Goal: Information Seeking & Learning: Learn about a topic

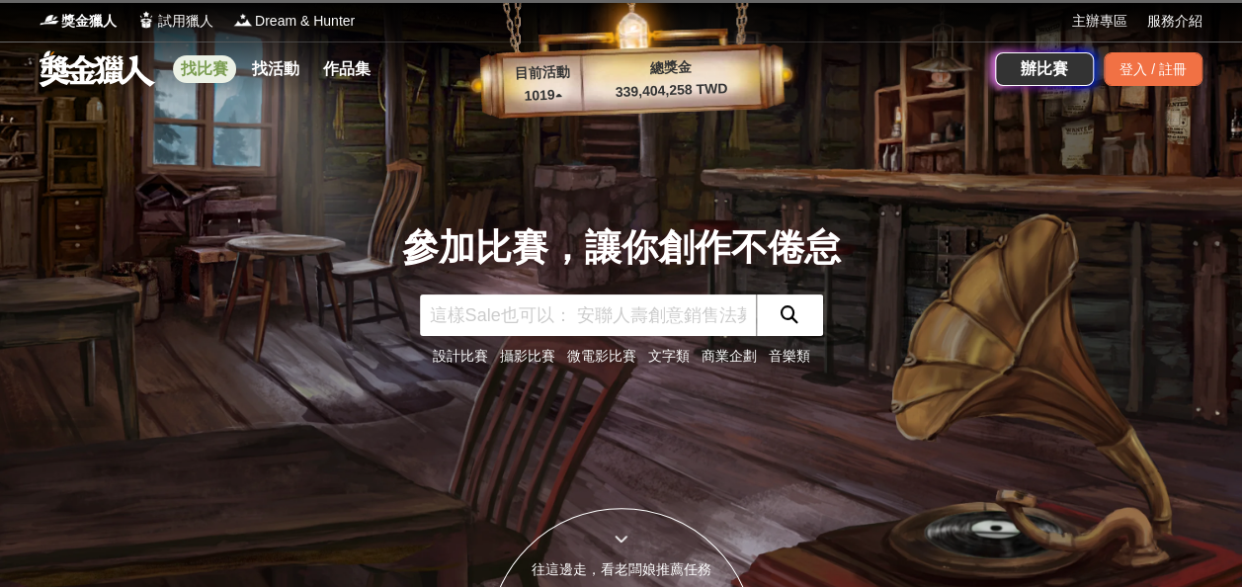
click at [210, 70] on link "找比賽" at bounding box center [204, 69] width 63 height 28
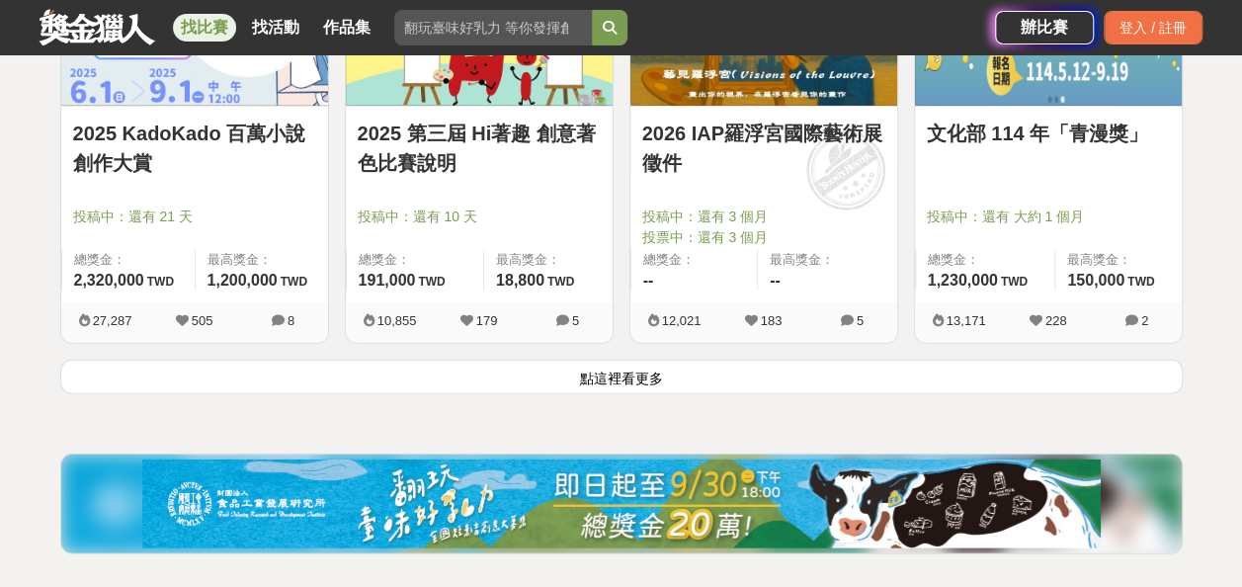
scroll to position [2591, 0]
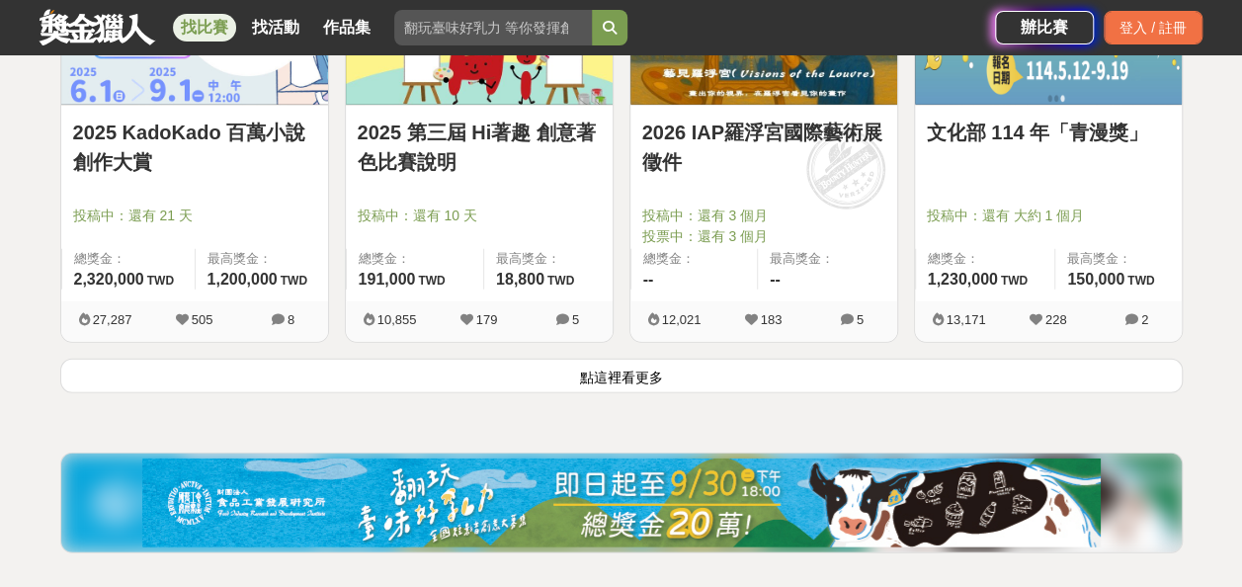
click at [563, 385] on button "點這裡看更多" at bounding box center [621, 376] width 1122 height 35
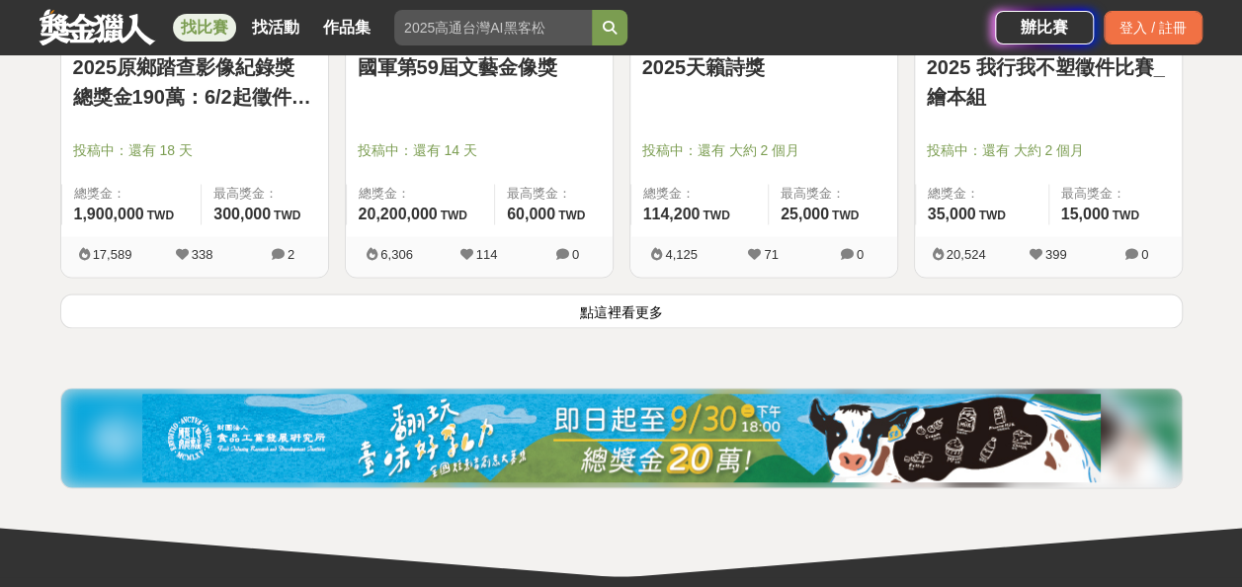
scroll to position [5174, 0]
click at [571, 297] on button "點這裡看更多" at bounding box center [621, 310] width 1122 height 35
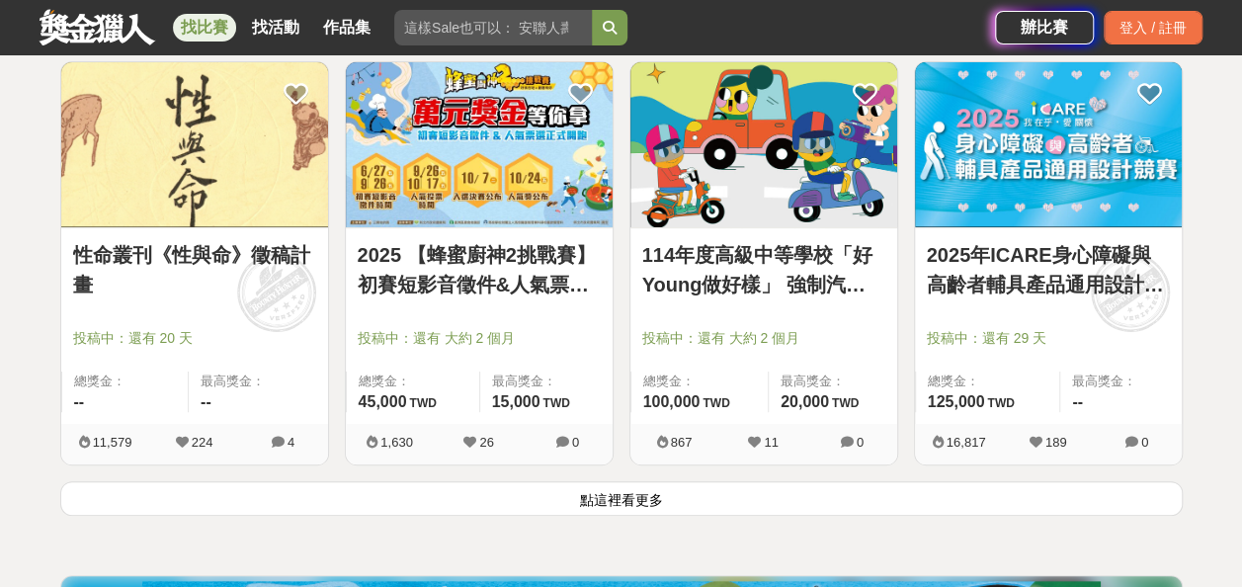
scroll to position [7556, 0]
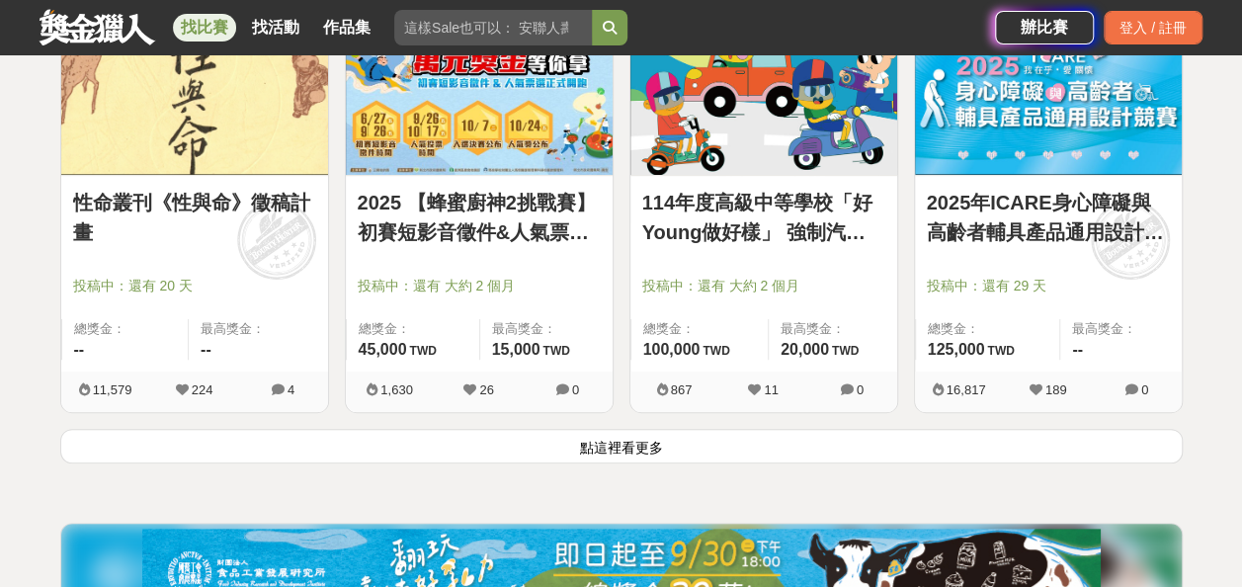
click at [577, 430] on button "點這裡看更多" at bounding box center [621, 446] width 1122 height 35
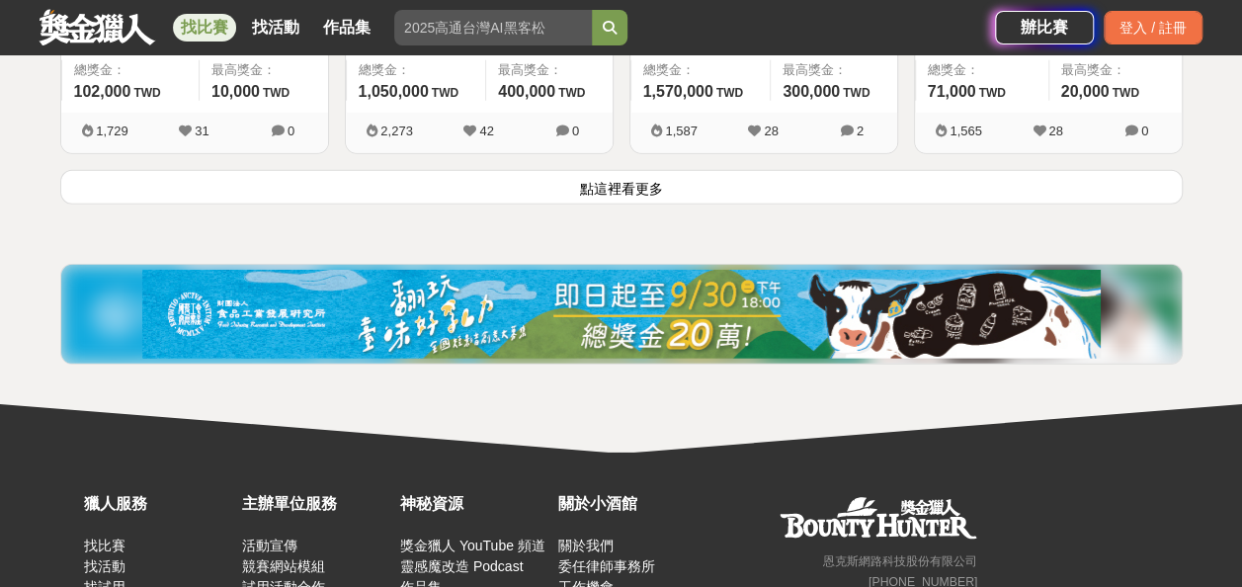
scroll to position [10393, 0]
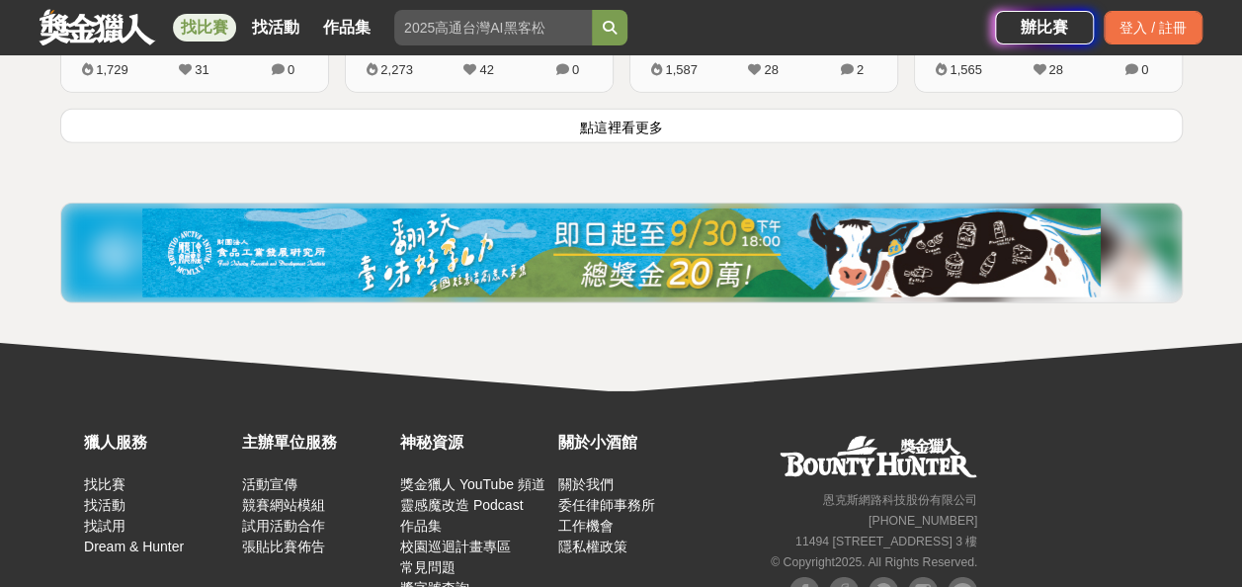
click at [612, 109] on button "點這裡看更多" at bounding box center [621, 126] width 1122 height 35
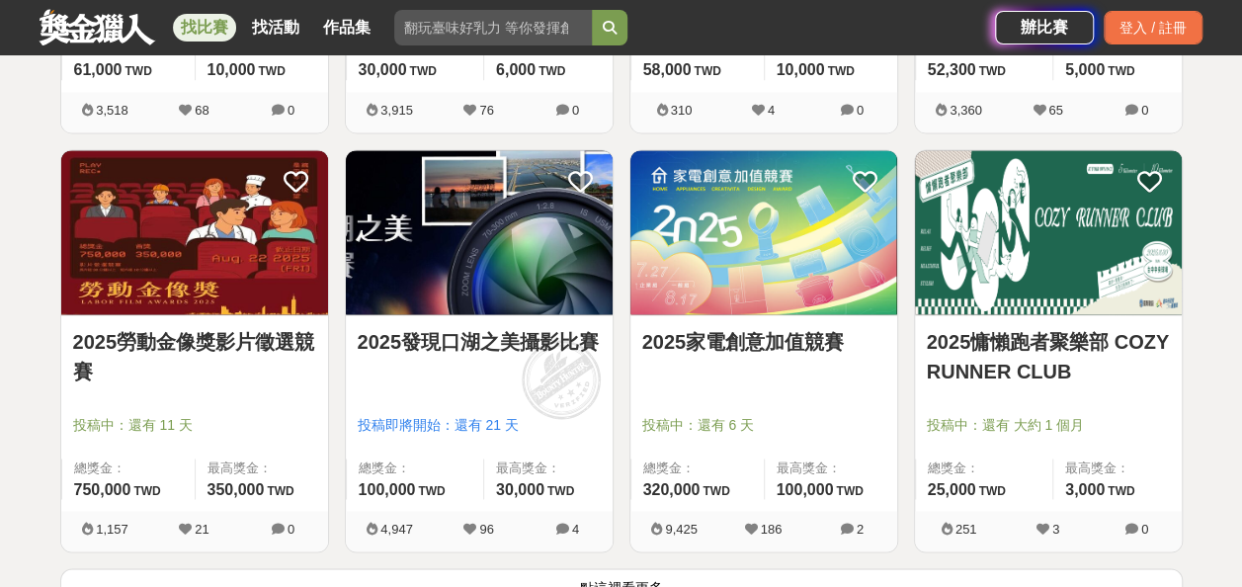
scroll to position [12452, 0]
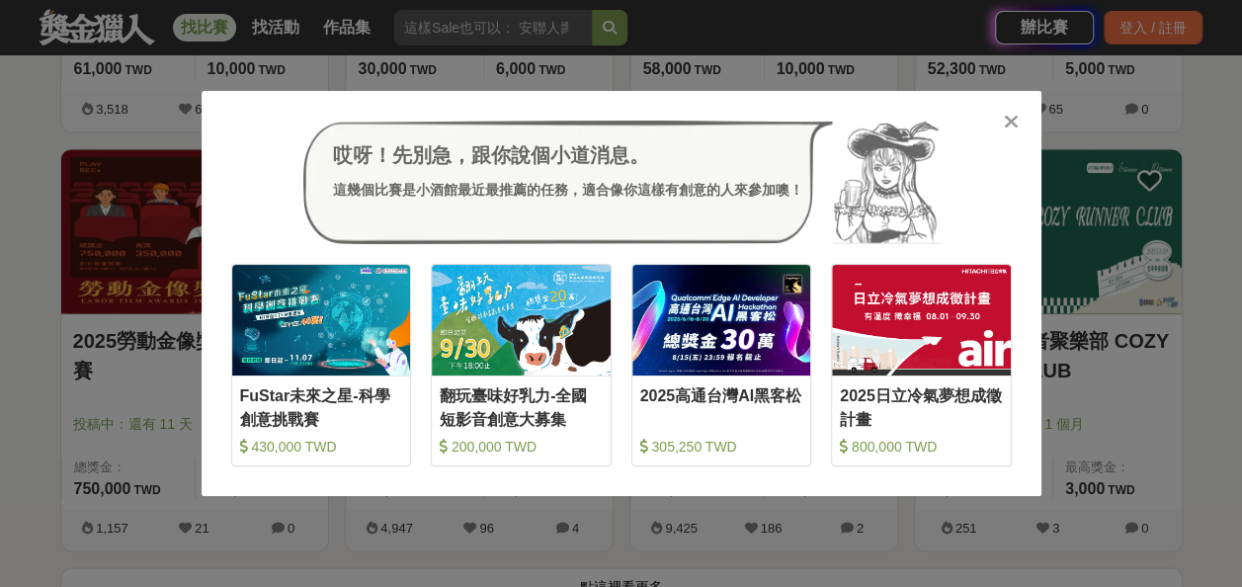
click at [1006, 121] on icon at bounding box center [1011, 122] width 15 height 20
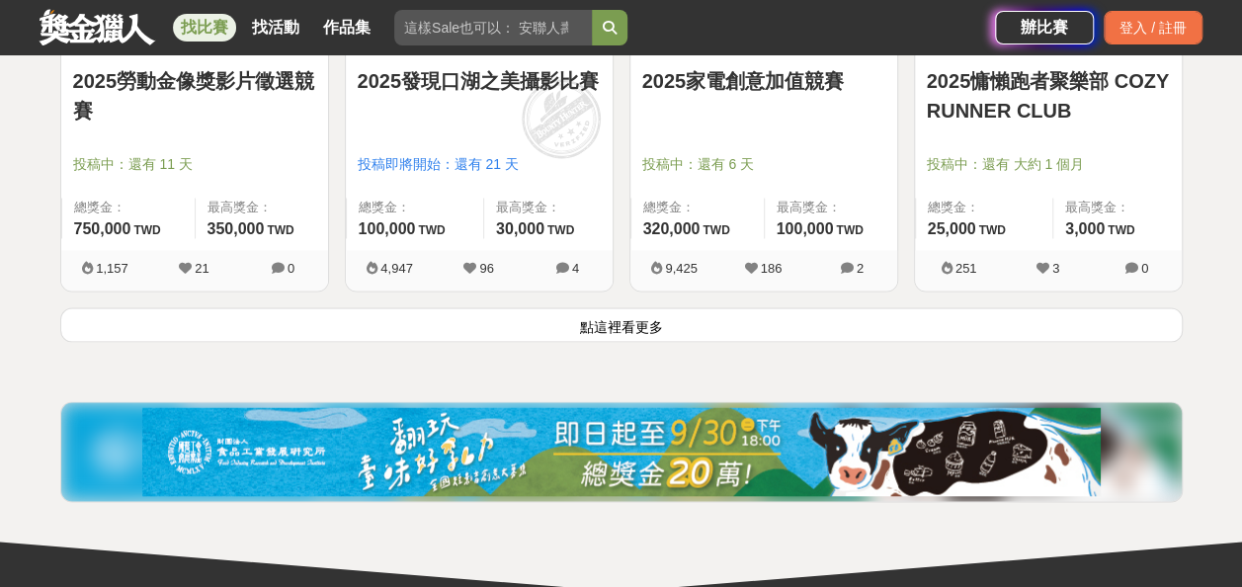
scroll to position [12713, 0]
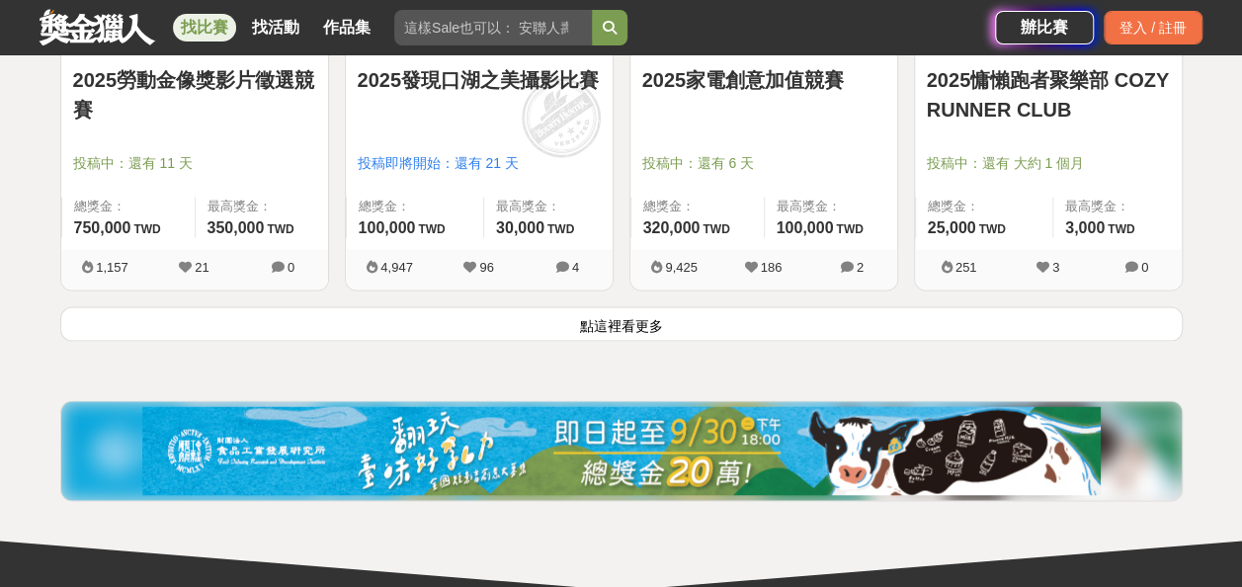
click at [577, 315] on button "點這裡看更多" at bounding box center [621, 323] width 1122 height 35
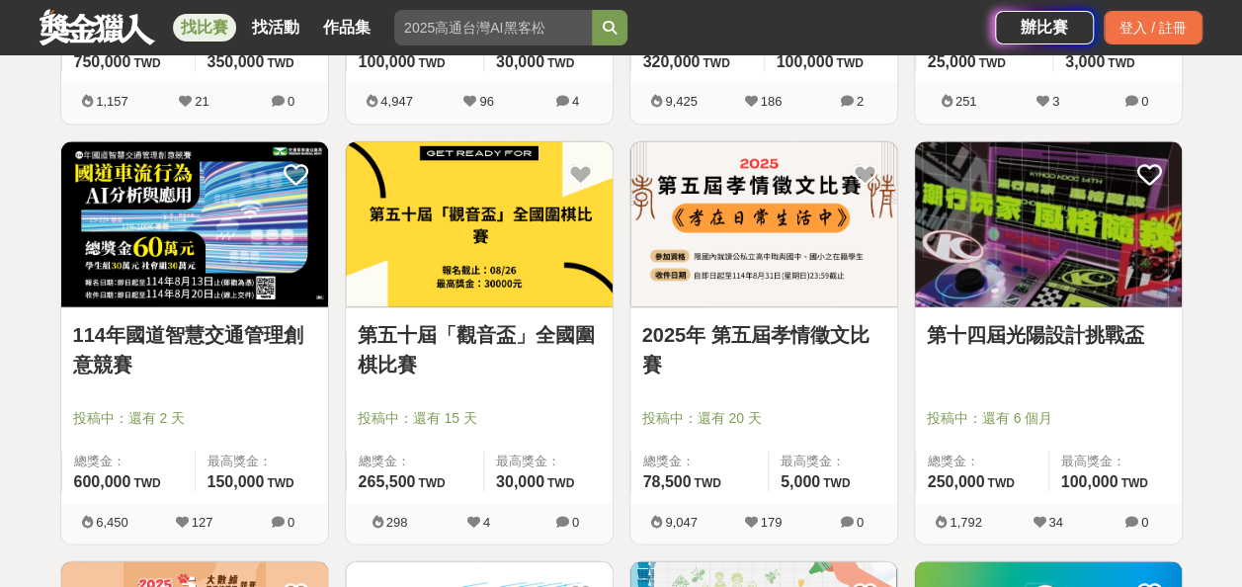
scroll to position [12880, 0]
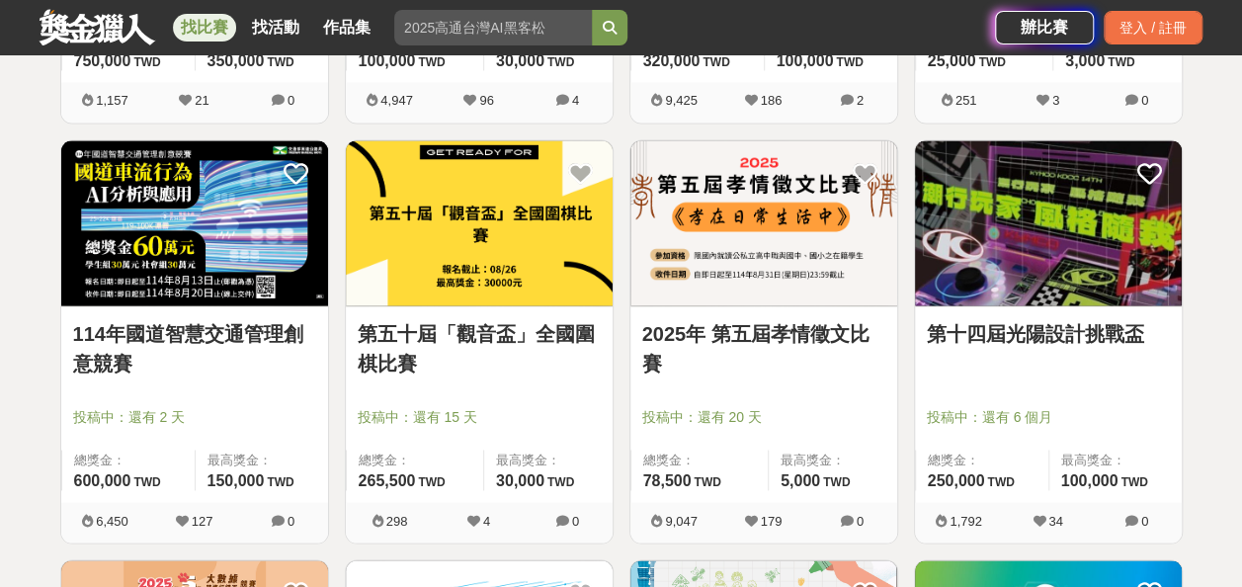
drag, startPoint x: 753, startPoint y: 311, endPoint x: 1227, endPoint y: 338, distance: 475.0
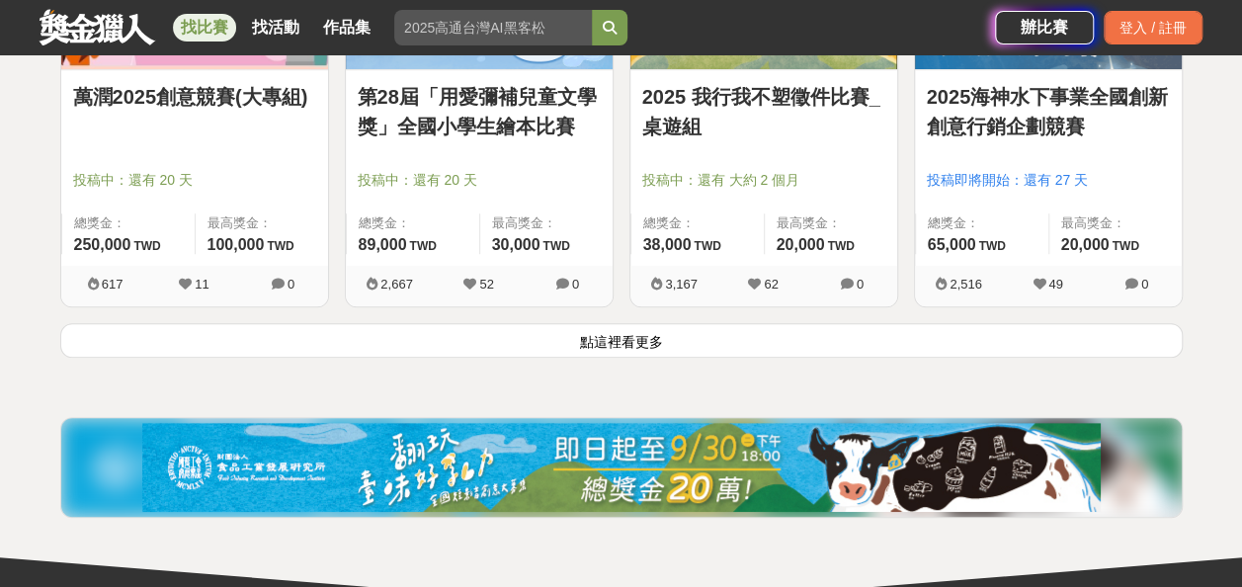
scroll to position [15228, 0]
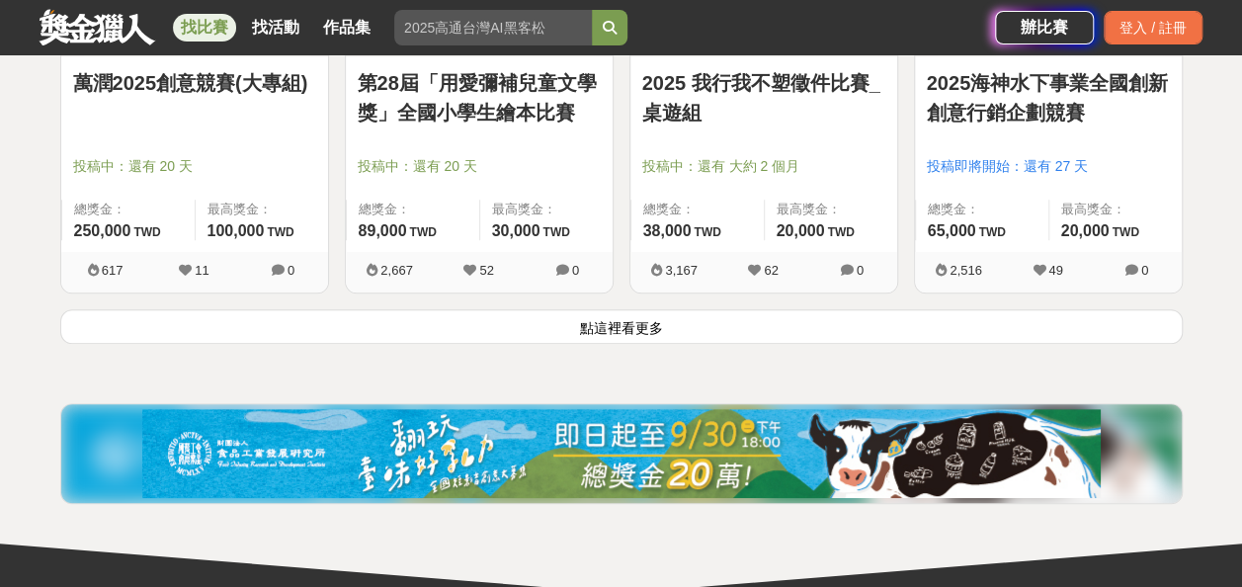
click at [657, 309] on button "點這裡看更多" at bounding box center [621, 326] width 1122 height 35
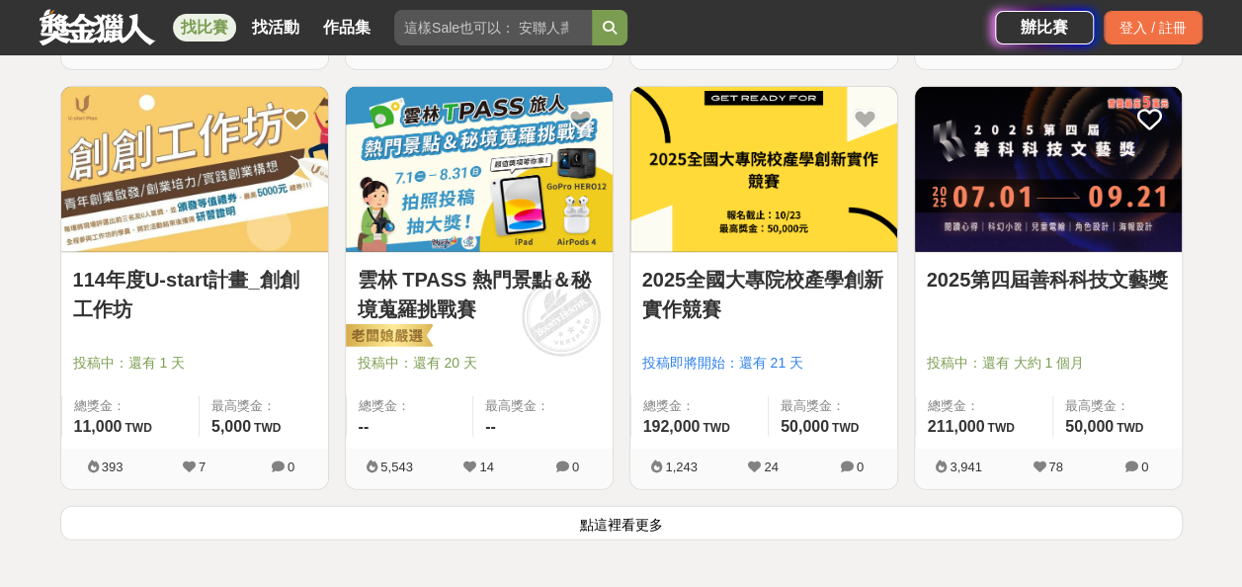
scroll to position [17548, 0]
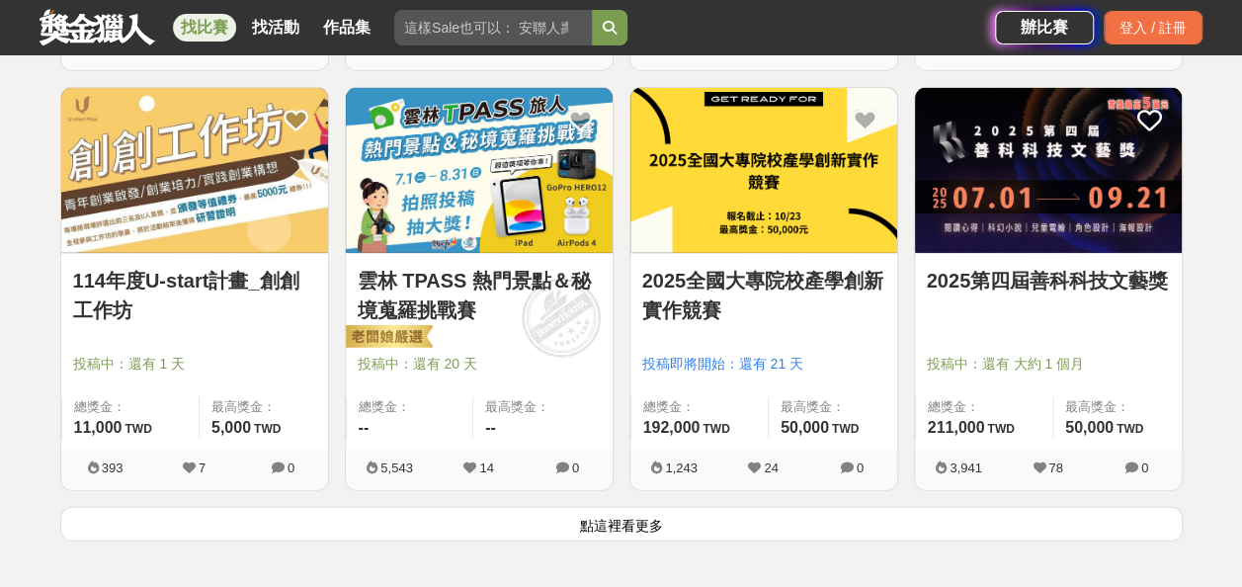
click at [565, 511] on button "點這裡看更多" at bounding box center [621, 524] width 1122 height 35
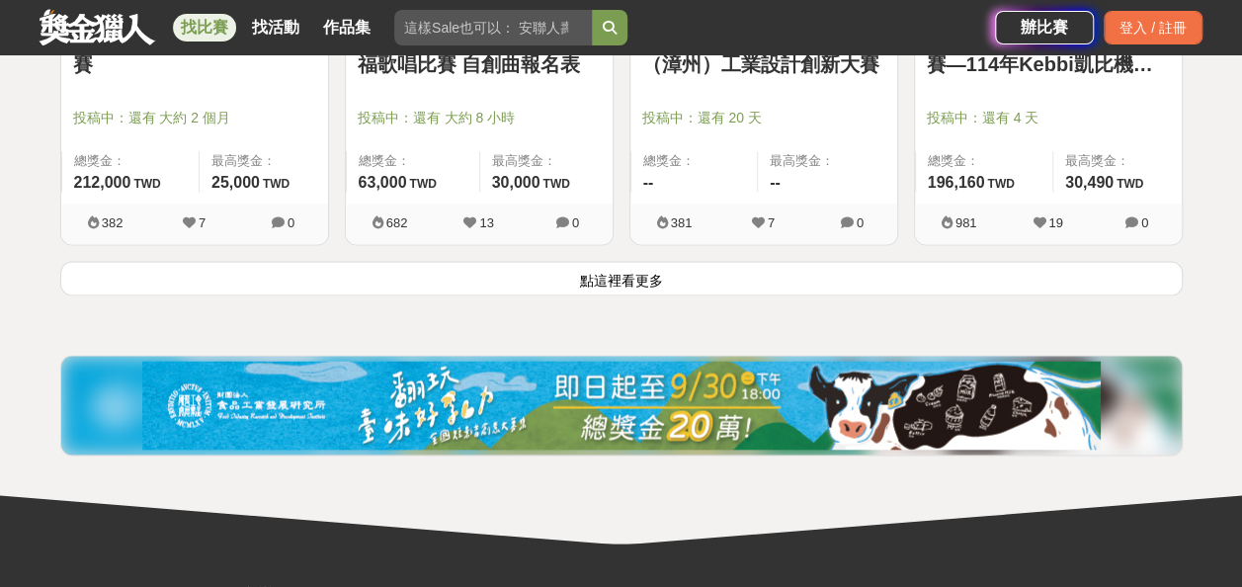
scroll to position [20301, 0]
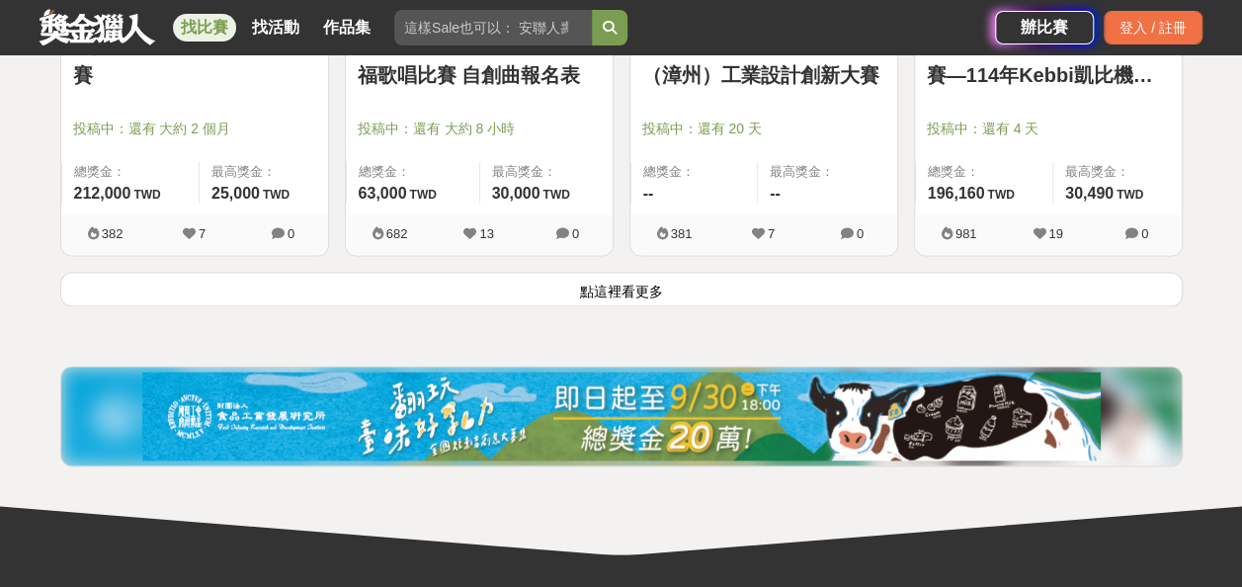
click at [684, 272] on button "點這裡看更多" at bounding box center [621, 289] width 1122 height 35
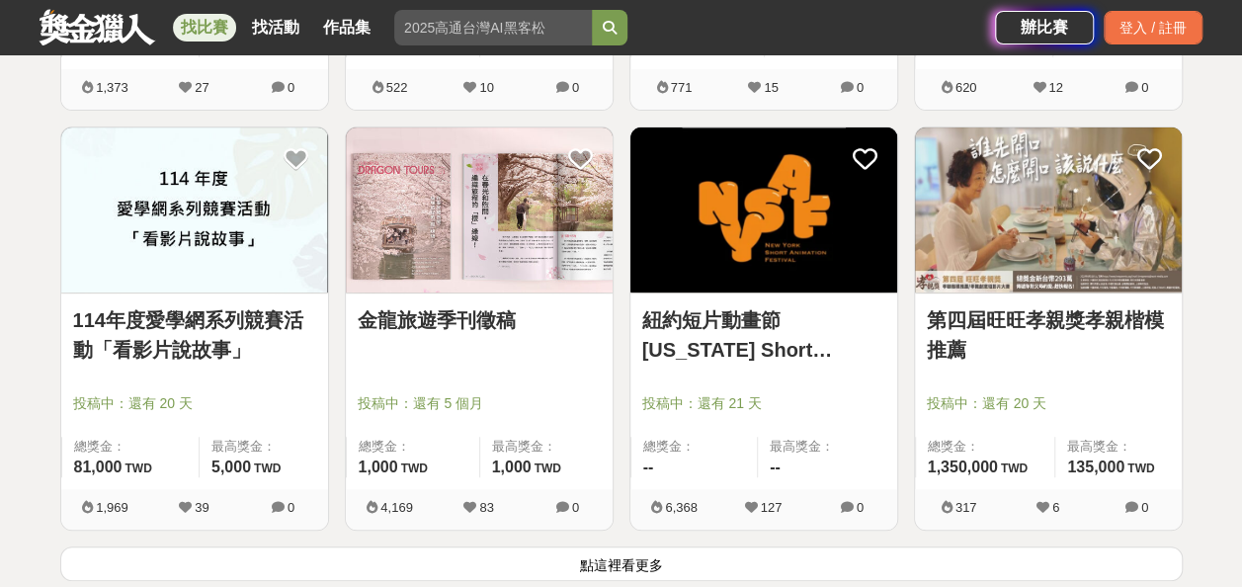
scroll to position [22545, 0]
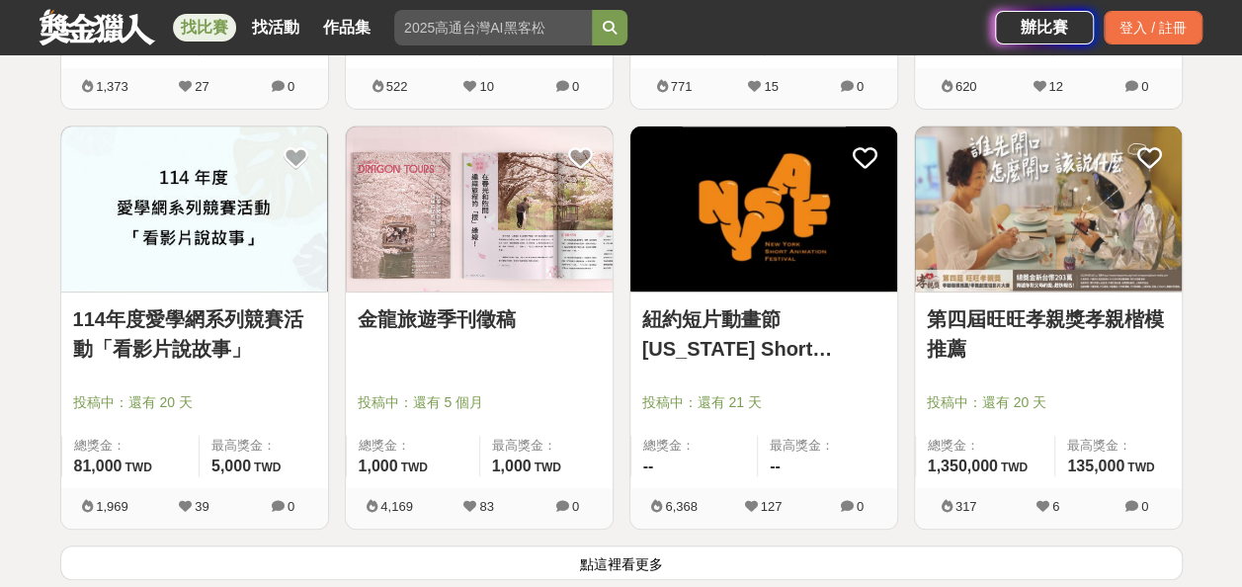
click at [611, 545] on button "點這裡看更多" at bounding box center [621, 562] width 1122 height 35
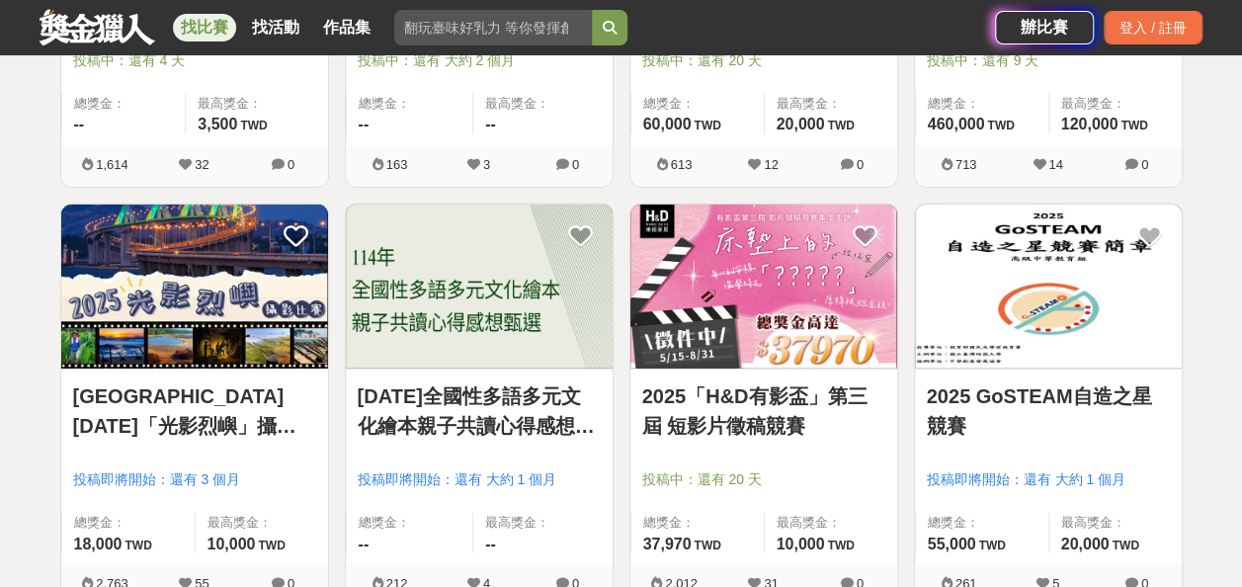
scroll to position [24985, 0]
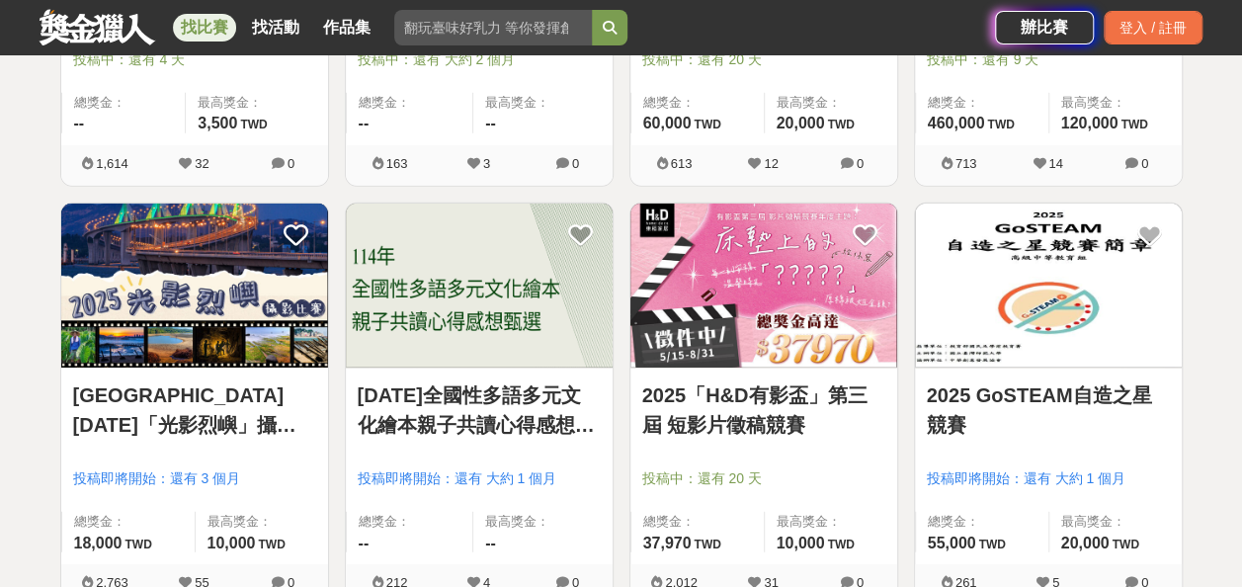
drag, startPoint x: 709, startPoint y: 374, endPoint x: 1209, endPoint y: 406, distance: 501.0
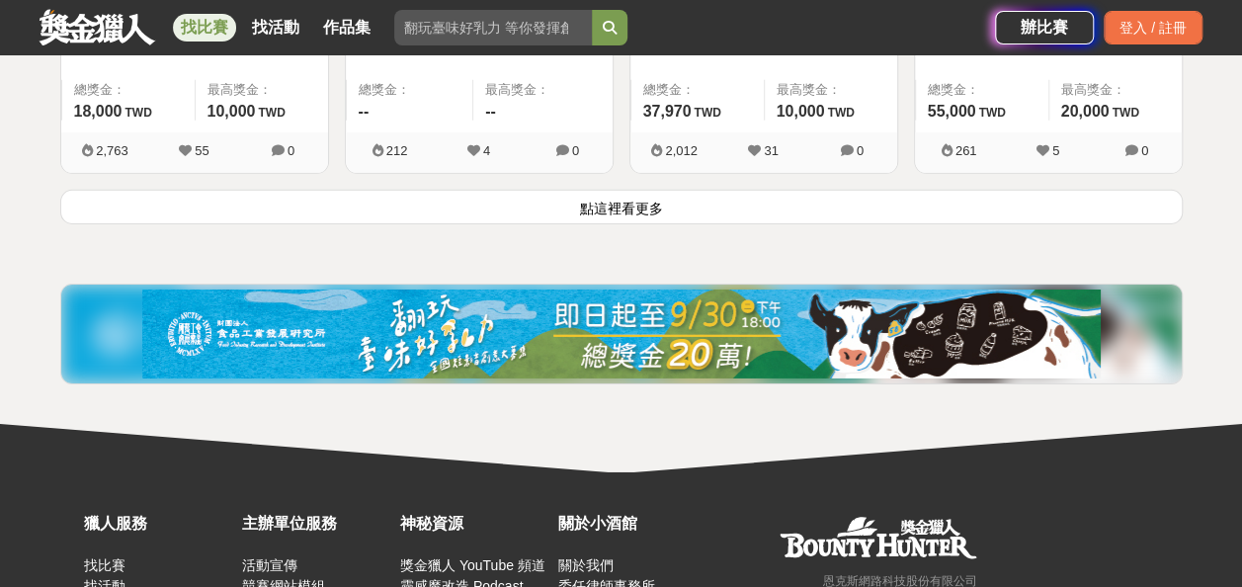
scroll to position [25415, 0]
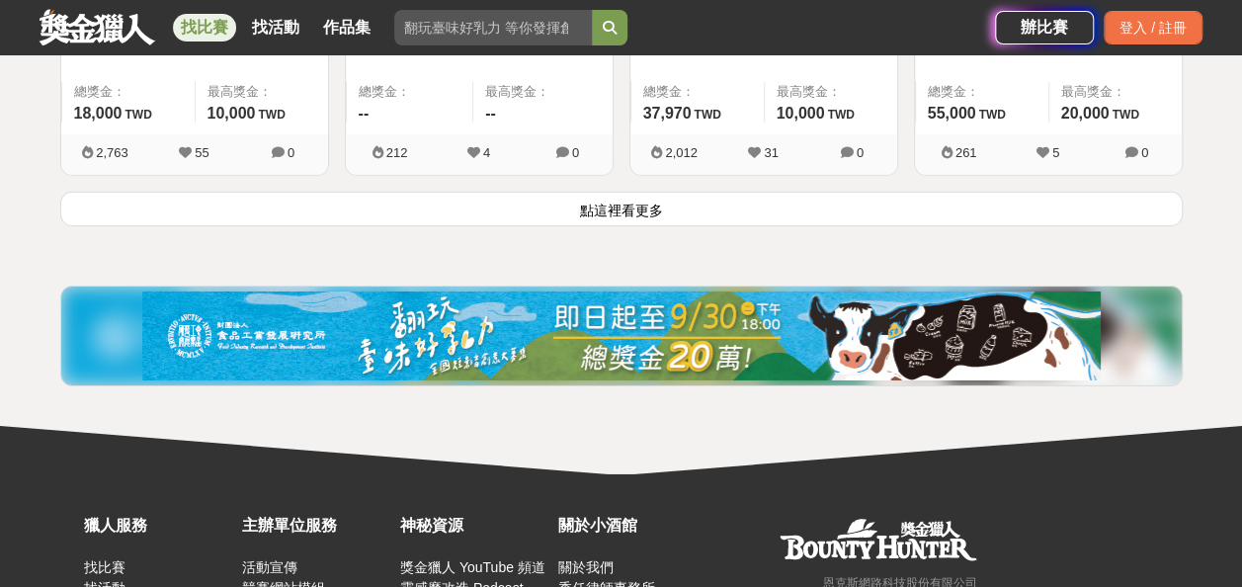
click at [953, 192] on button "點這裡看更多" at bounding box center [621, 209] width 1122 height 35
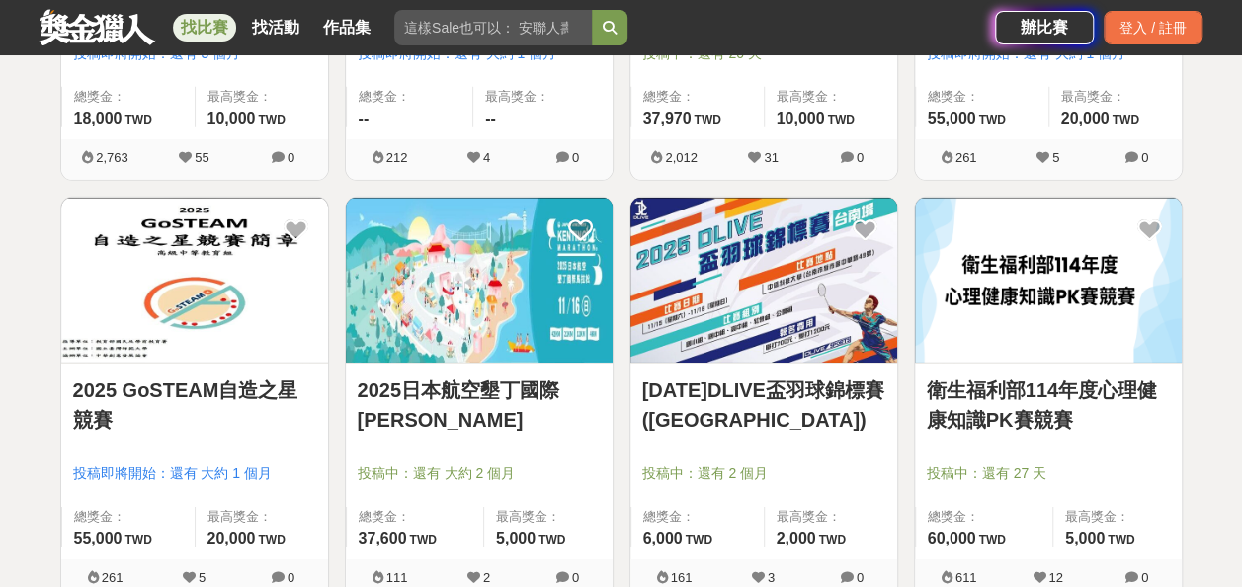
scroll to position [25409, 0]
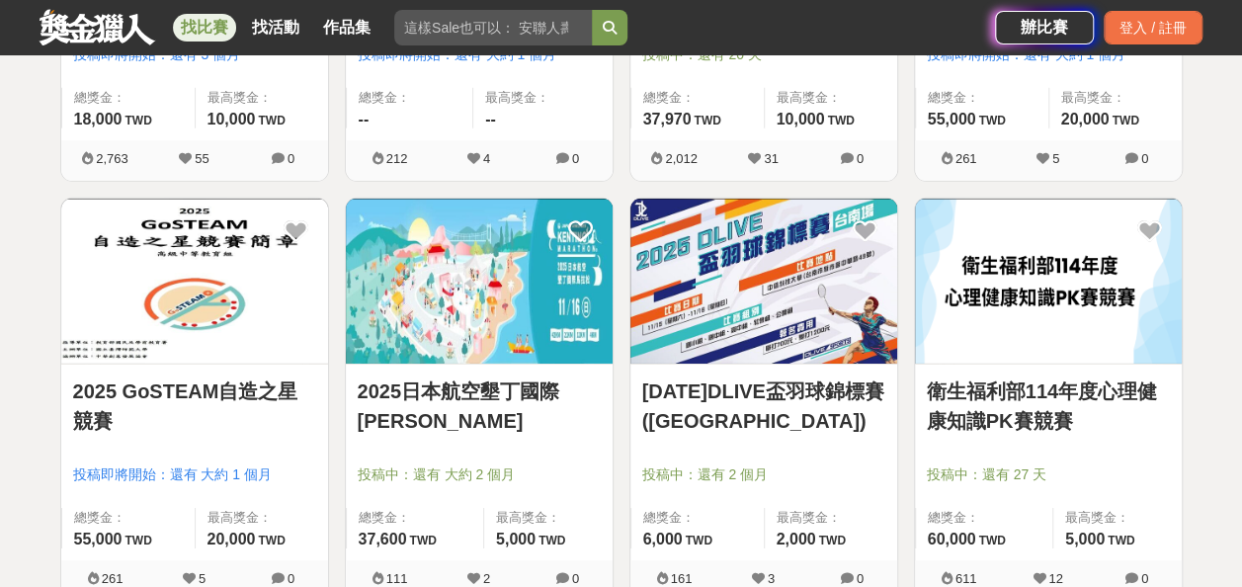
drag, startPoint x: 476, startPoint y: 351, endPoint x: 1217, endPoint y: 363, distance: 741.2
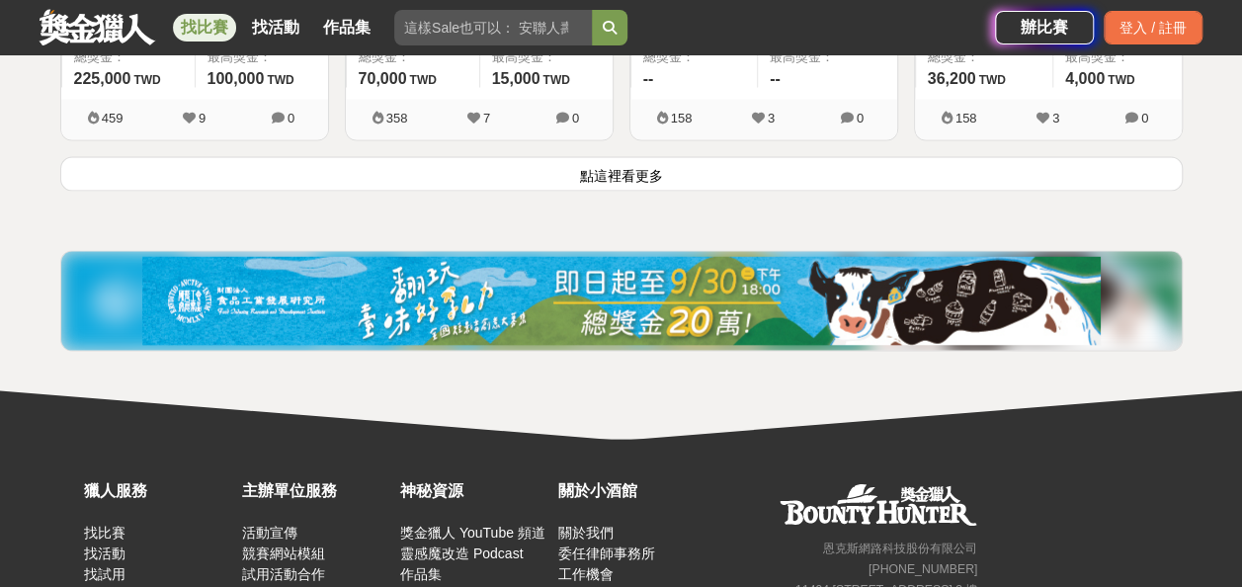
scroll to position [27969, 0]
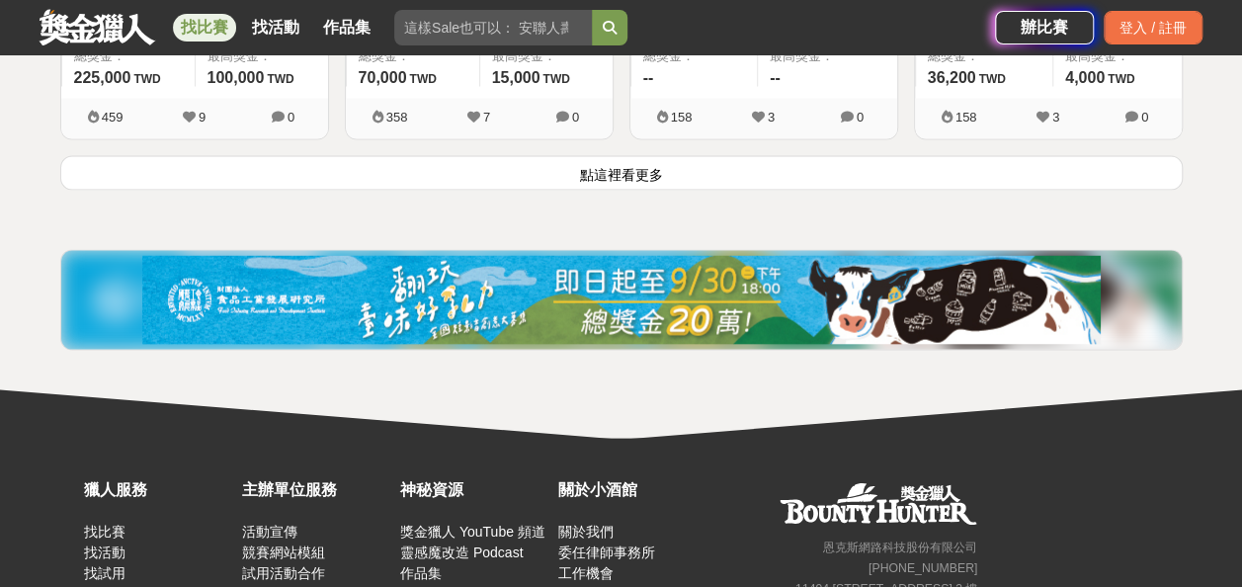
click at [652, 156] on button "點這裡看更多" at bounding box center [621, 173] width 1122 height 35
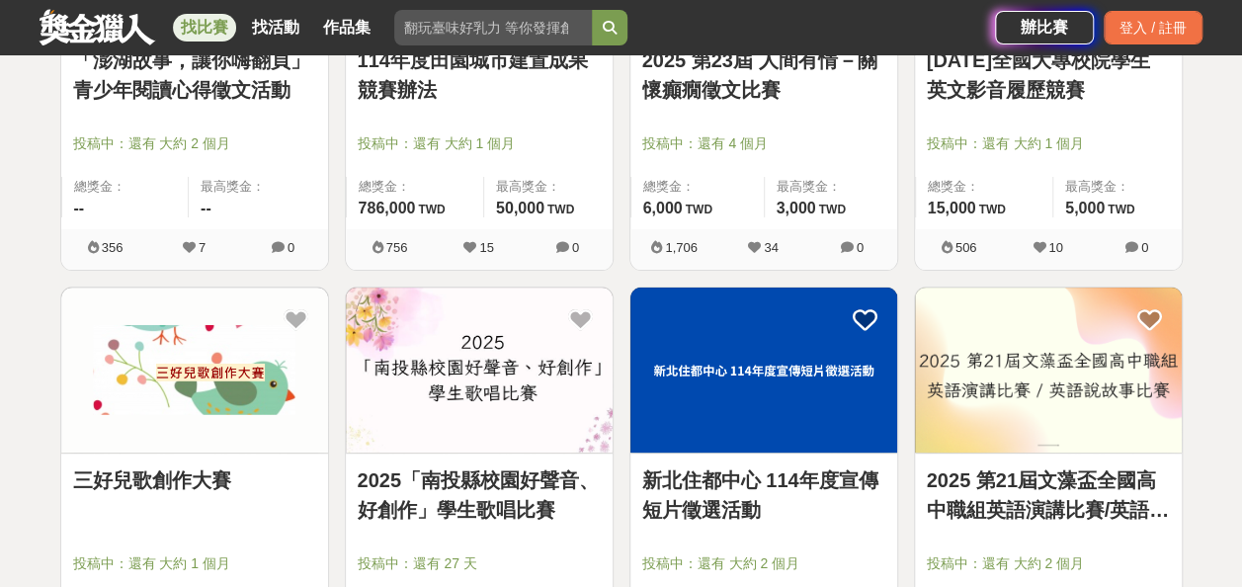
scroll to position [30083, 0]
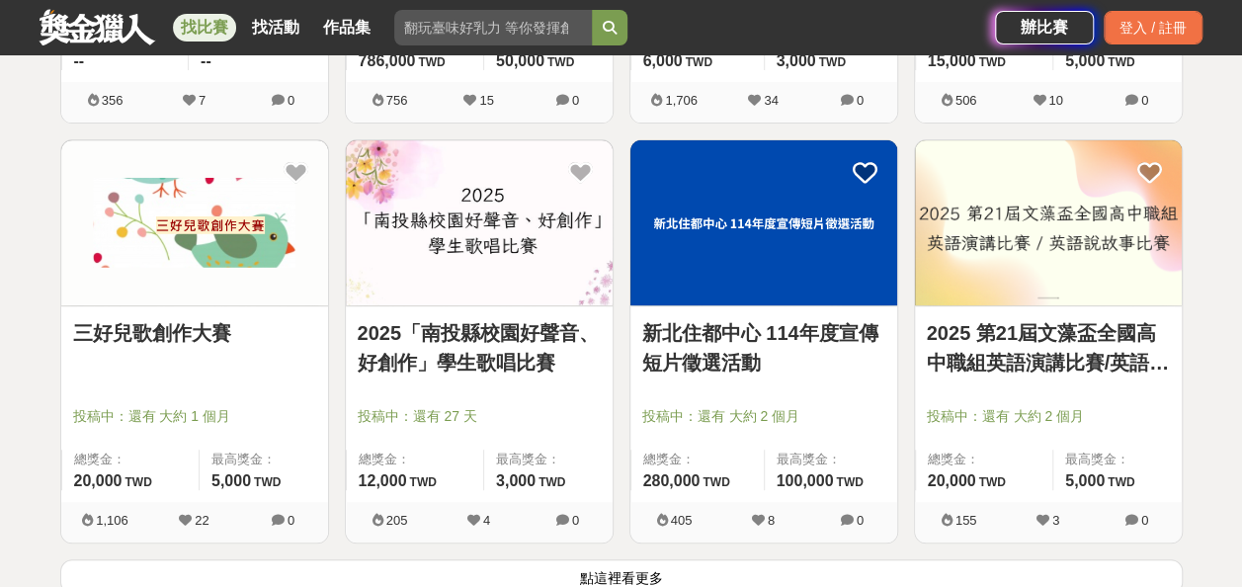
click at [619, 559] on button "點這裡看更多" at bounding box center [621, 576] width 1122 height 35
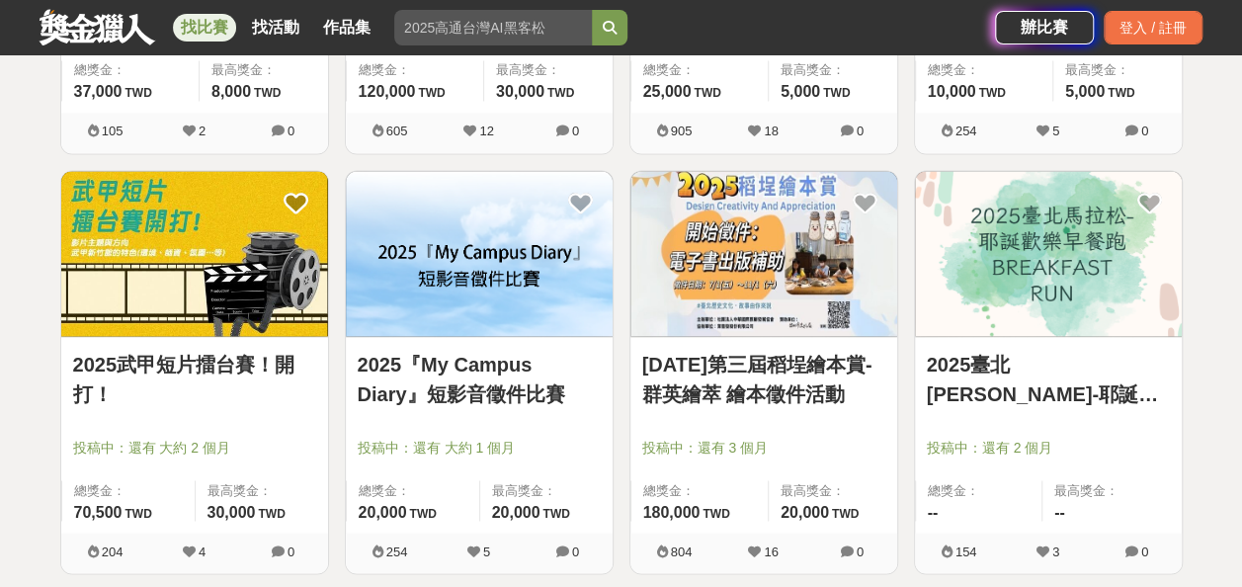
scroll to position [31310, 0]
click at [978, 350] on link "2025臺北馬拉松-耶誕歡樂早餐跑 BREAKFAST RUN" at bounding box center [1048, 379] width 243 height 59
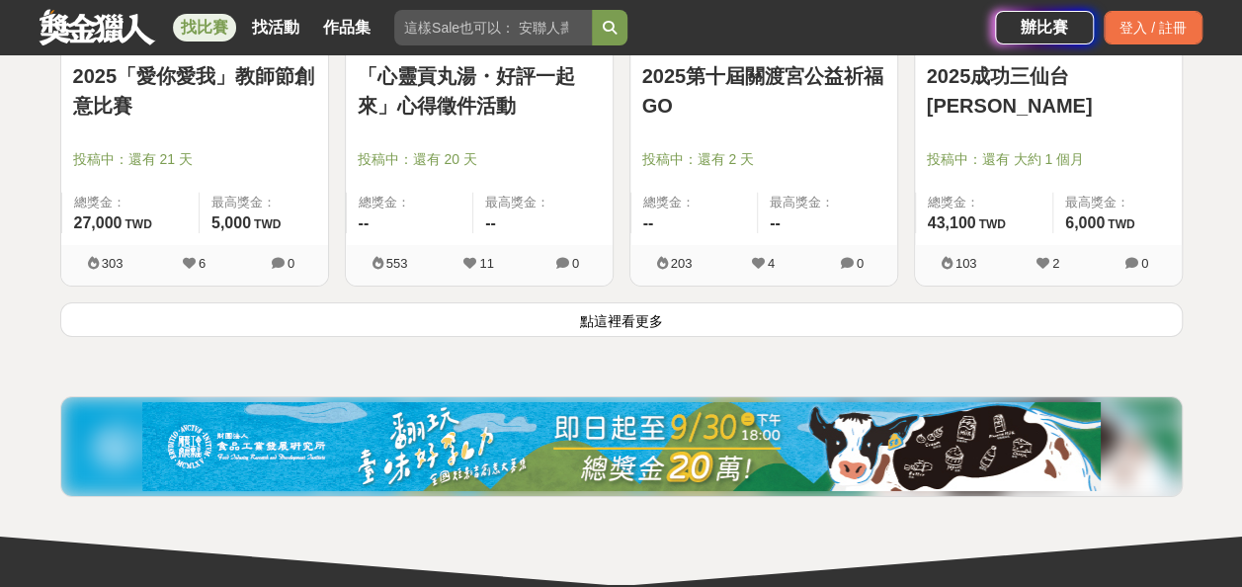
scroll to position [32865, 0]
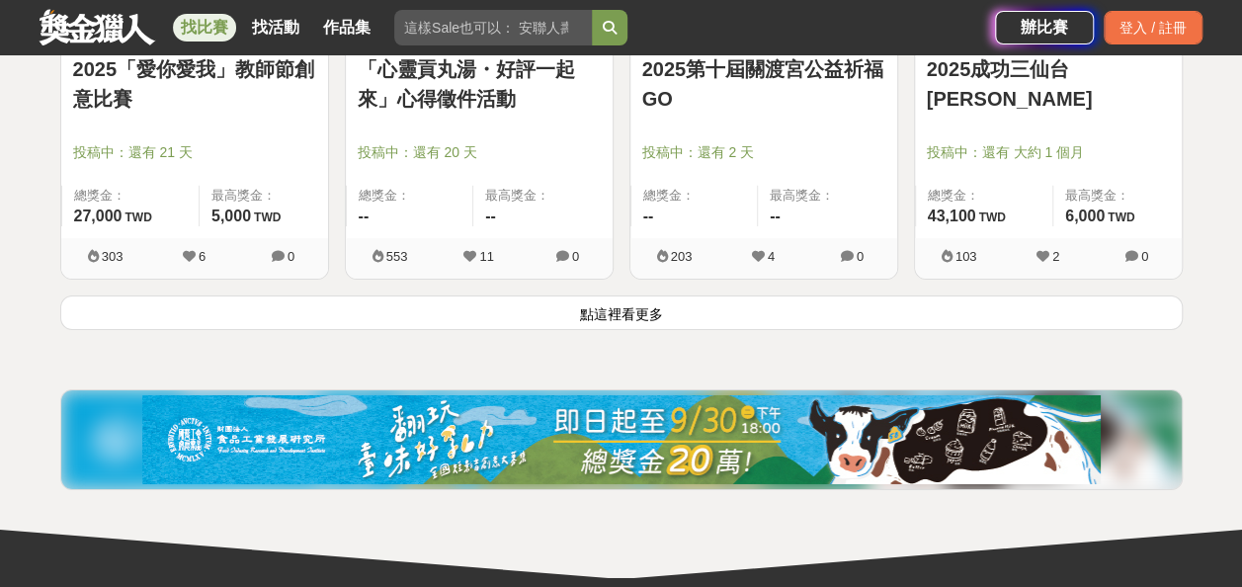
click at [636, 295] on button "點這裡看更多" at bounding box center [621, 312] width 1122 height 35
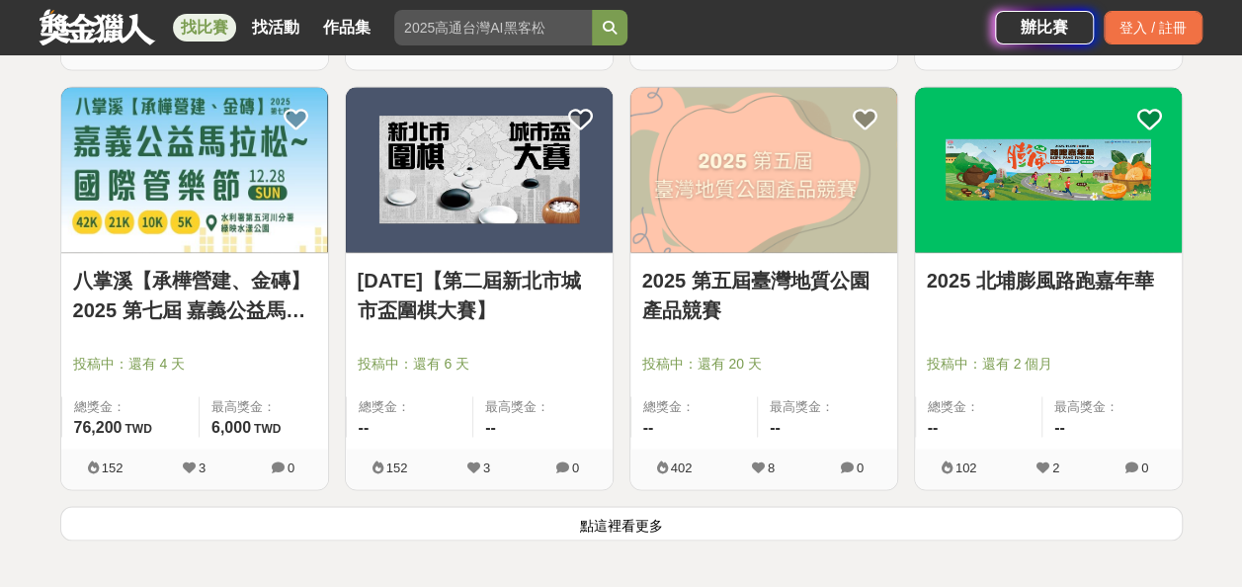
scroll to position [35171, 0]
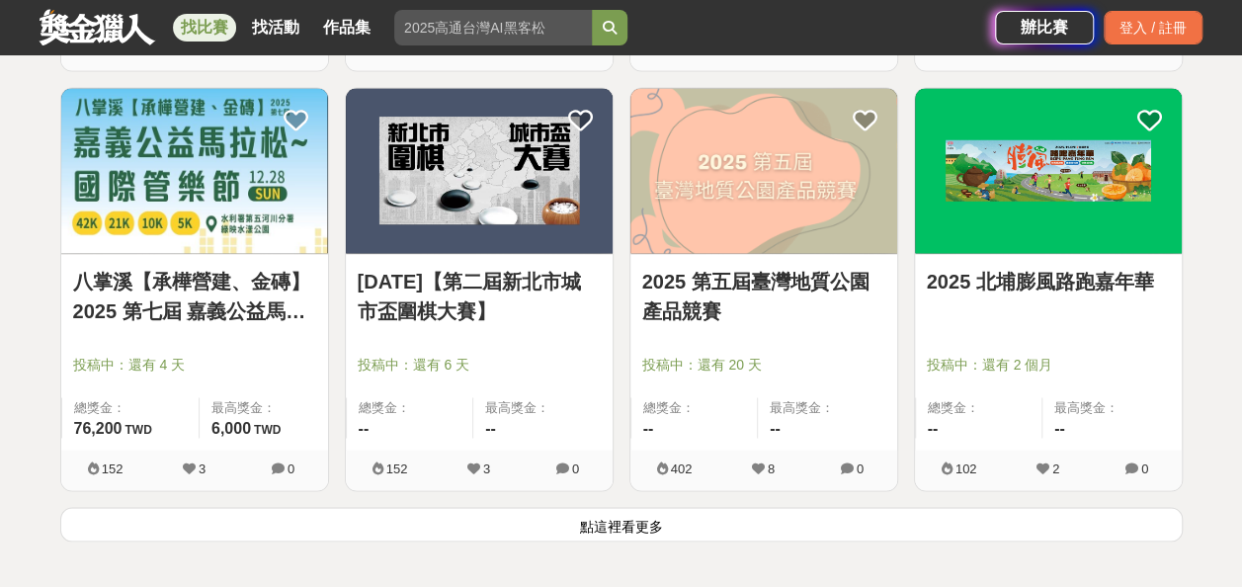
click at [528, 507] on button "點這裡看更多" at bounding box center [621, 524] width 1122 height 35
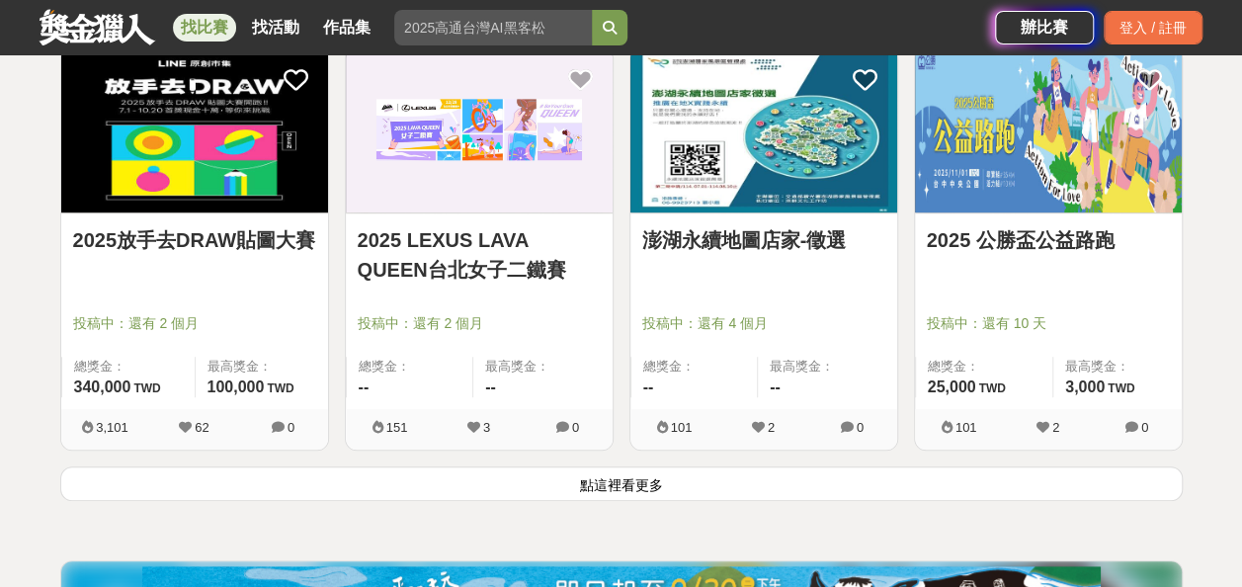
scroll to position [37747, 0]
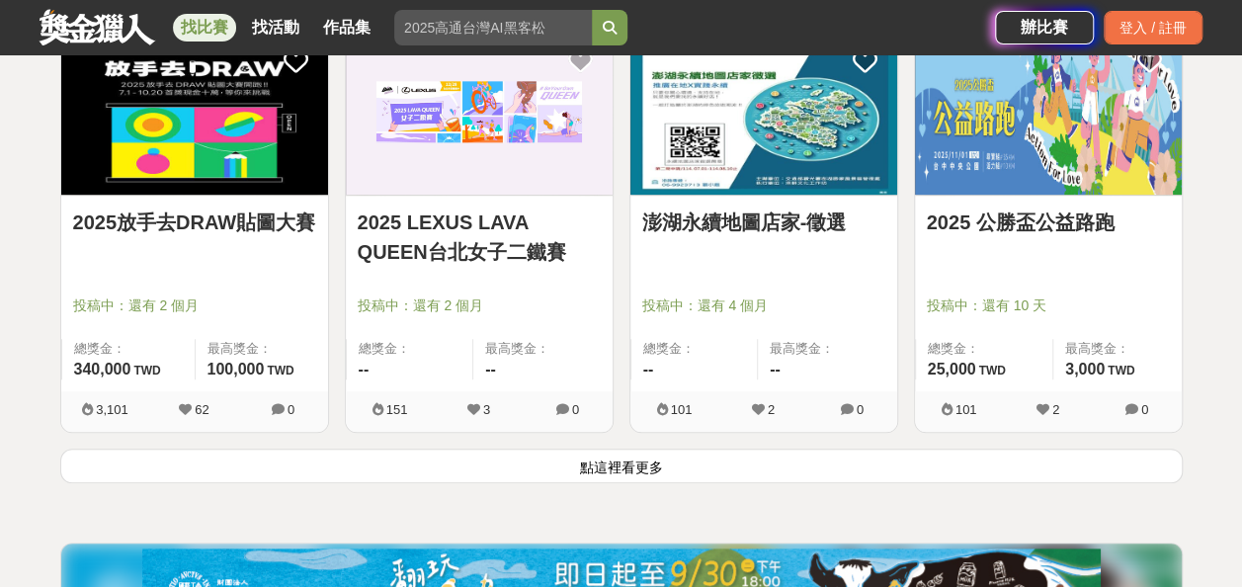
click at [628, 449] on button "點這裡看更多" at bounding box center [621, 466] width 1122 height 35
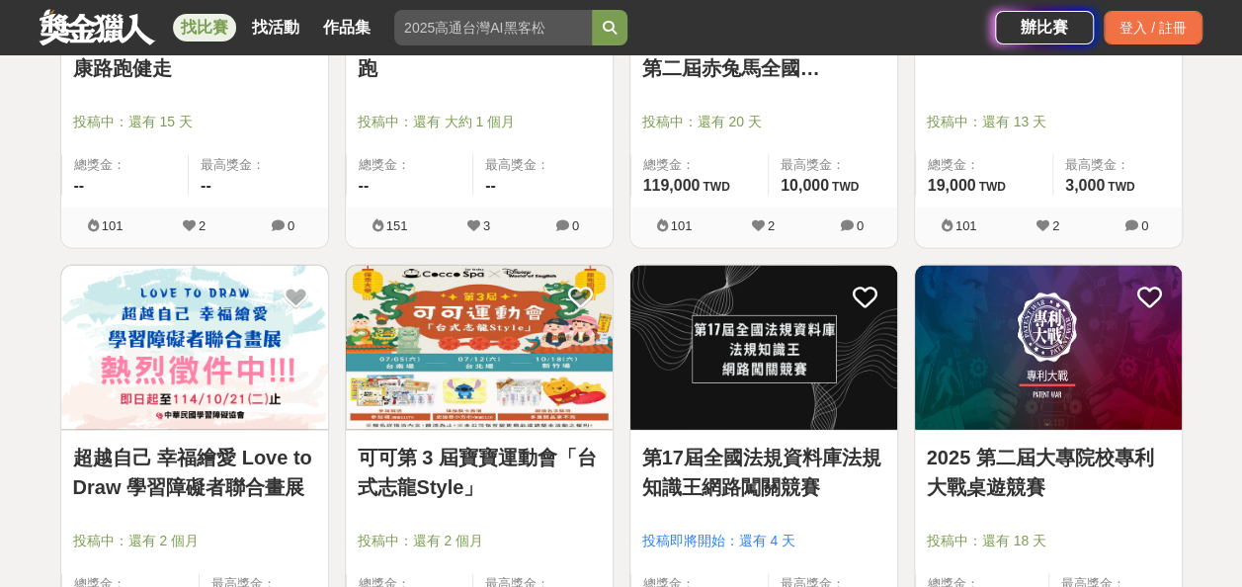
scroll to position [39276, 0]
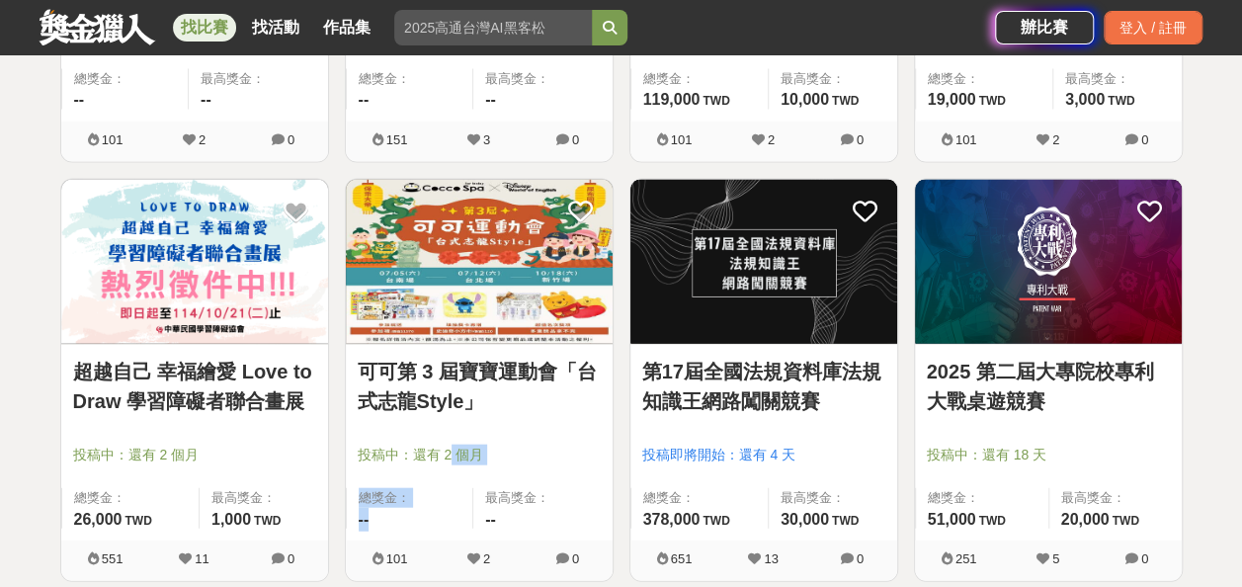
drag, startPoint x: 444, startPoint y: 455, endPoint x: 449, endPoint y: 397, distance: 57.5
click at [449, 397] on div "可可第 3 屆寶寶運動會「台式志龍Style」 投稿中：還有 2 個月 總獎金： -- 最高獎金： --" at bounding box center [479, 443] width 267 height 196
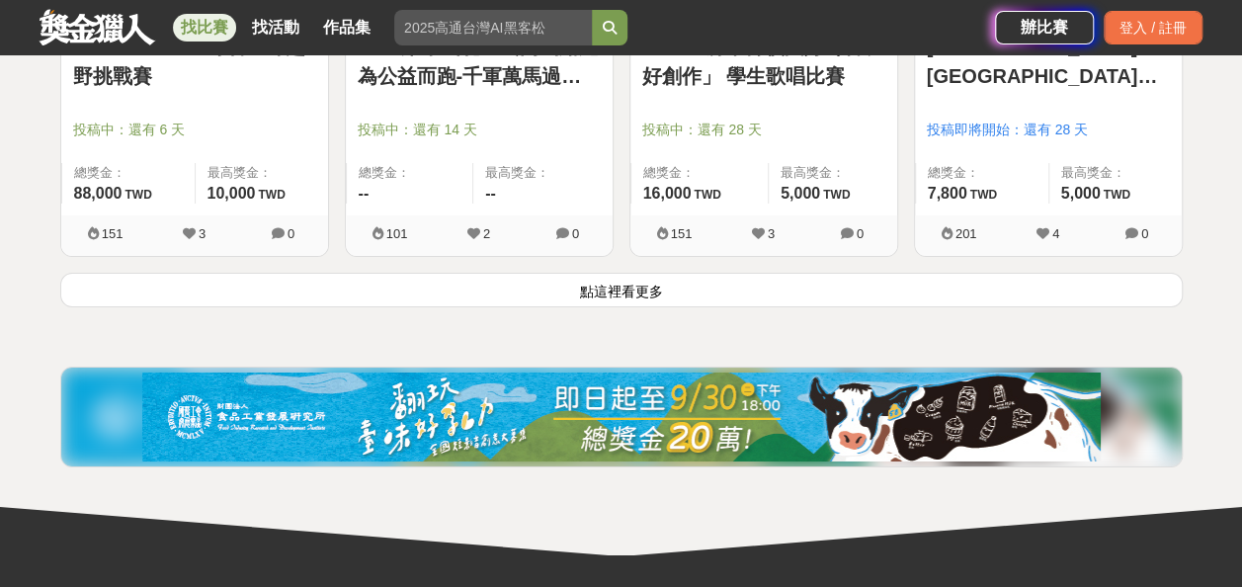
scroll to position [40440, 0]
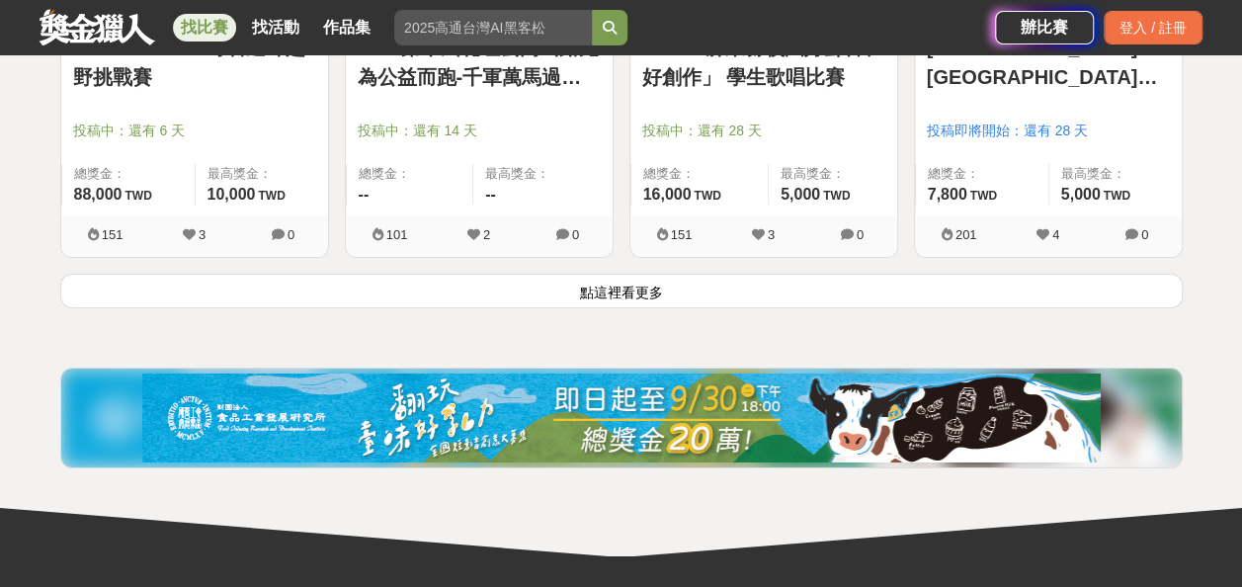
click at [586, 274] on button "點這裡看更多" at bounding box center [621, 291] width 1122 height 35
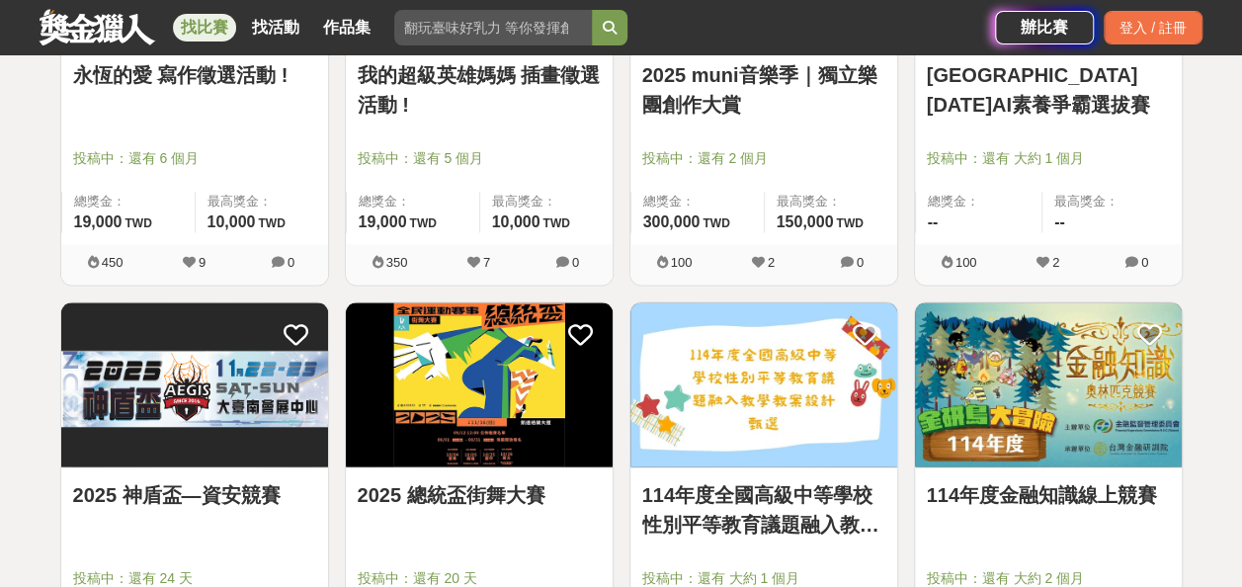
scroll to position [42780, 0]
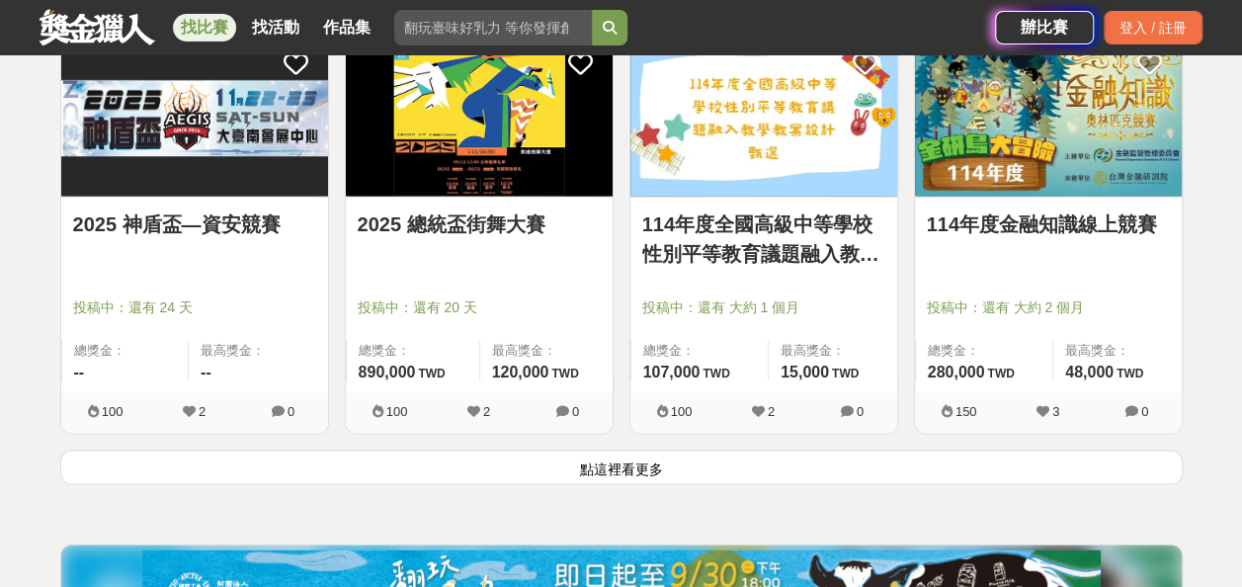
click at [590, 450] on button "點這裡看更多" at bounding box center [621, 467] width 1122 height 35
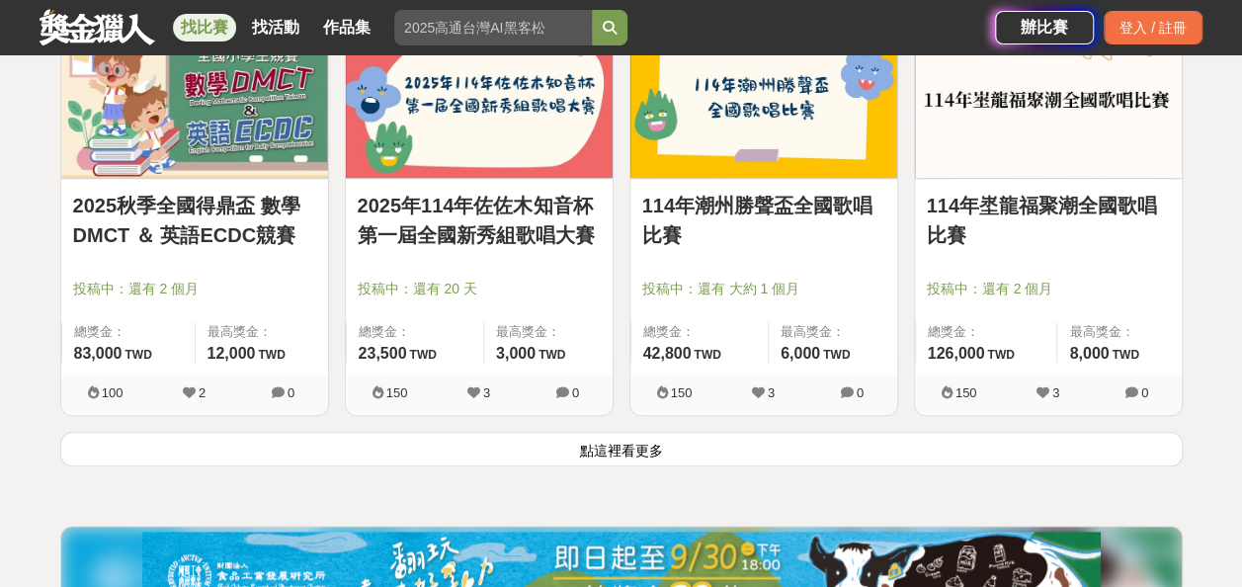
scroll to position [45317, 0]
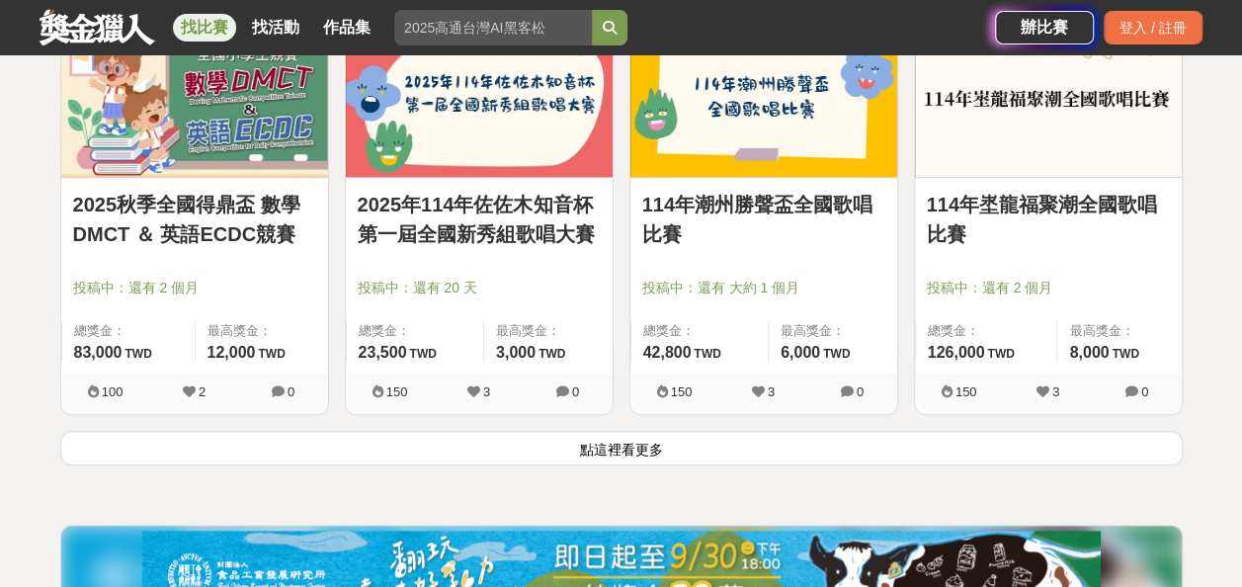
click at [614, 431] on button "點這裡看更多" at bounding box center [621, 448] width 1122 height 35
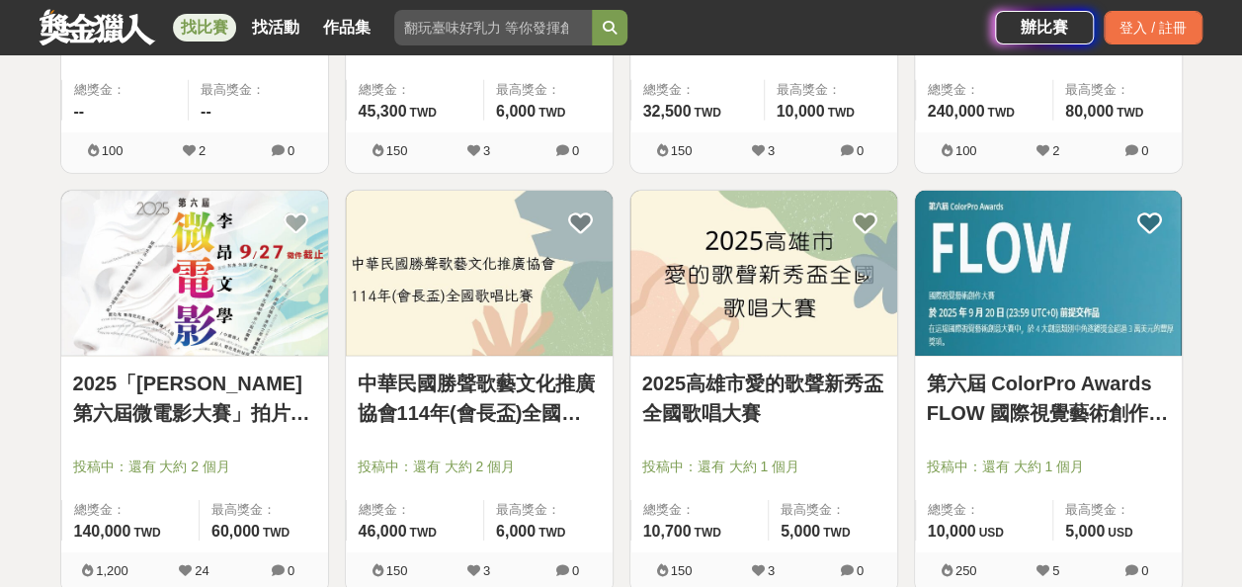
scroll to position [47758, 0]
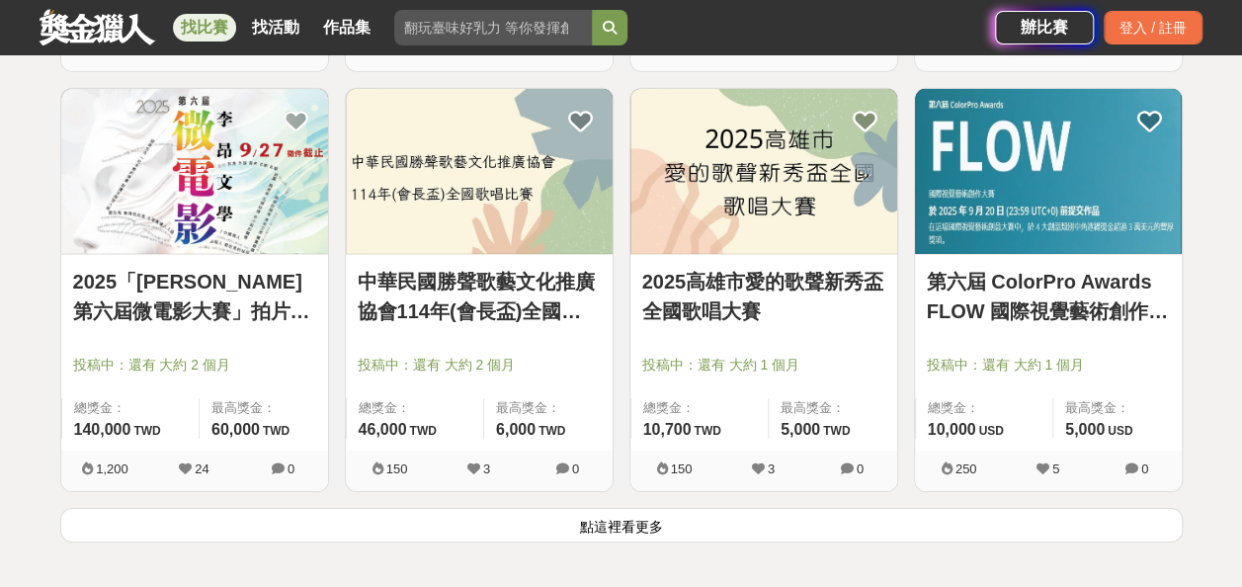
click at [646, 508] on button "點這裡看更多" at bounding box center [621, 525] width 1122 height 35
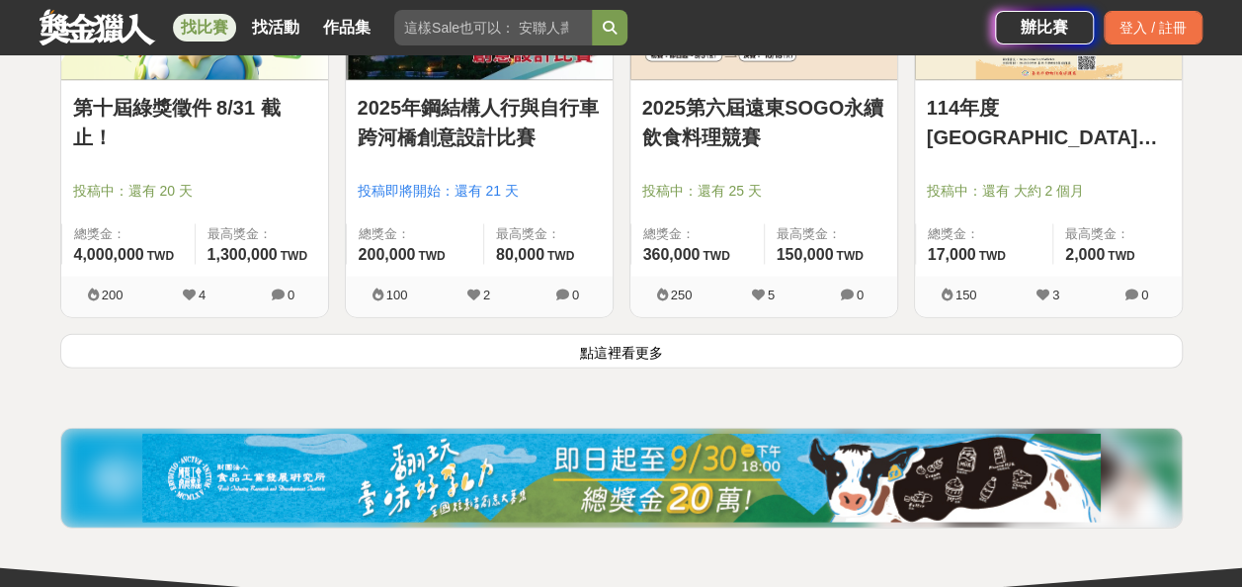
scroll to position [50453, 0]
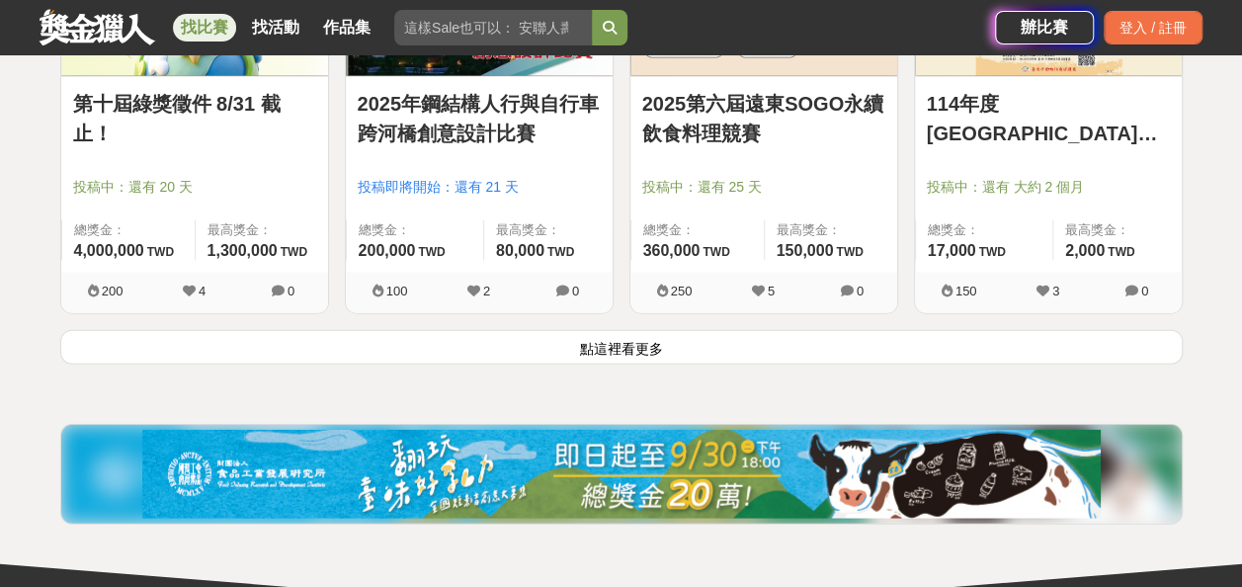
click at [648, 330] on button "點這裡看更多" at bounding box center [621, 347] width 1122 height 35
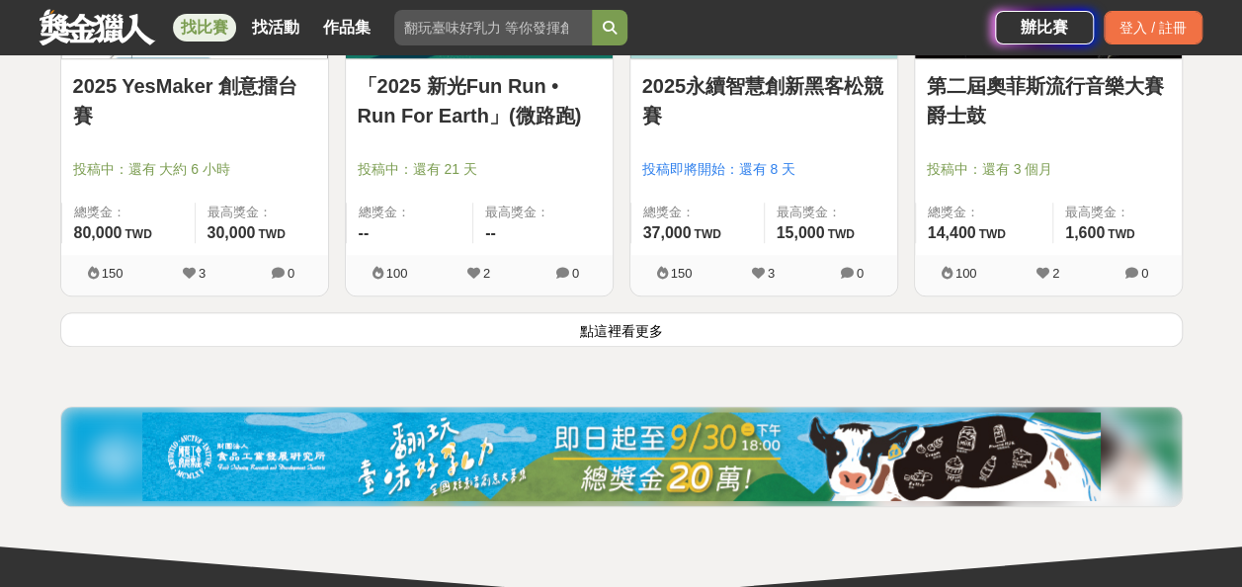
scroll to position [52993, 0]
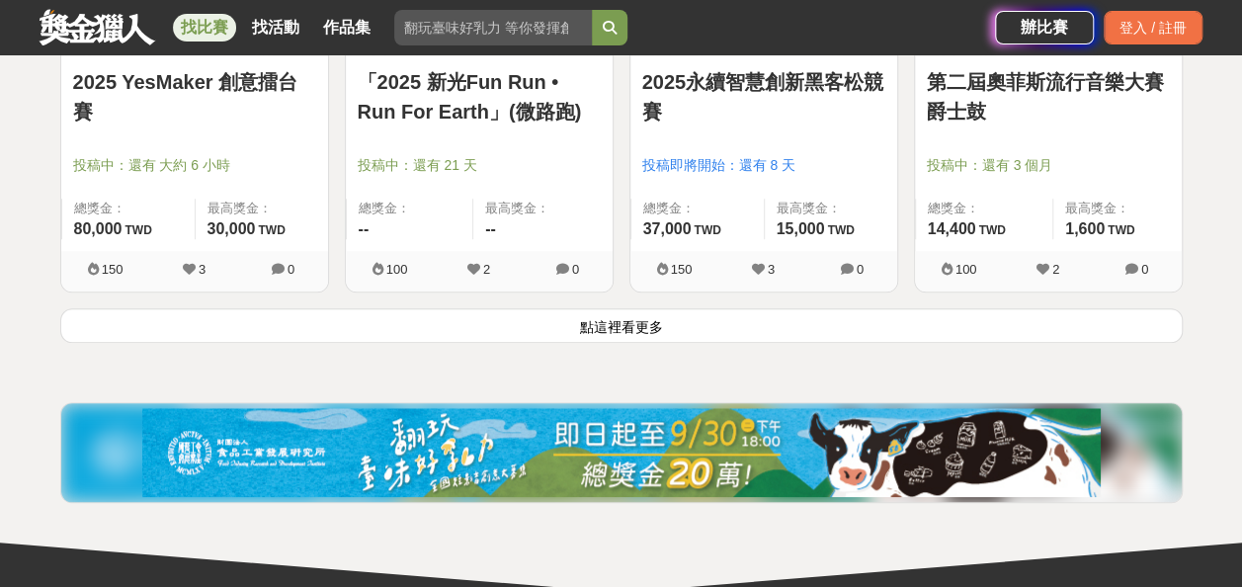
click at [527, 308] on button "點這裡看更多" at bounding box center [621, 325] width 1122 height 35
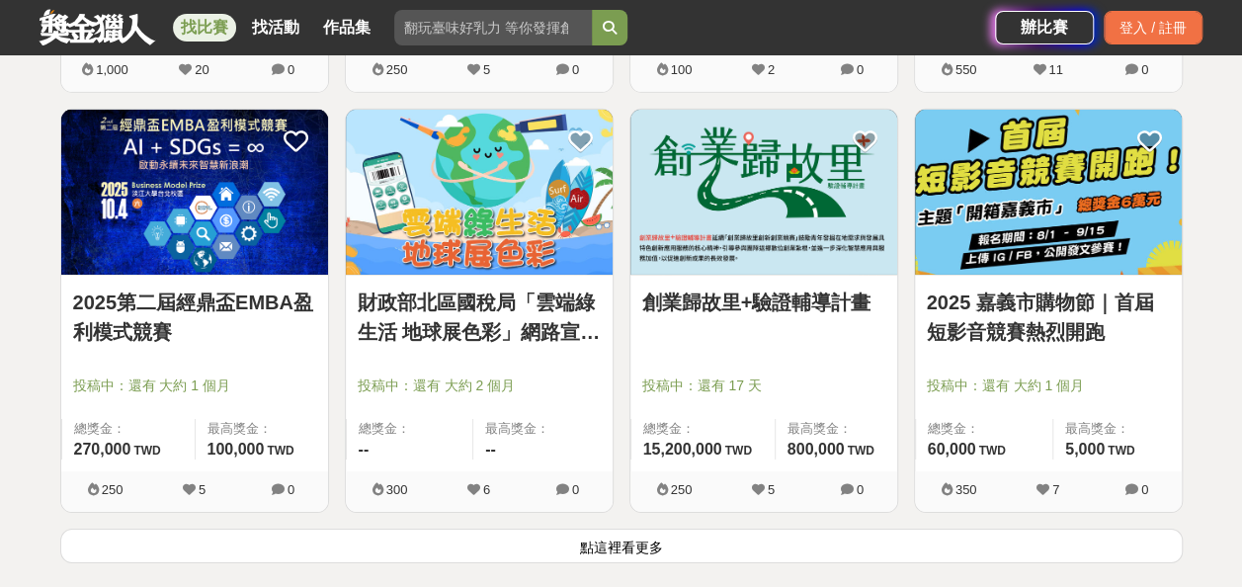
scroll to position [55296, 0]
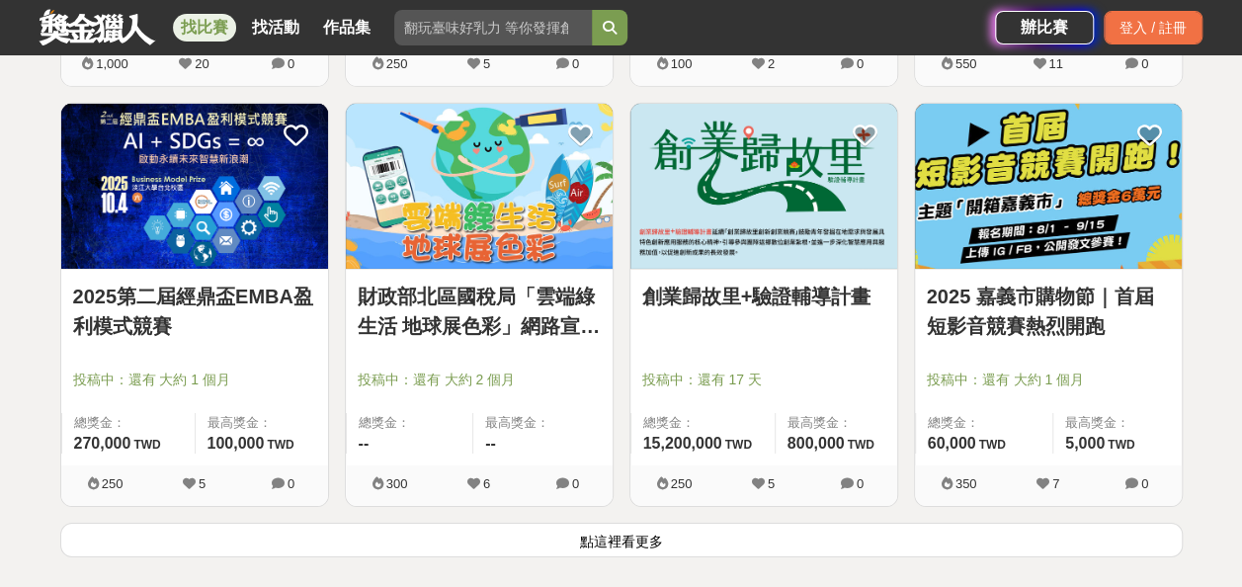
click at [604, 523] on button "點這裡看更多" at bounding box center [621, 540] width 1122 height 35
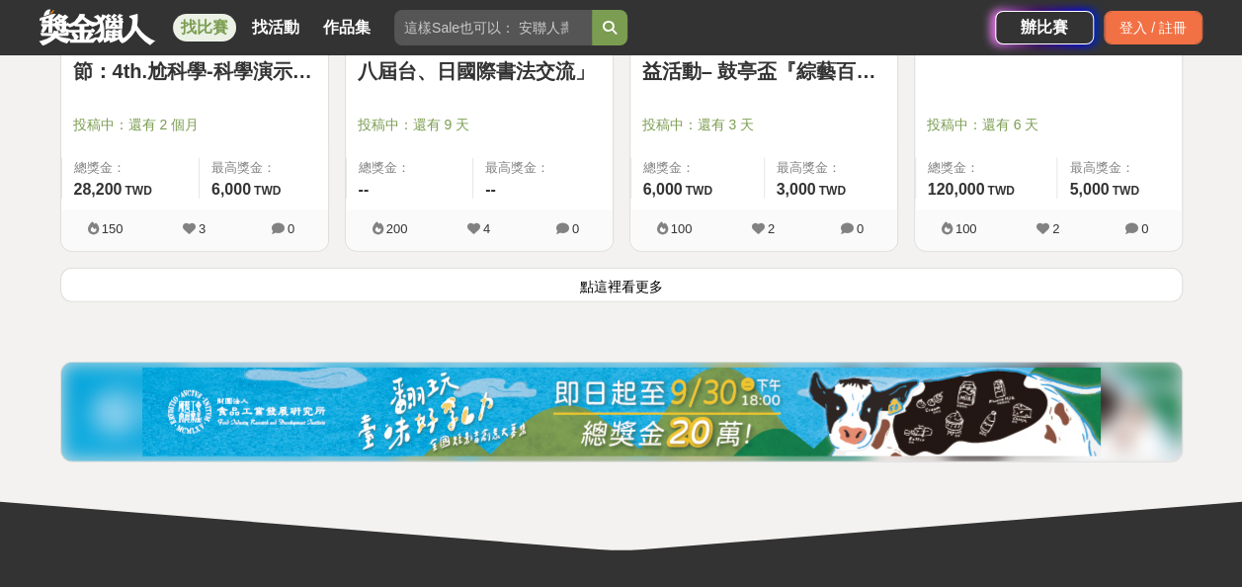
scroll to position [58069, 0]
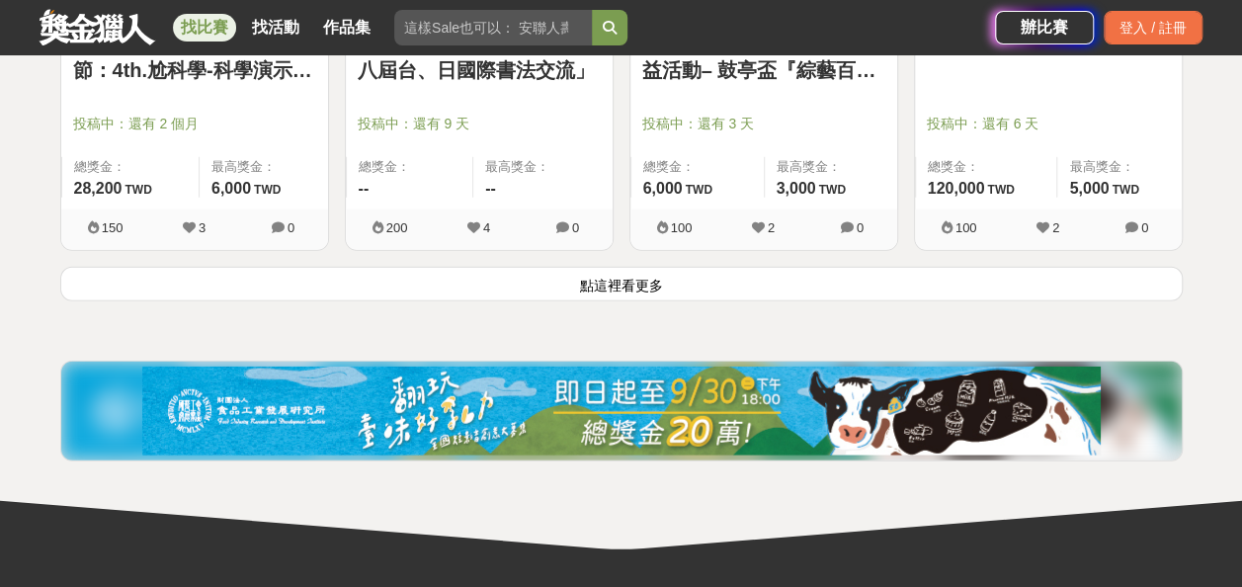
click at [686, 267] on button "點這裡看更多" at bounding box center [621, 284] width 1122 height 35
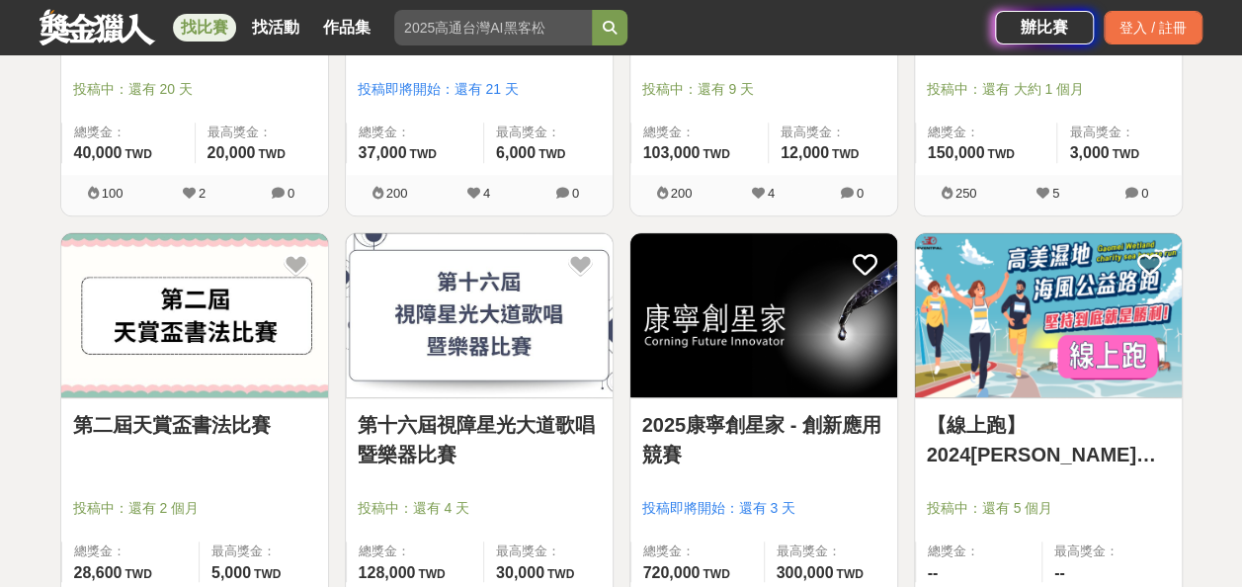
scroll to position [60201, 0]
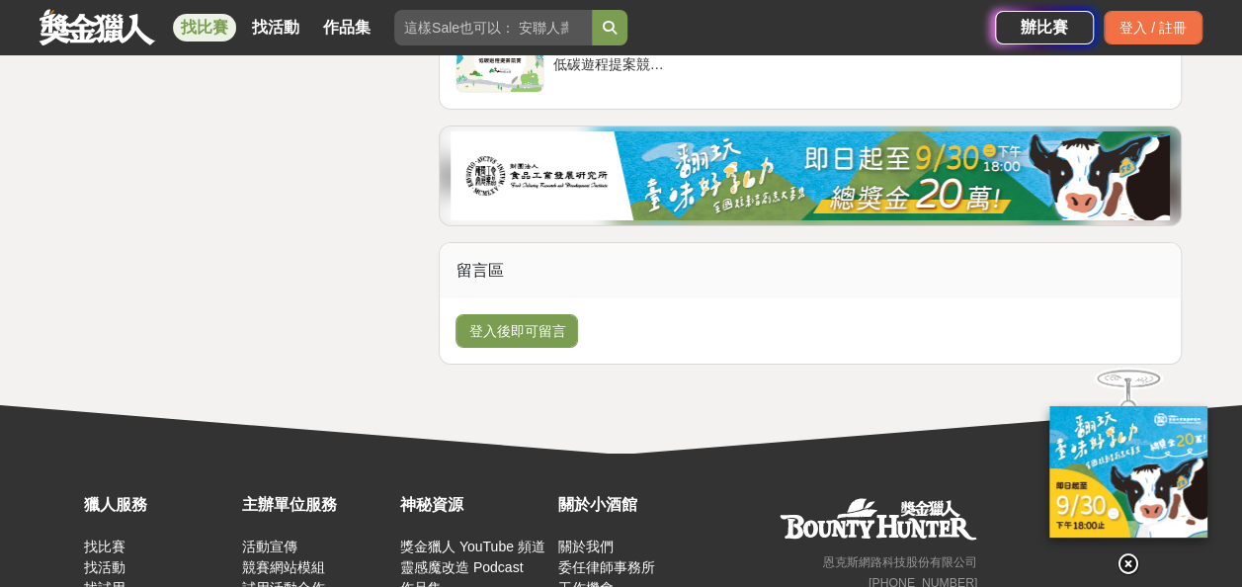
scroll to position [3453, 0]
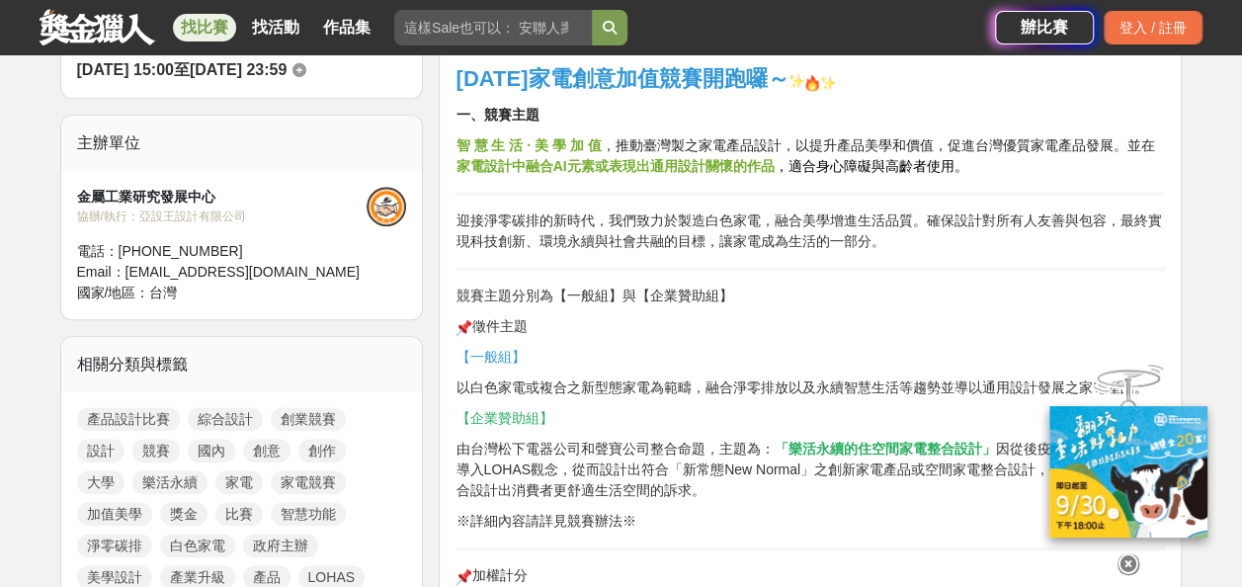
scroll to position [619, 0]
click at [1128, 556] on icon at bounding box center [1129, 563] width 22 height 22
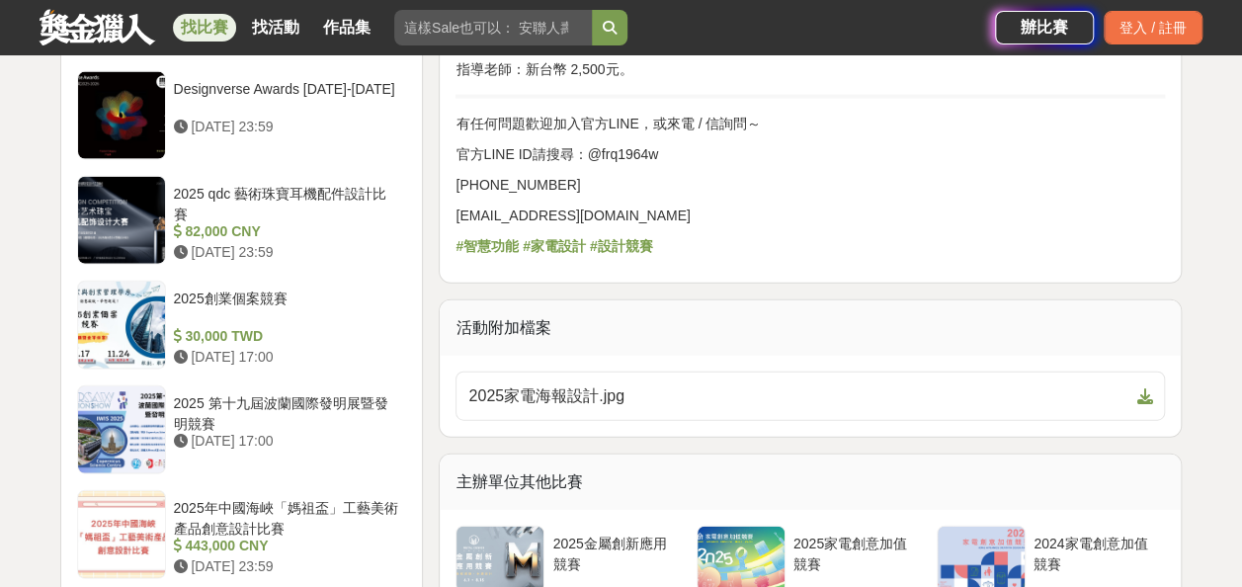
scroll to position [2197, 0]
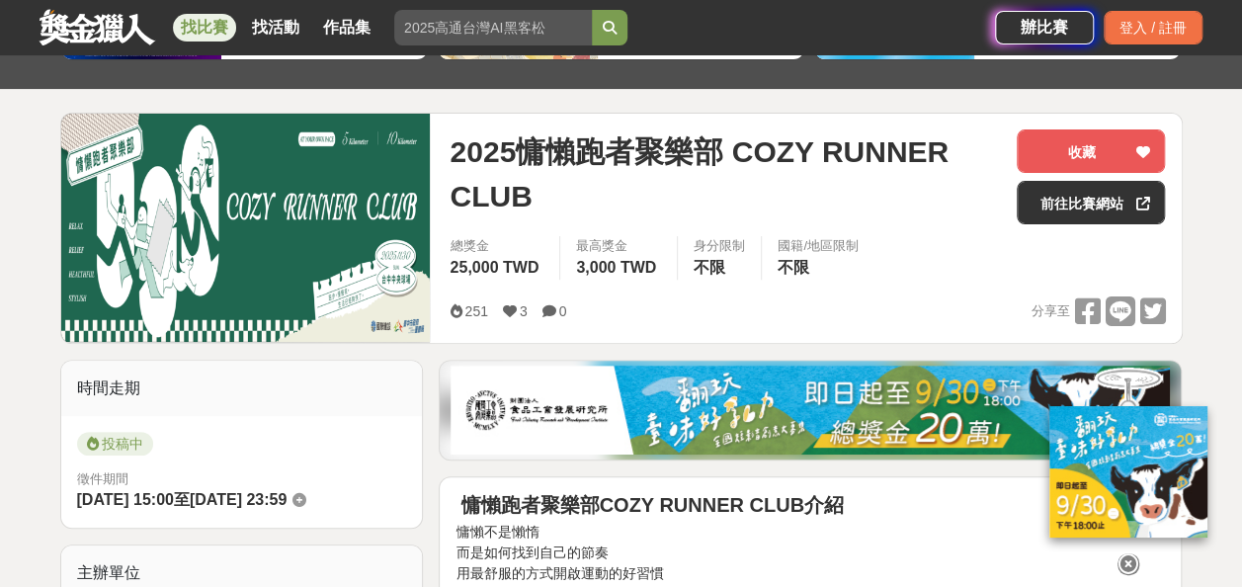
scroll to position [188, 0]
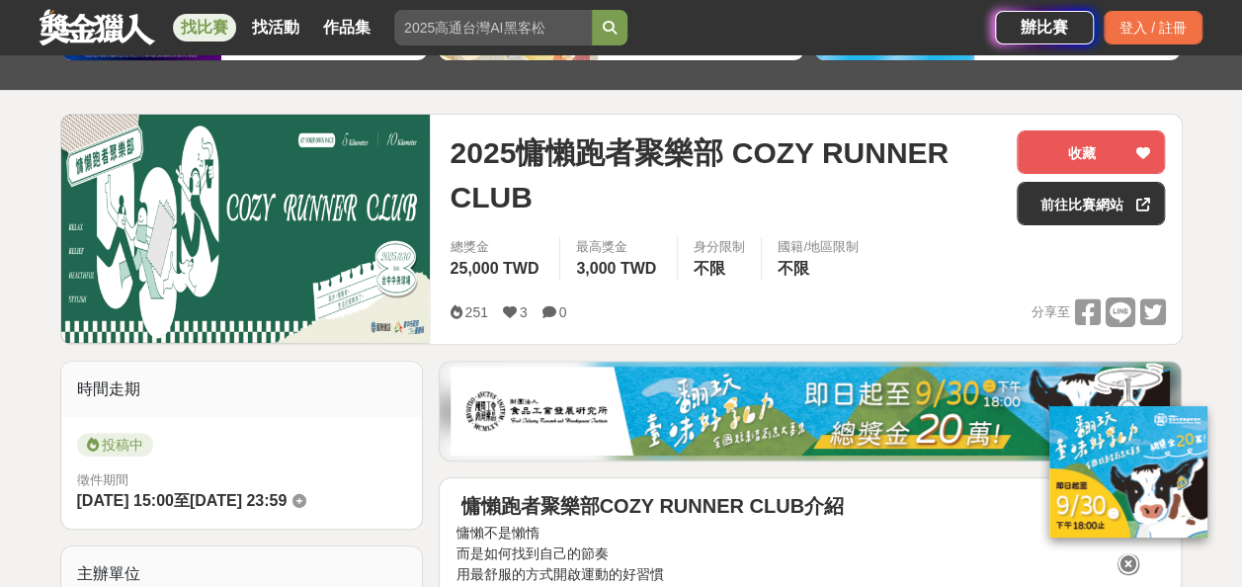
click at [1125, 556] on icon at bounding box center [1129, 564] width 22 height 22
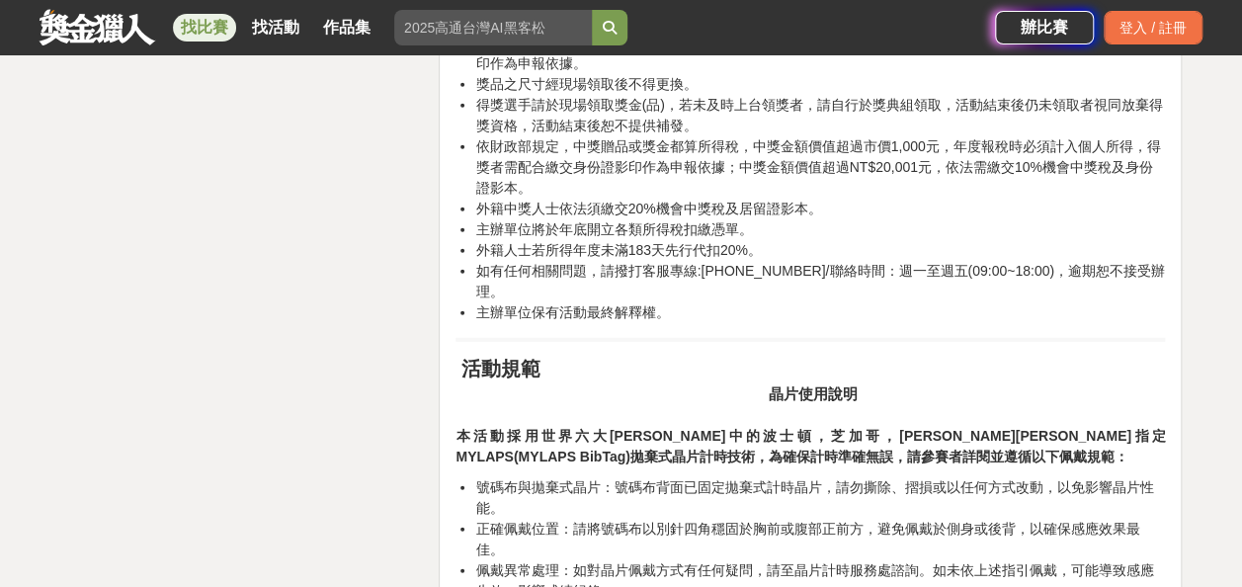
scroll to position [17597, 0]
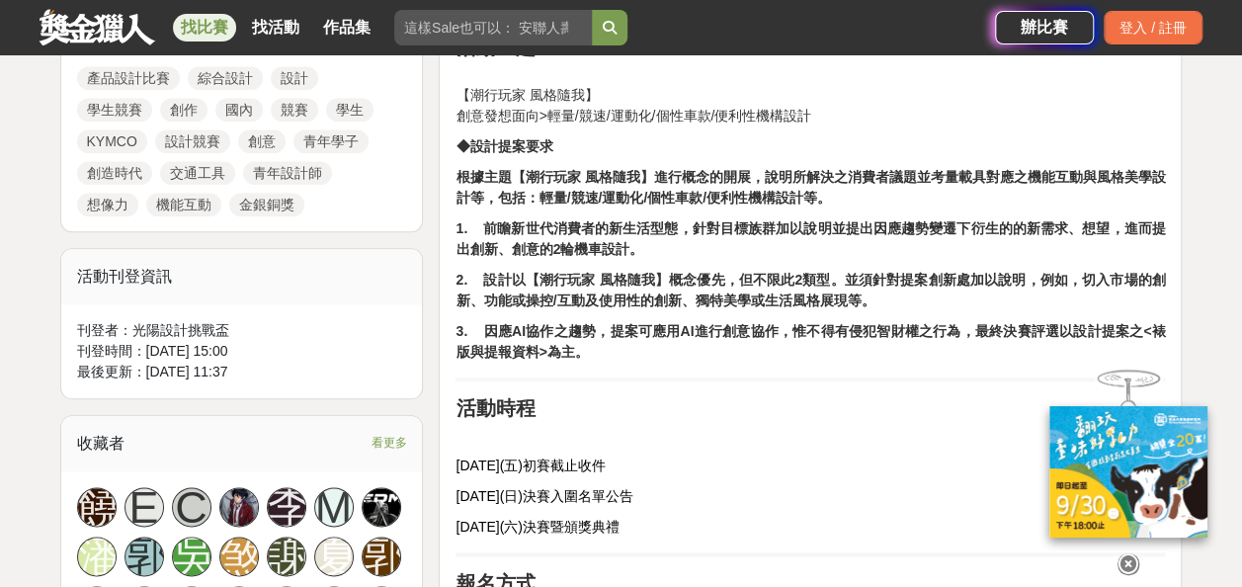
scroll to position [958, 0]
click at [1127, 553] on icon at bounding box center [1129, 564] width 22 height 22
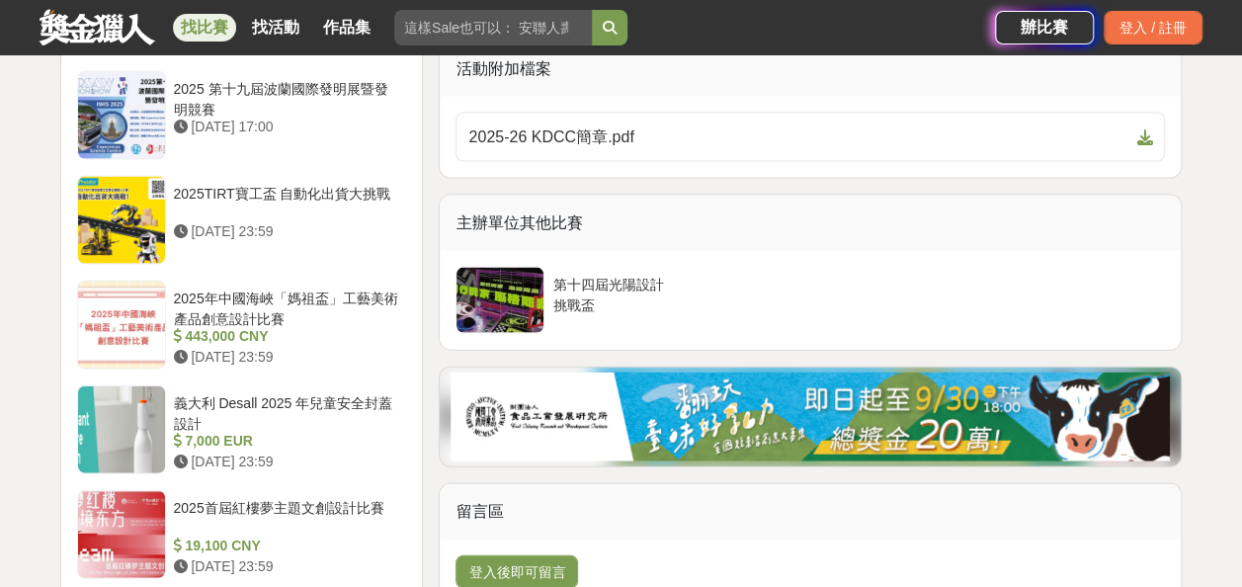
scroll to position [1975, 0]
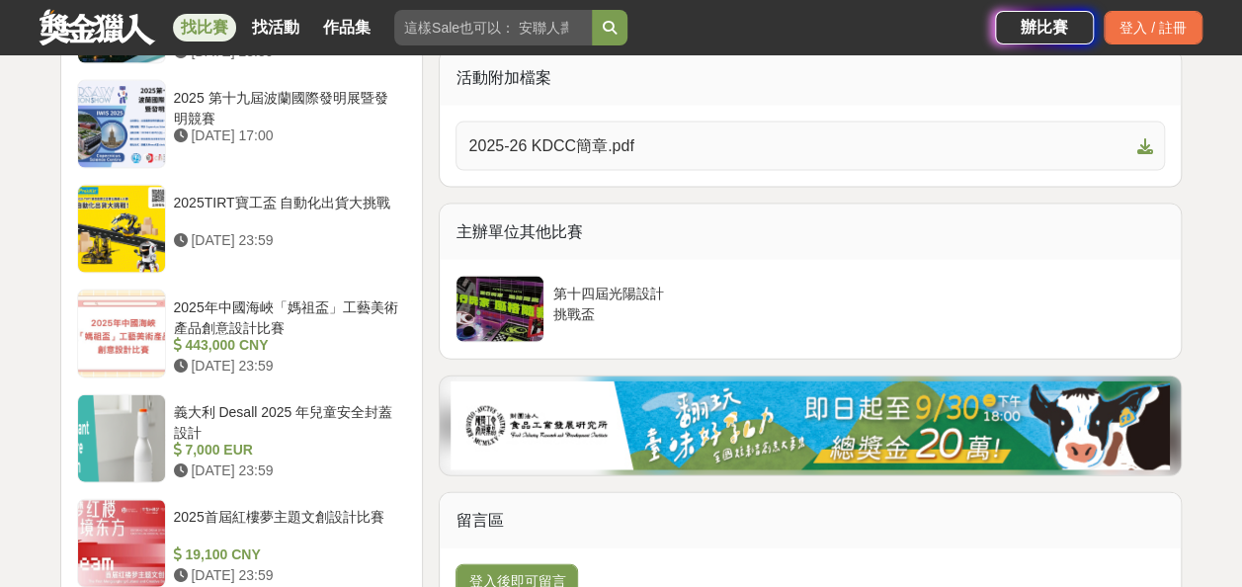
click at [1144, 134] on span at bounding box center [1140, 146] width 24 height 24
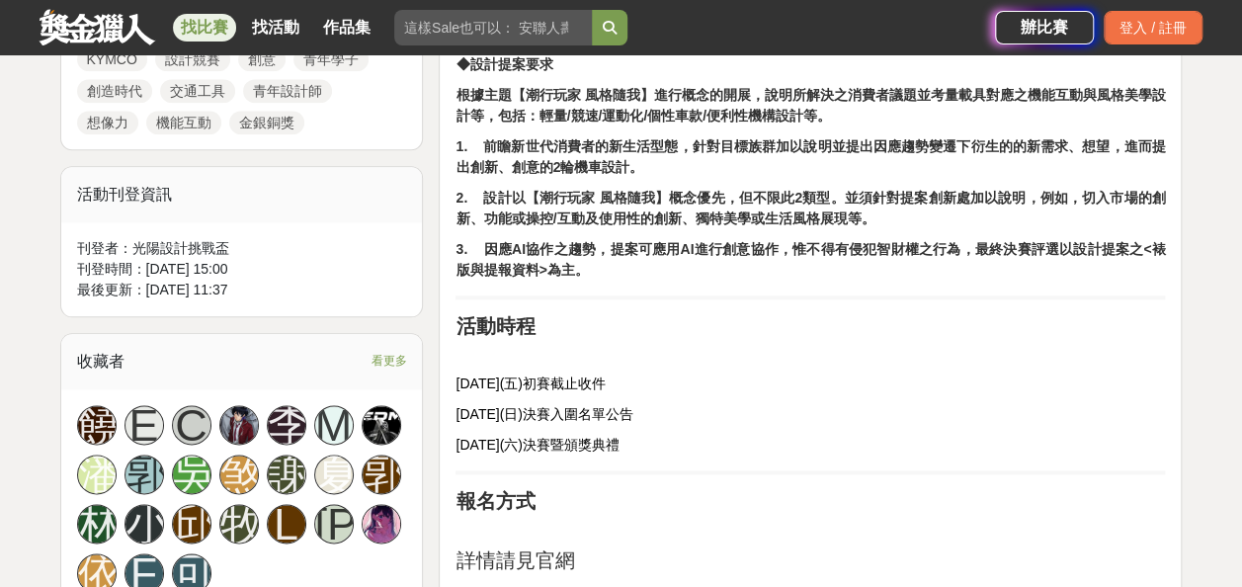
scroll to position [823, 0]
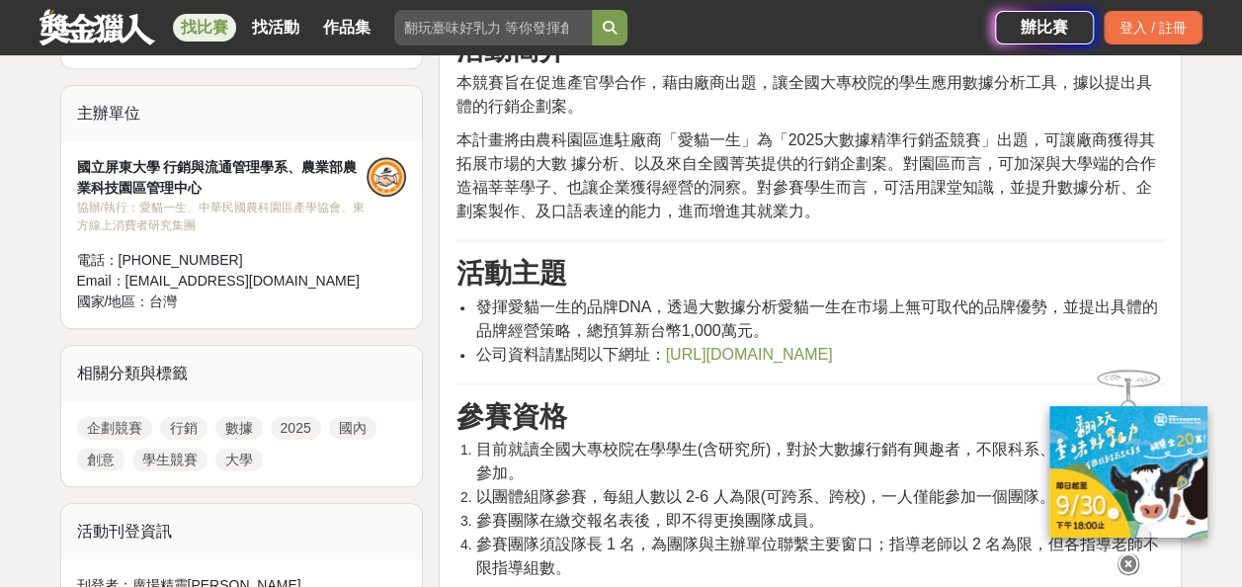
scroll to position [694, 0]
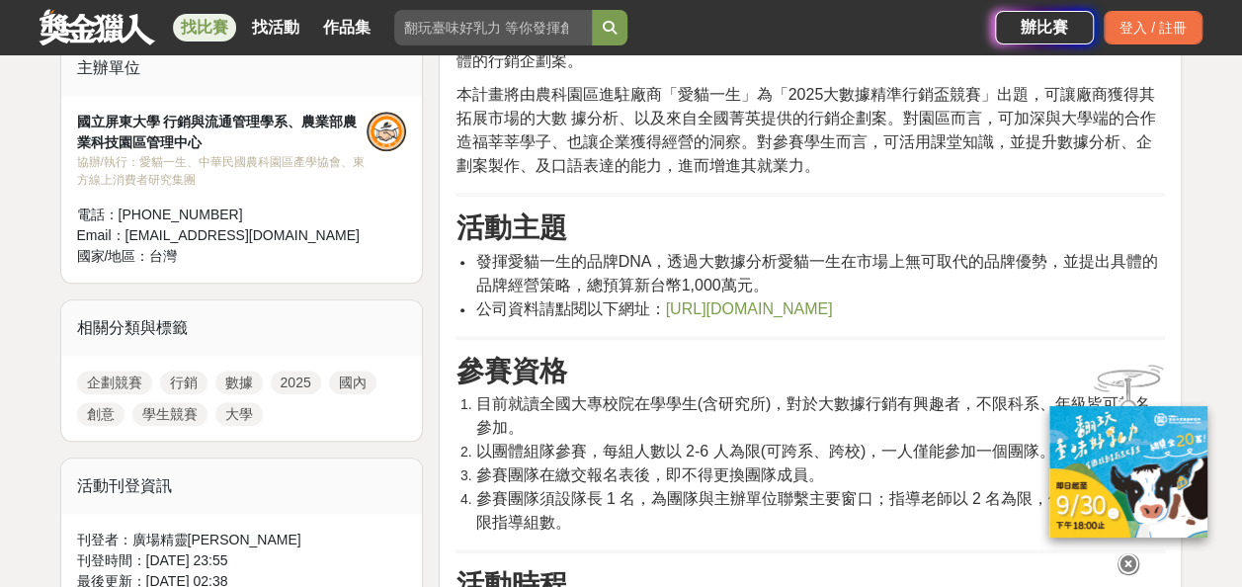
click at [717, 312] on span "[URL][DOMAIN_NAME]" at bounding box center [748, 308] width 167 height 17
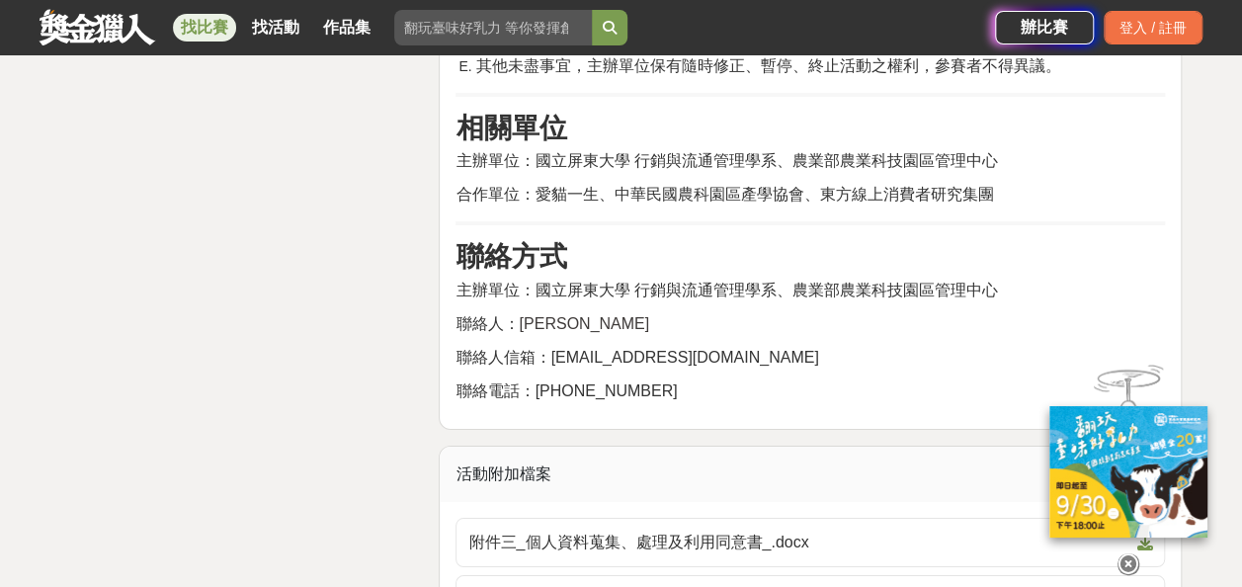
scroll to position [3435, 0]
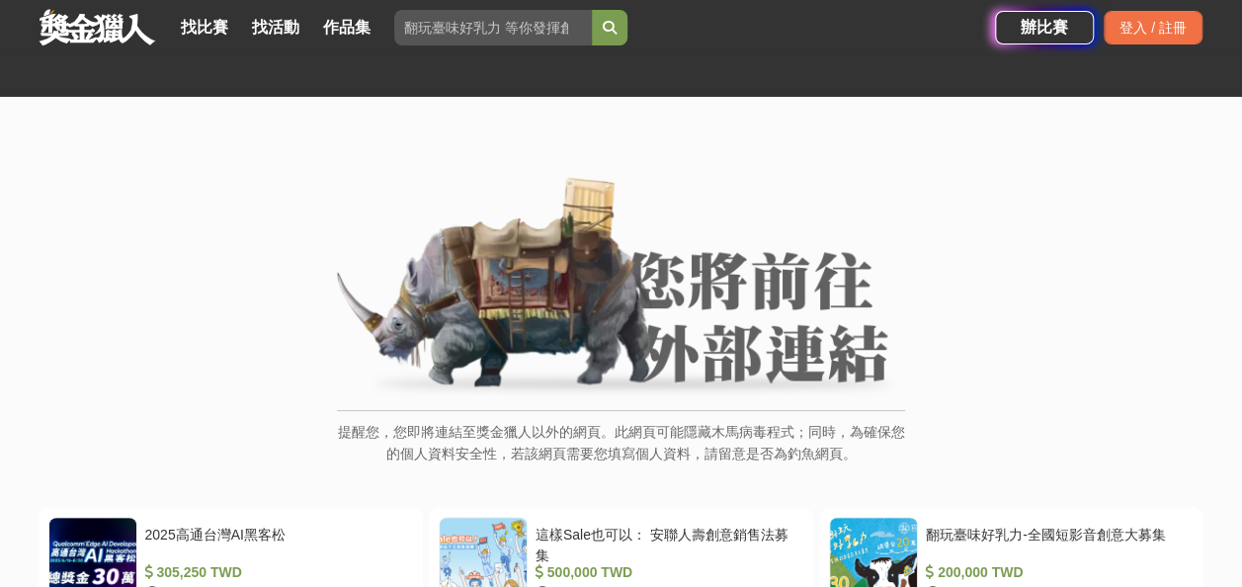
scroll to position [409, 0]
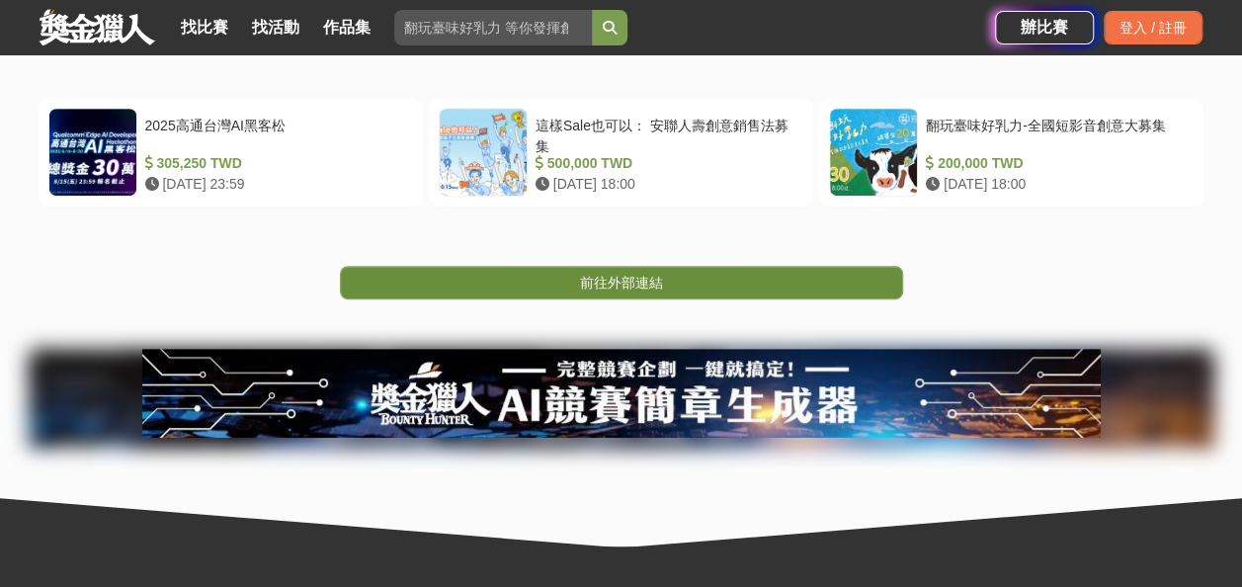
click at [615, 287] on span "前往外部連結" at bounding box center [621, 283] width 83 height 16
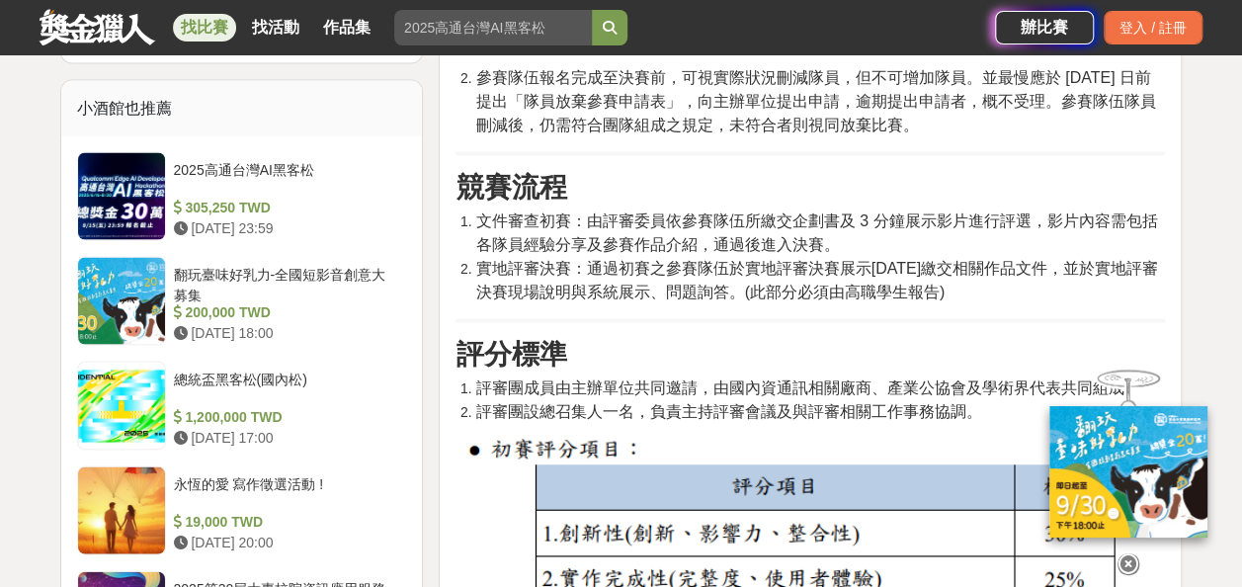
scroll to position [1793, 0]
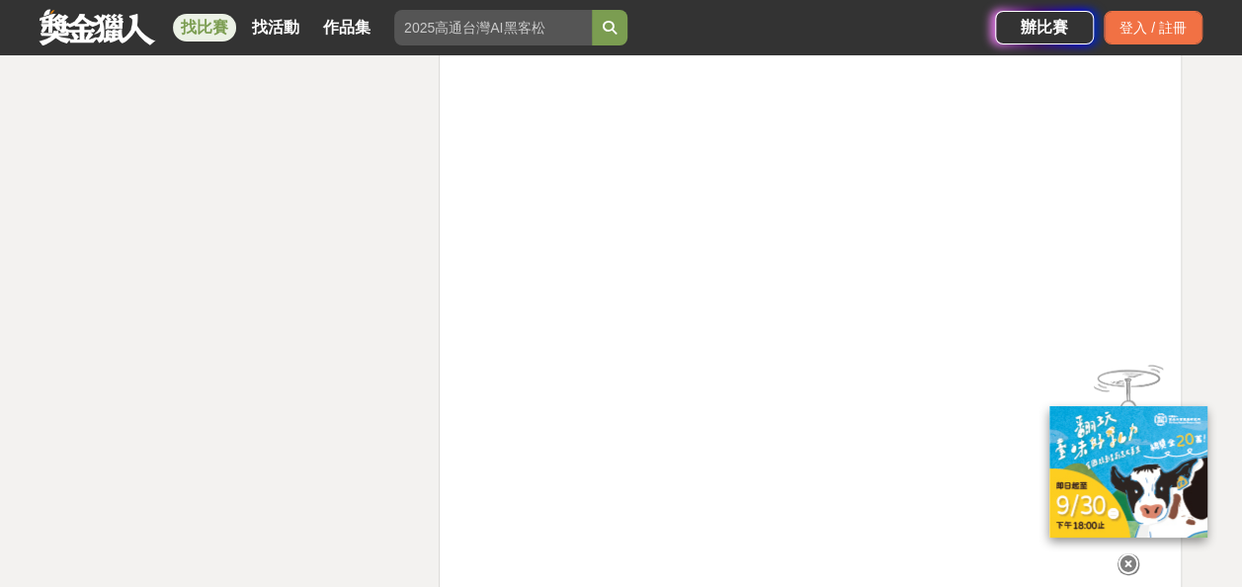
scroll to position [10373, 0]
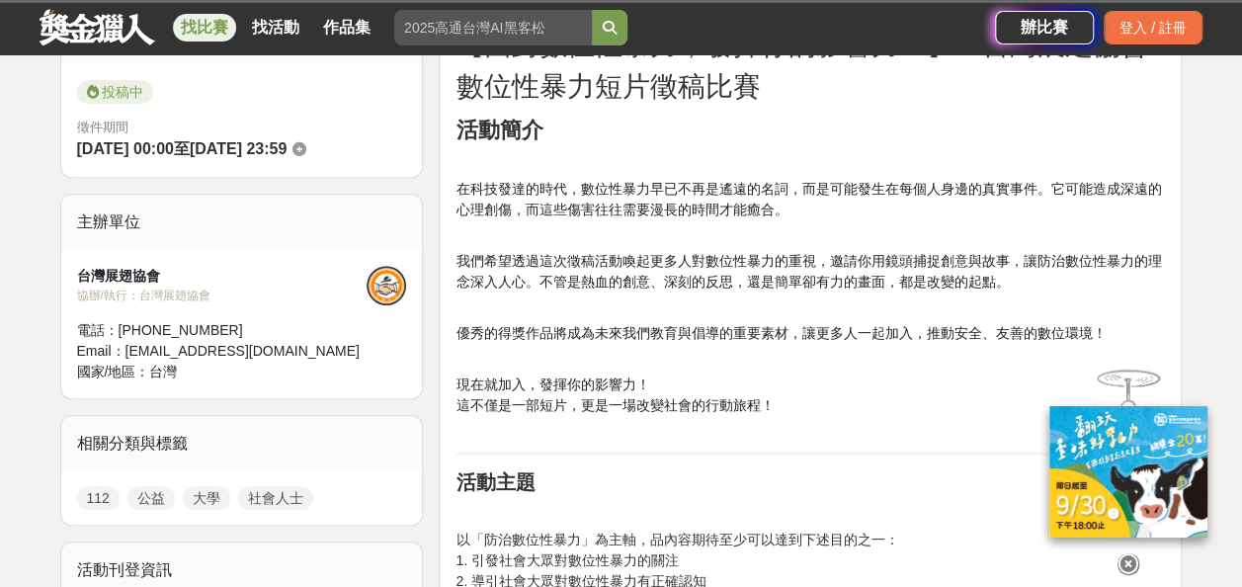
scroll to position [361, 0]
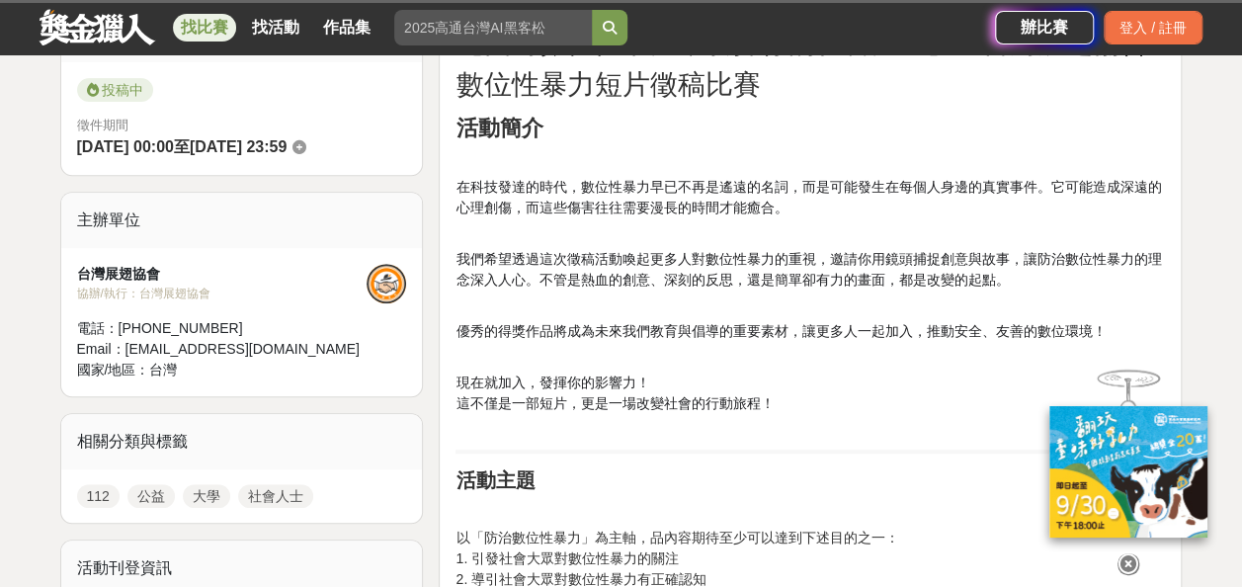
click at [1125, 553] on icon at bounding box center [1129, 564] width 22 height 22
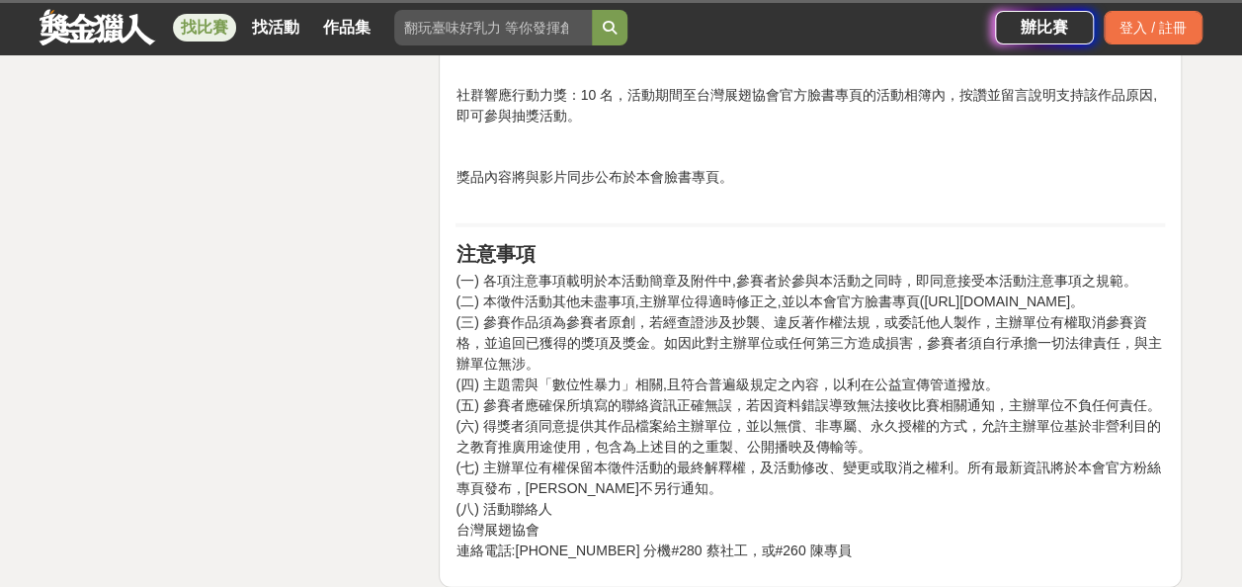
scroll to position [3192, 0]
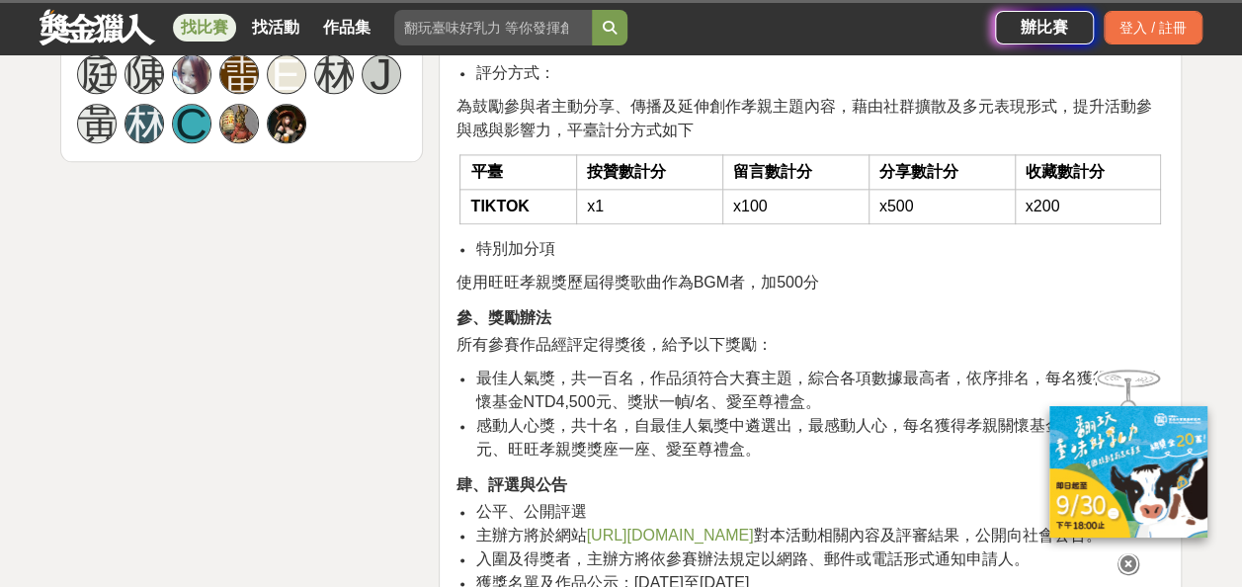
scroll to position [1158, 0]
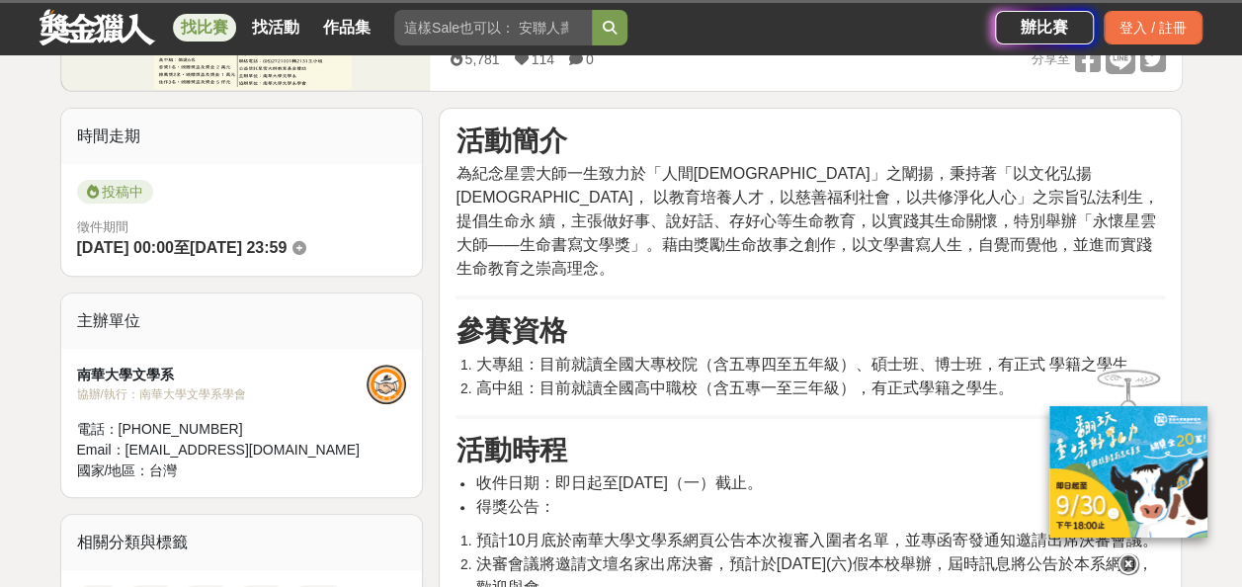
scroll to position [261, 0]
click at [1130, 553] on icon at bounding box center [1129, 564] width 22 height 22
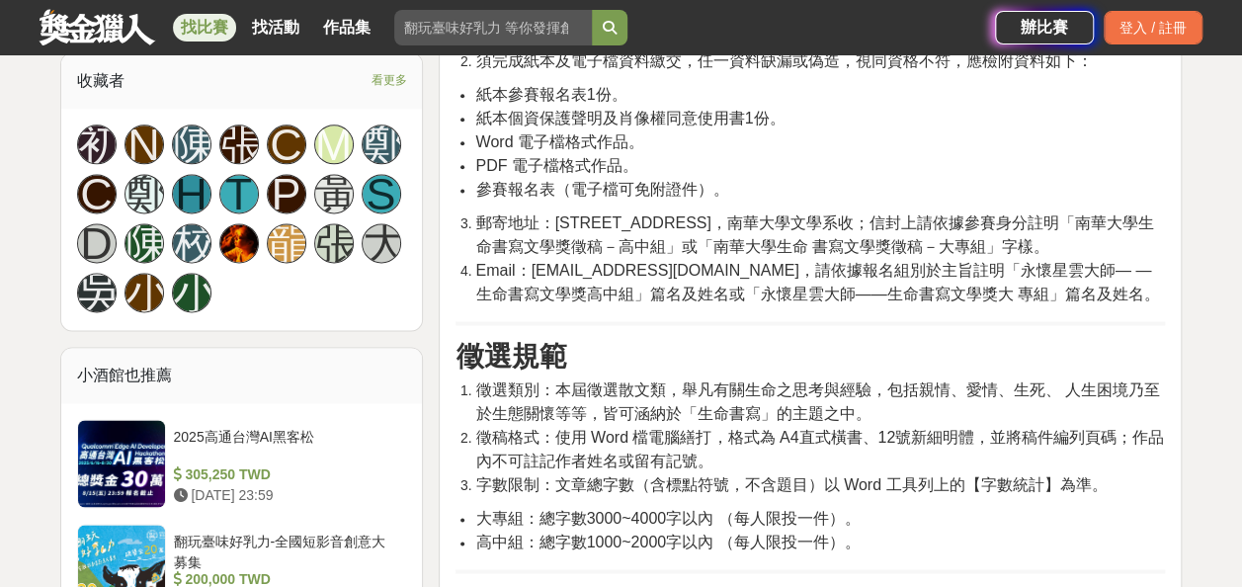
scroll to position [1226, 0]
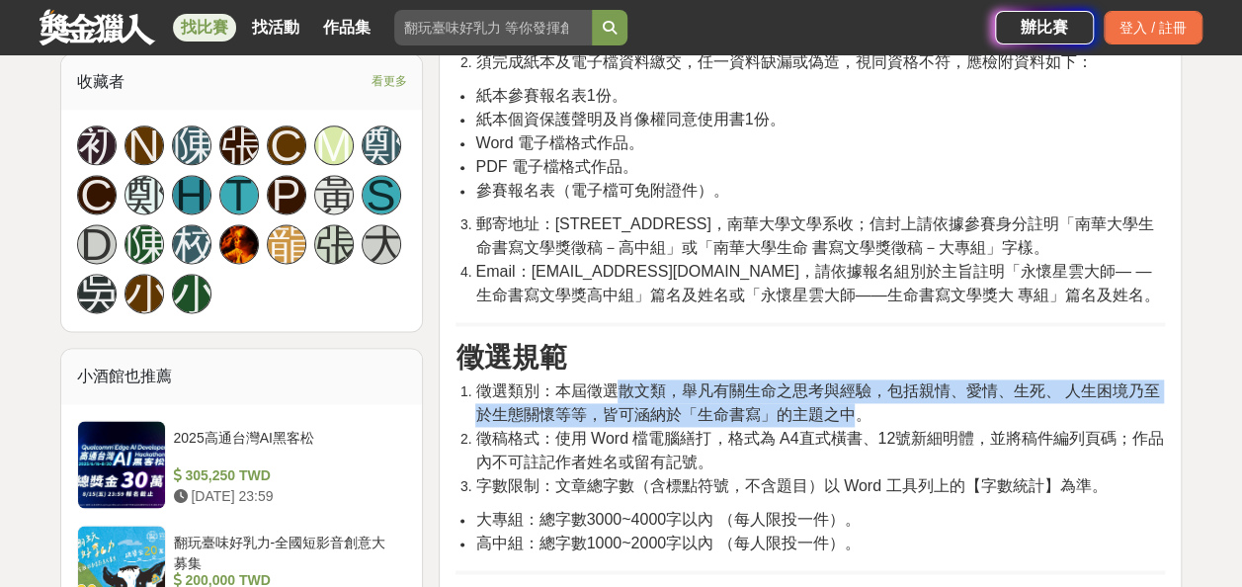
drag, startPoint x: 619, startPoint y: 363, endPoint x: 858, endPoint y: 390, distance: 240.7
click at [858, 390] on span "徵選類別：本屆徵選散文類，舉凡有關生命之思考與經驗，包括親情、愛情、生死、 人生困境乃至於生態關懷等等，皆可涵納於「生命書寫」的主題之中。" at bounding box center [817, 402] width 684 height 41
copy span "散文類，舉凡有關生命之思考與經驗，包括親情、愛情、生死、 人生困境乃至於生態關懷等等，皆可涵納於「生命書寫」的主題之中"
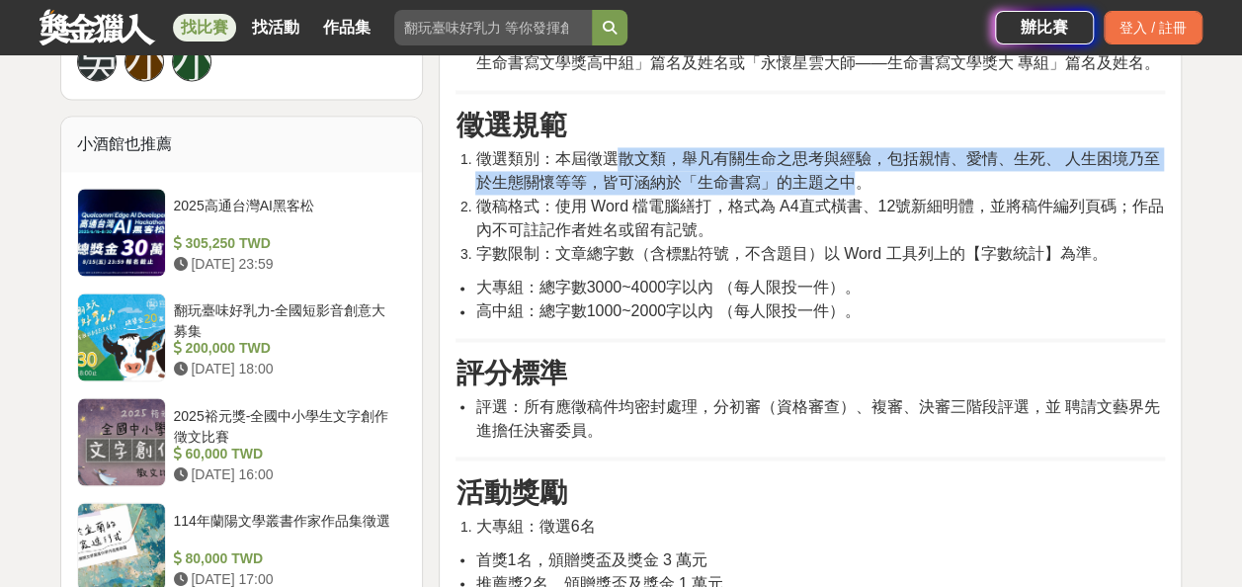
scroll to position [1451, 0]
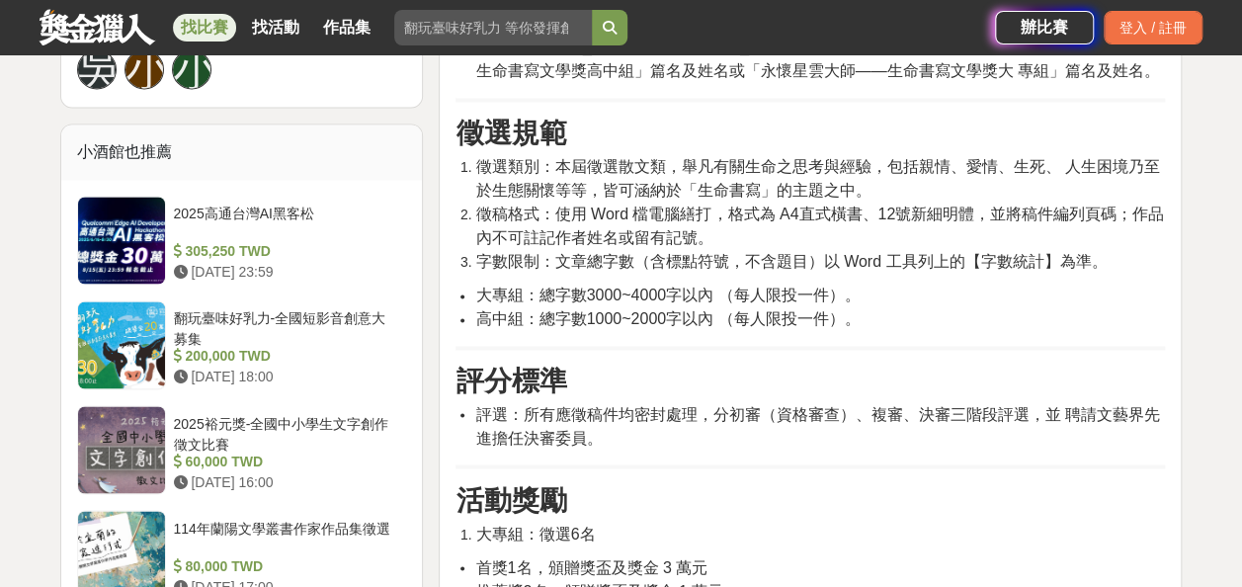
click at [666, 287] on span "大專組：總字數3000~4000字以內 （每人限投一件）。" at bounding box center [667, 295] width 384 height 17
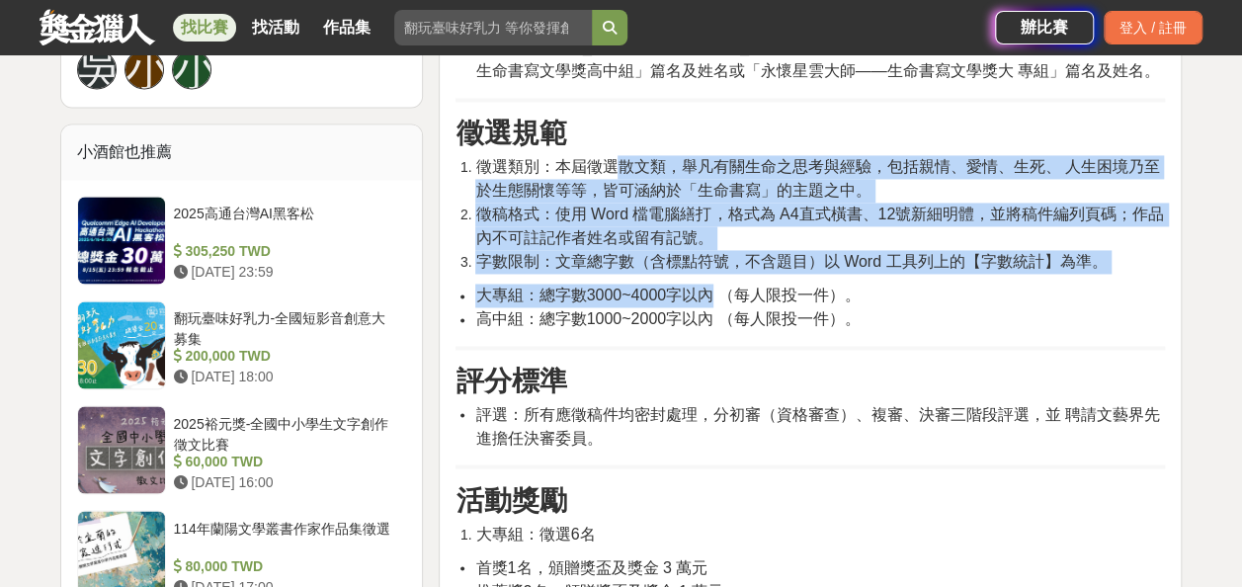
drag, startPoint x: 622, startPoint y: 141, endPoint x: 713, endPoint y: 275, distance: 162.0
click at [713, 275] on div "活動簡介 為紀念星雲大師一生致力於「人間佛教」之闡揚，秉持著「以文化弘揚佛法， 以教育培養人才，以慈善福利社會，以共修淨化人心」之宗旨弘法利生，提倡生命永 續…" at bounding box center [810, 177] width 709 height 1892
copy div "散文類，舉凡有關生命之思考與經驗，包括親情、愛情、生死、 人生困境乃至於生態關懷等等，皆可涵納於「生命書寫」的主題之中。 徵稿格式：使用 Word 檔電腦繕打…"
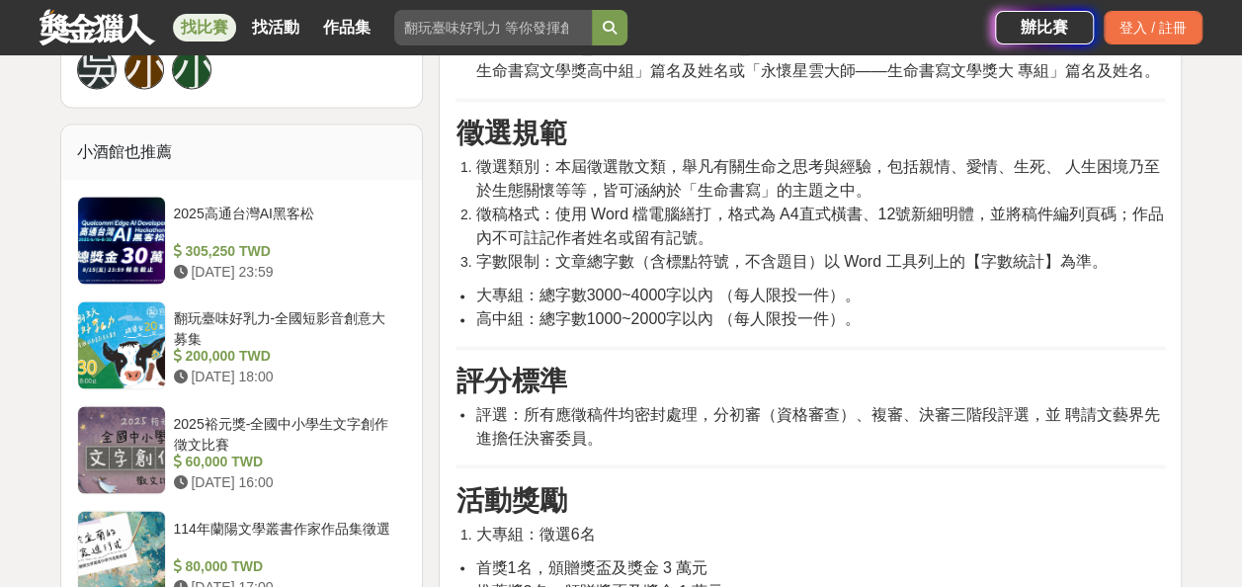
click at [703, 429] on div "活動簡介 為紀念星雲大師一生致力於「人間佛教」之闡揚，秉持著「以文化弘揚佛法， 以教育培養人才，以慈善福利社會，以共修淨化人心」之宗旨弘法利生，提倡生命永 續…" at bounding box center [810, 177] width 709 height 1892
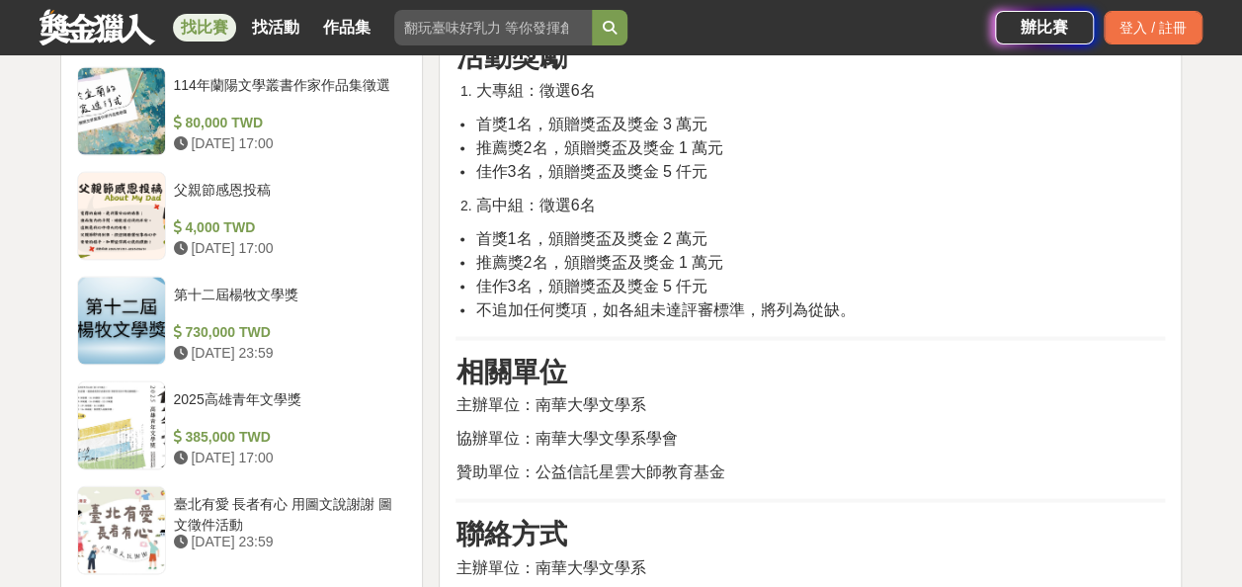
scroll to position [1913, 0]
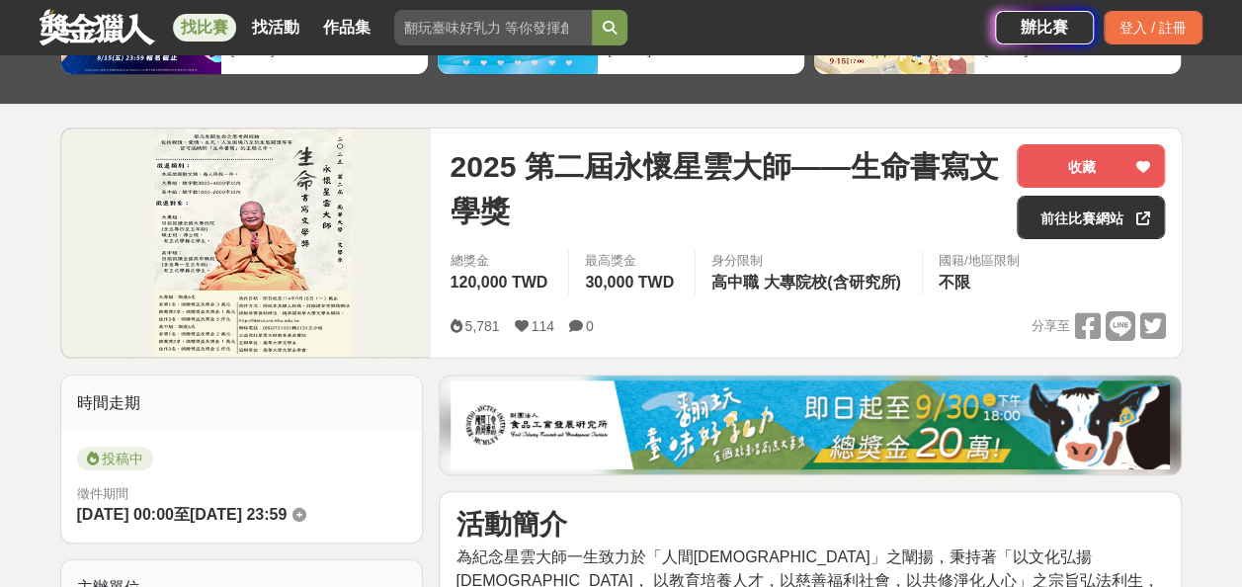
scroll to position [0, 0]
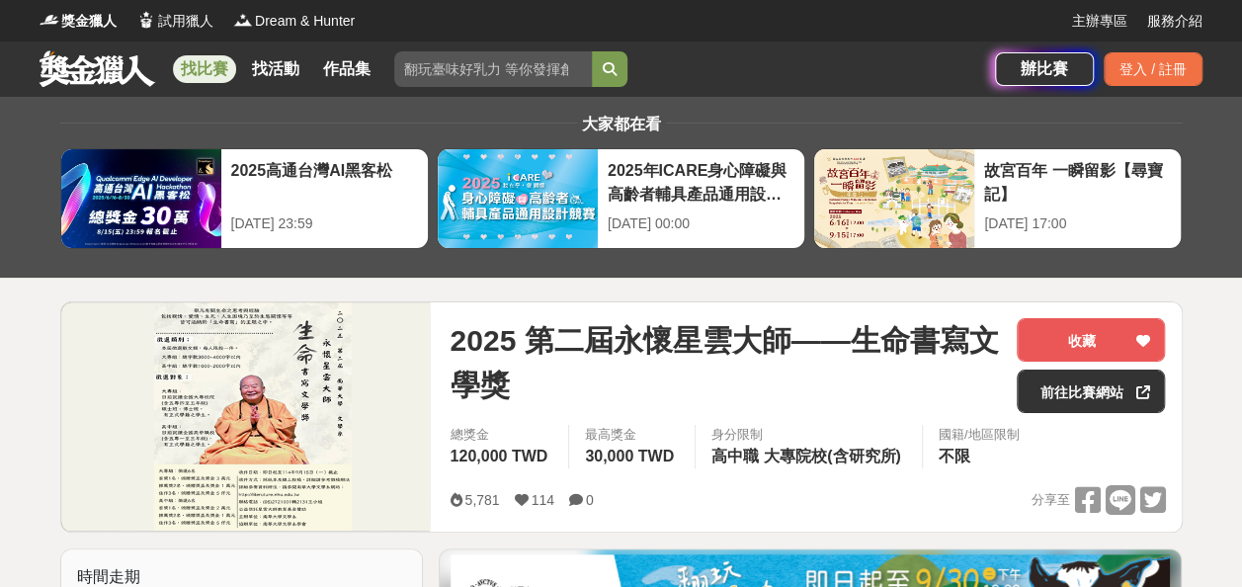
click at [658, 376] on span "2025 第二屆永懷星雲大師——生命書寫文學獎" at bounding box center [725, 362] width 551 height 89
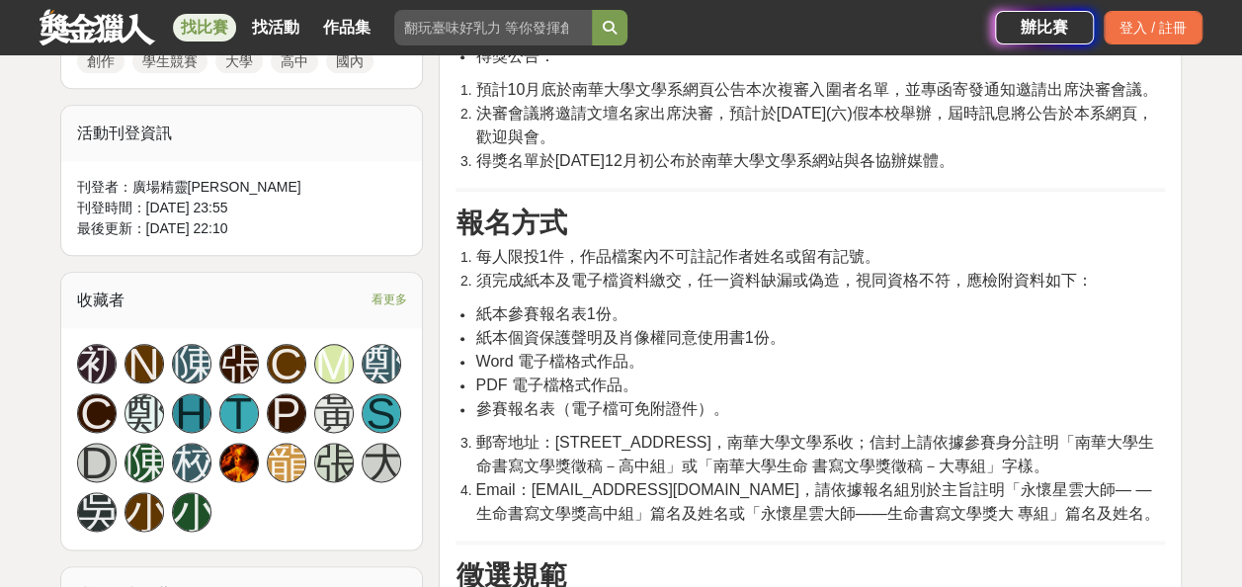
scroll to position [1009, 0]
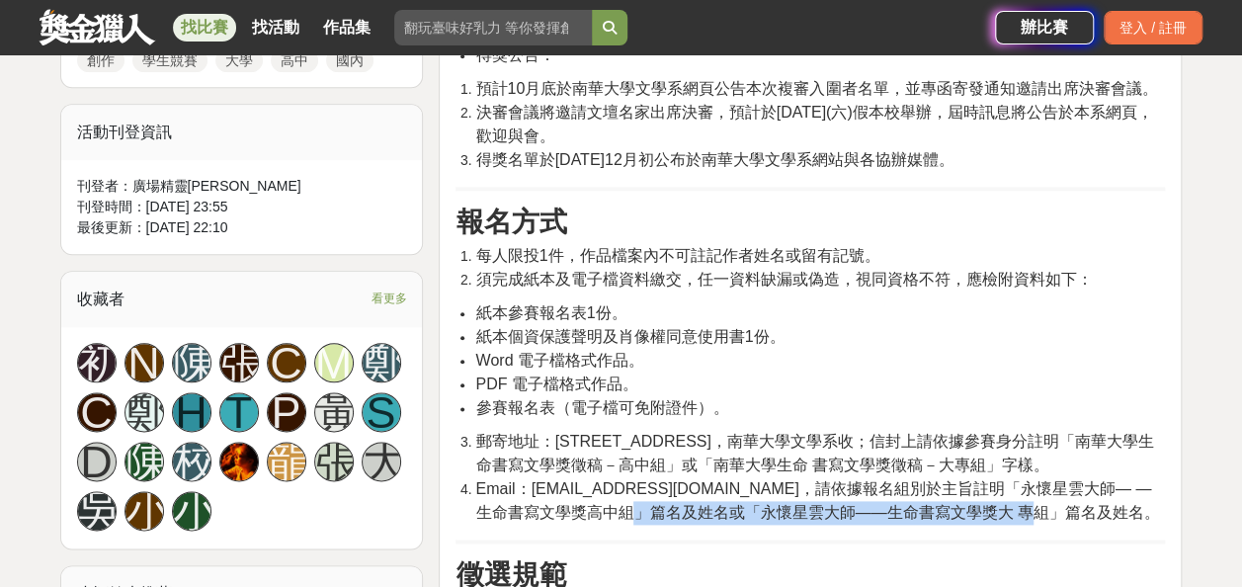
drag, startPoint x: 617, startPoint y: 486, endPoint x: 1005, endPoint y: 495, distance: 388.4
click at [1005, 495] on span "Email：nhuliterary@gmail.com，請依據報名組別於主旨註明「永懷星雲大師— —生命書寫文學獎高中組」篇名及姓名或「永懷星雲大師——生命書…" at bounding box center [817, 500] width 684 height 41
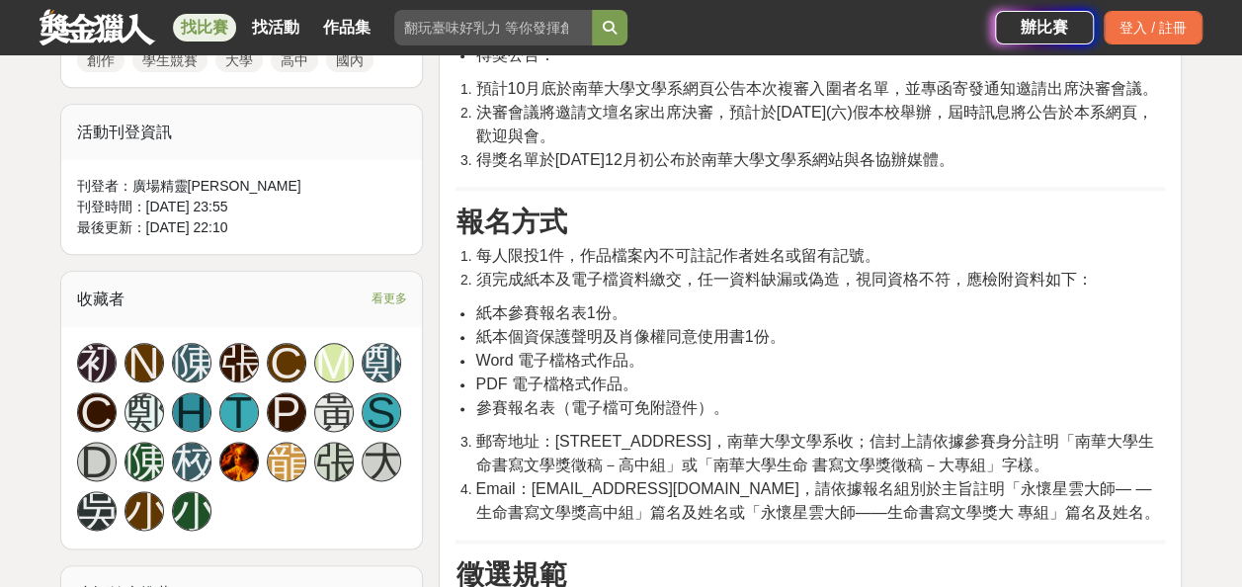
drag, startPoint x: 1005, startPoint y: 495, endPoint x: 916, endPoint y: 513, distance: 90.7
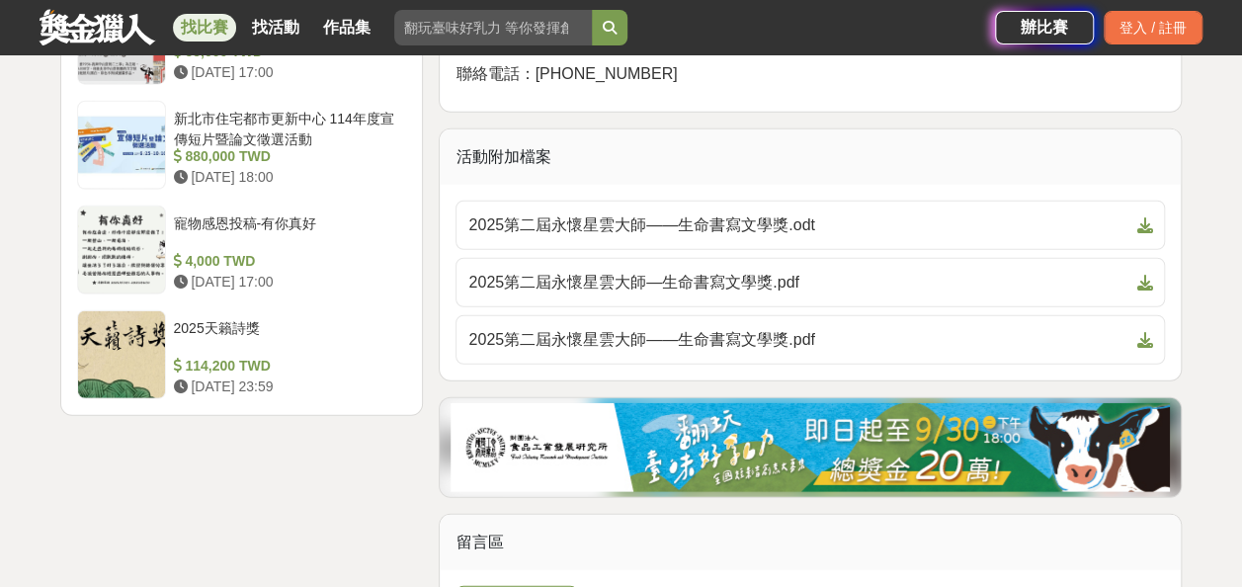
scroll to position [2489, 0]
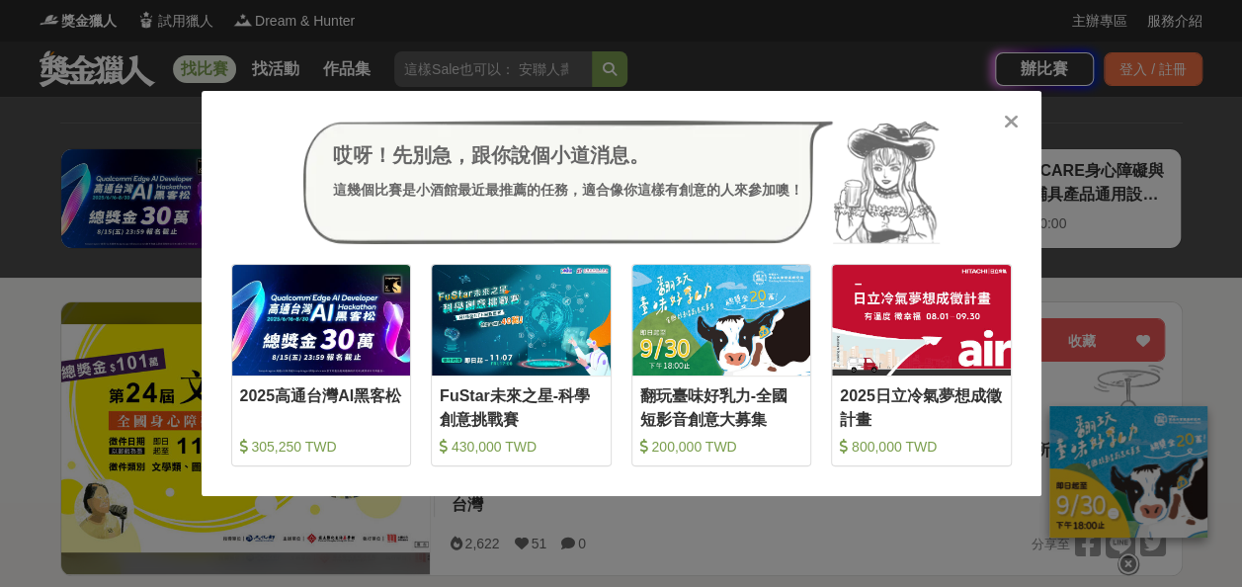
click at [1006, 127] on icon at bounding box center [1011, 122] width 15 height 20
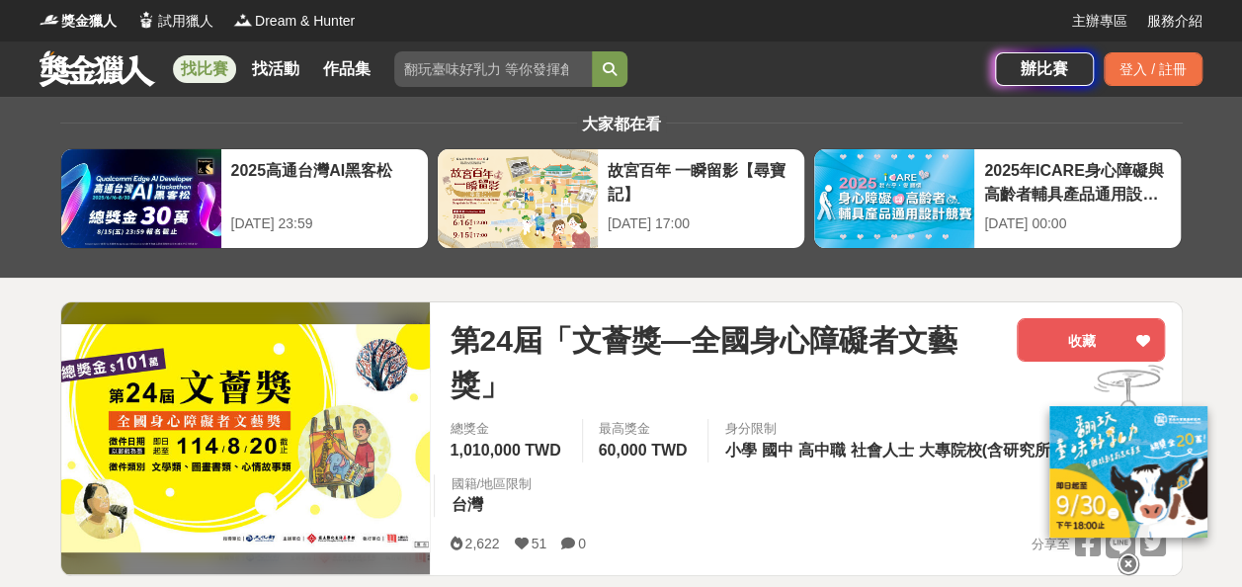
click at [1124, 553] on icon at bounding box center [1129, 564] width 22 height 22
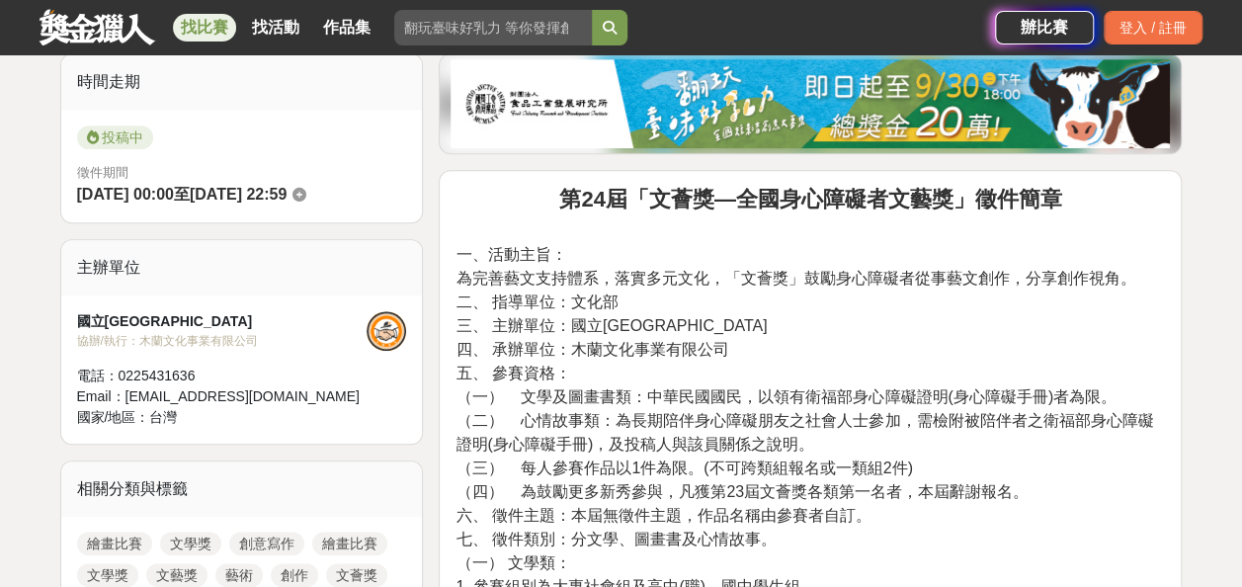
scroll to position [538, 0]
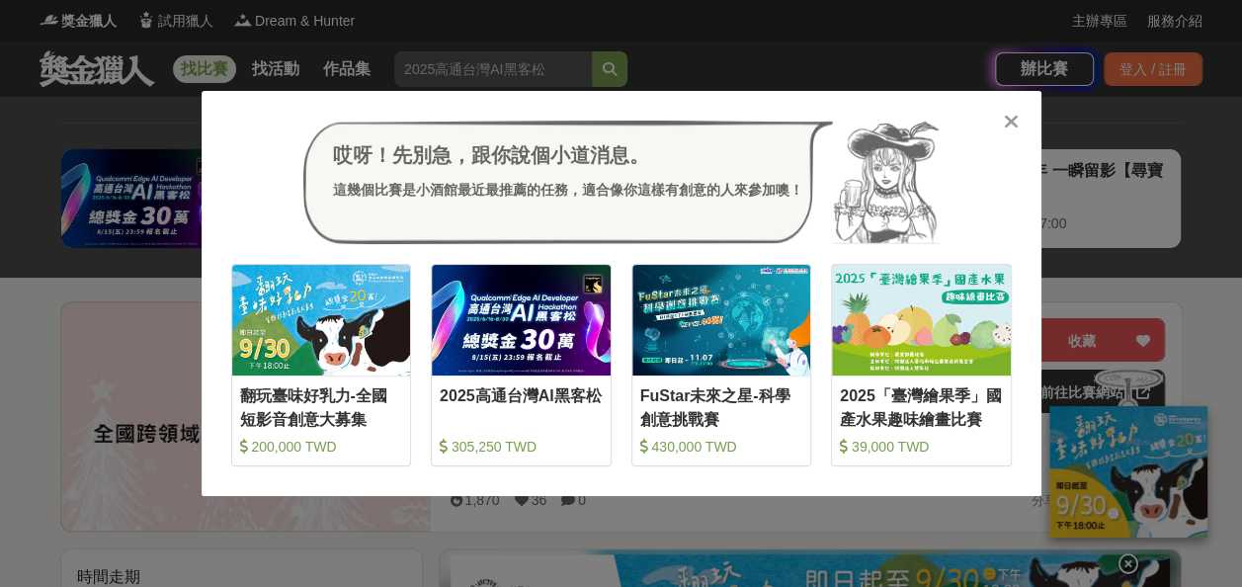
click at [1019, 127] on div at bounding box center [1012, 121] width 20 height 20
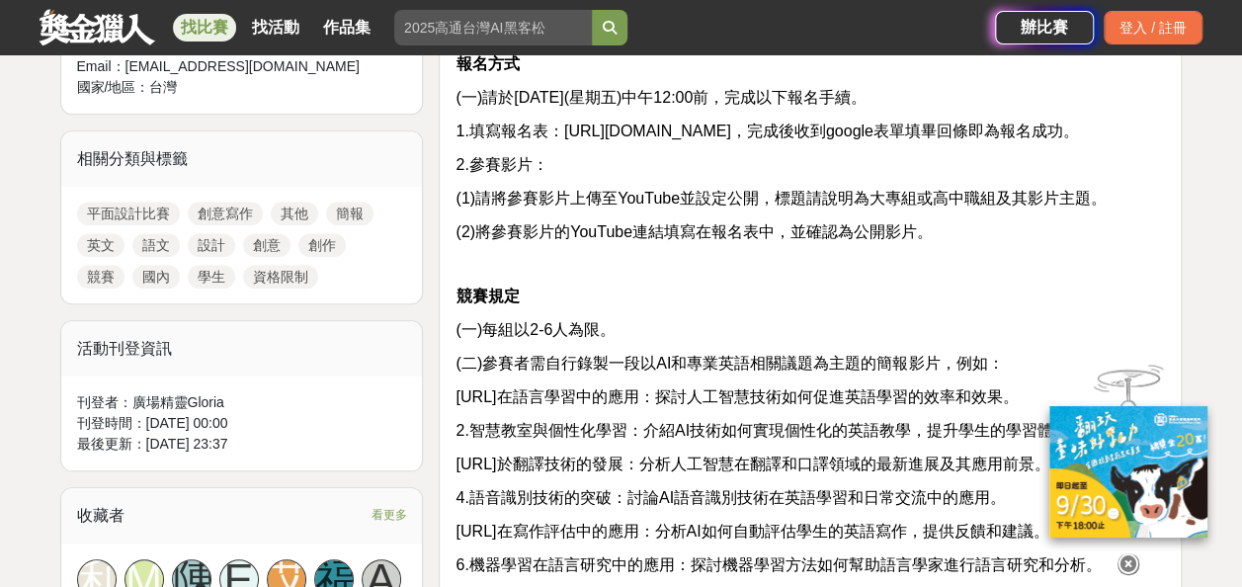
scroll to position [816, 0]
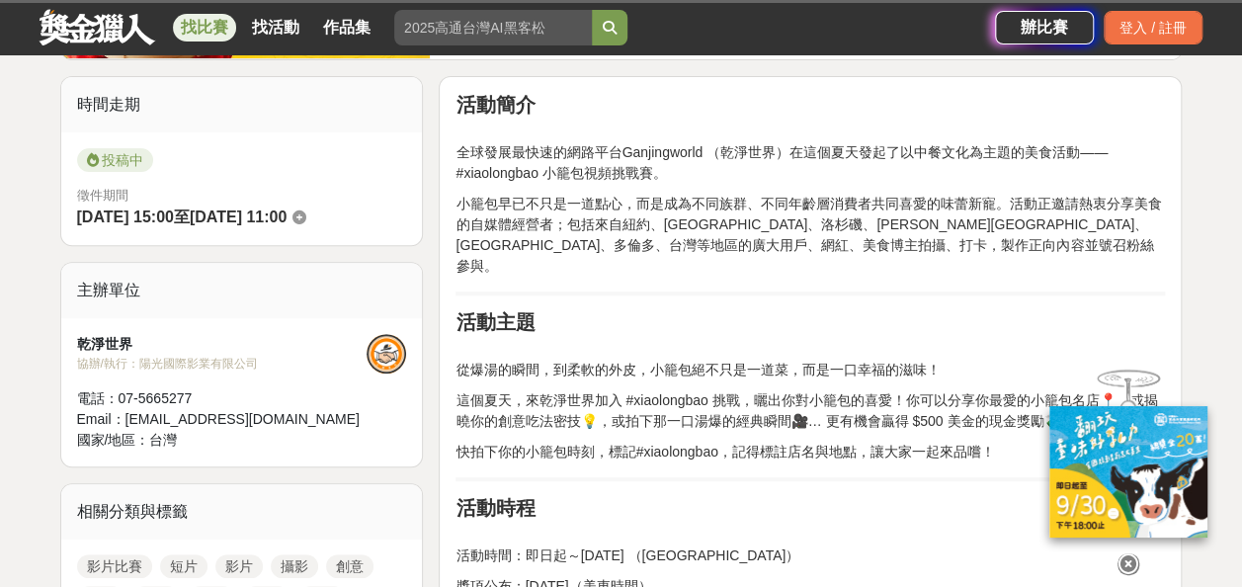
scroll to position [290, 0]
click at [1127, 558] on icon at bounding box center [1129, 564] width 22 height 22
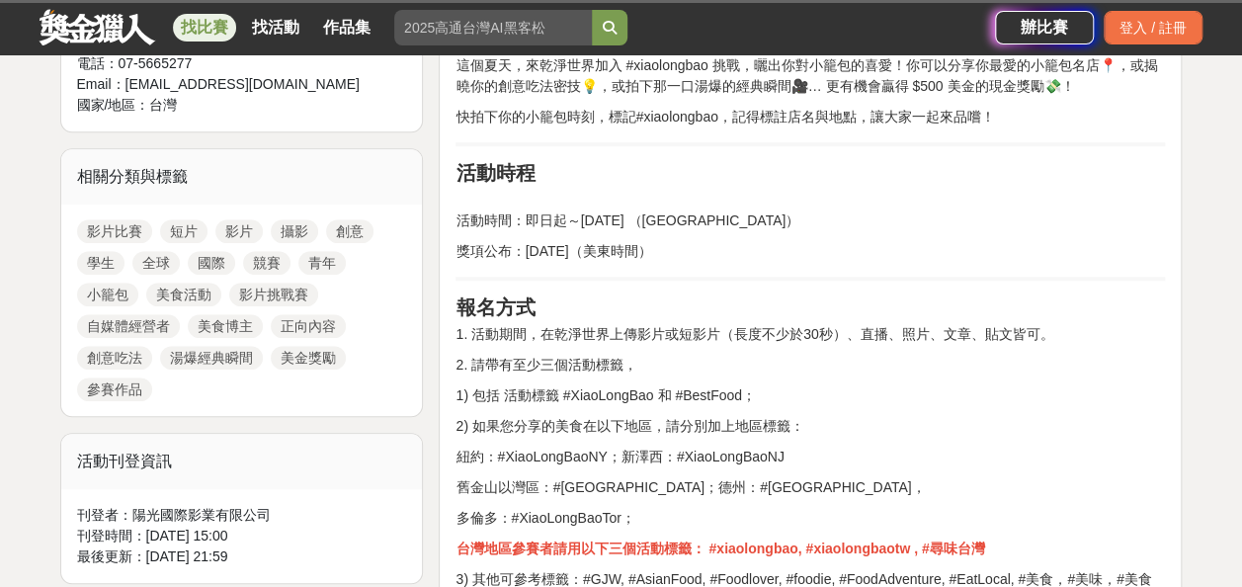
scroll to position [645, 0]
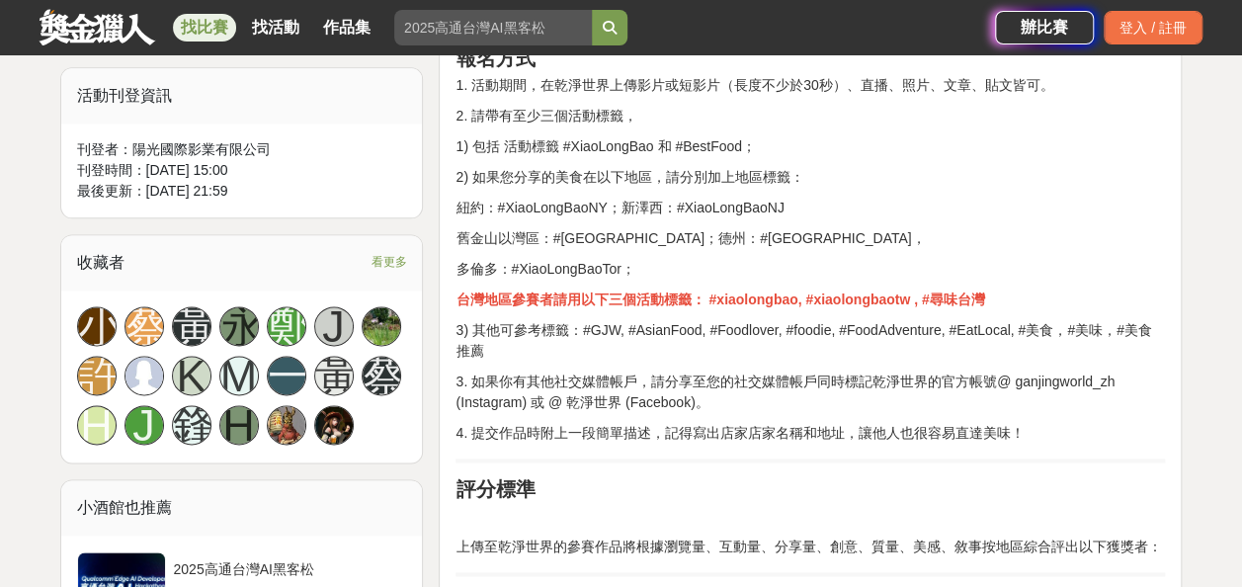
click at [1009, 537] on p "上傳至乾淨世界的參賽作品將根據瀏覽量、互動量、分享量、創意、質量、美感、敘事按地區綜合評出以下獲獎者：" at bounding box center [810, 547] width 709 height 21
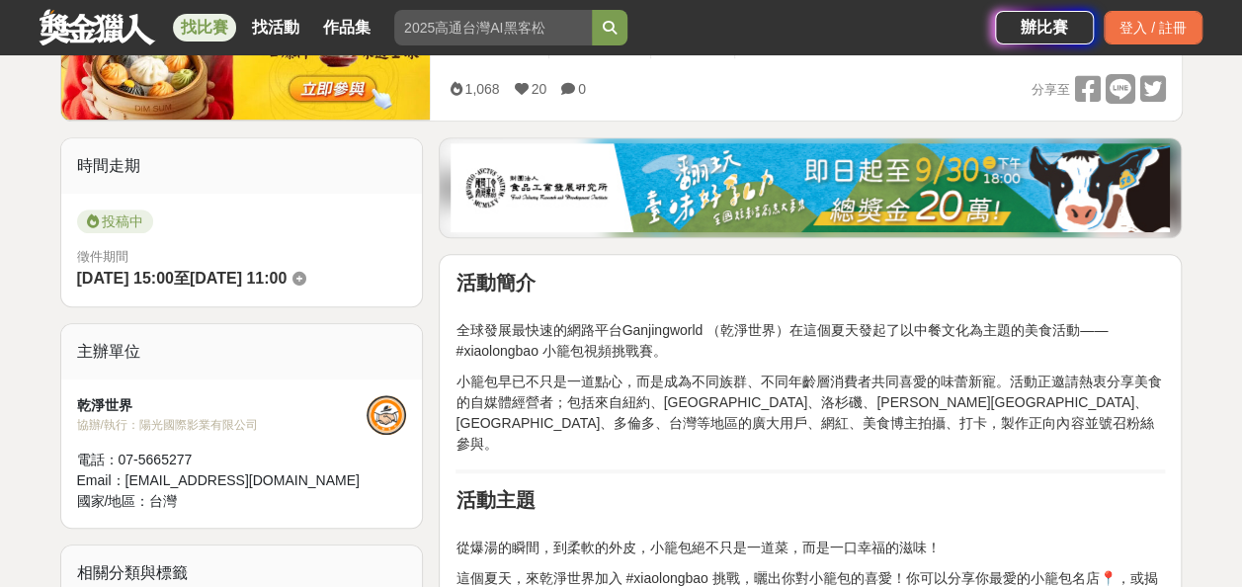
scroll to position [0, 0]
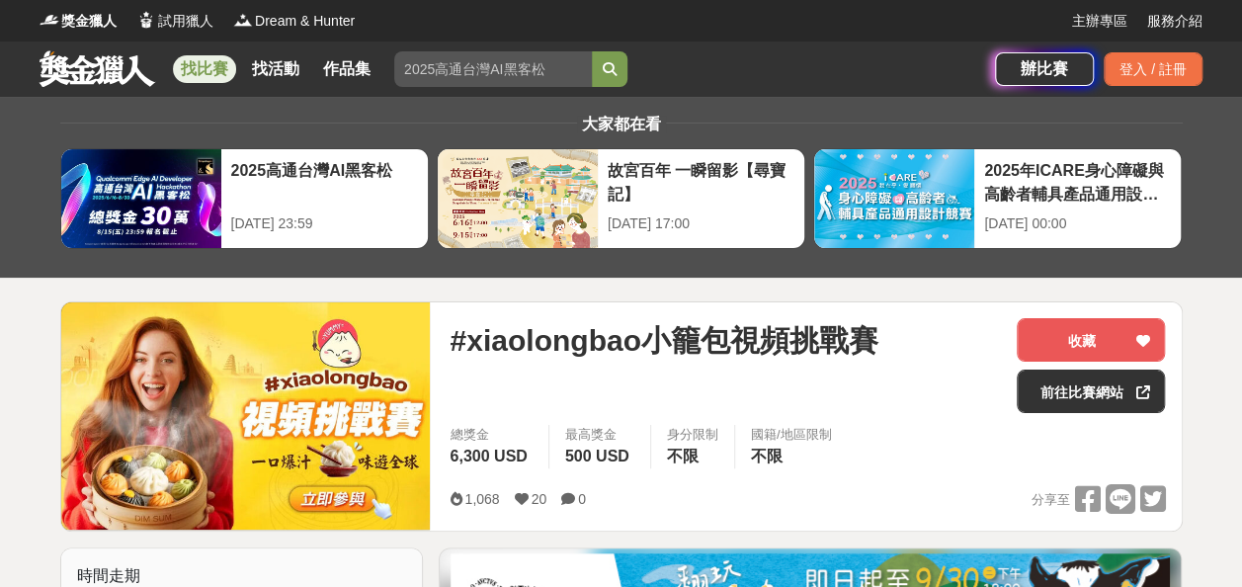
click at [686, 336] on span "#xiaolongbao小籠包視頻挑戰賽" at bounding box center [664, 340] width 428 height 44
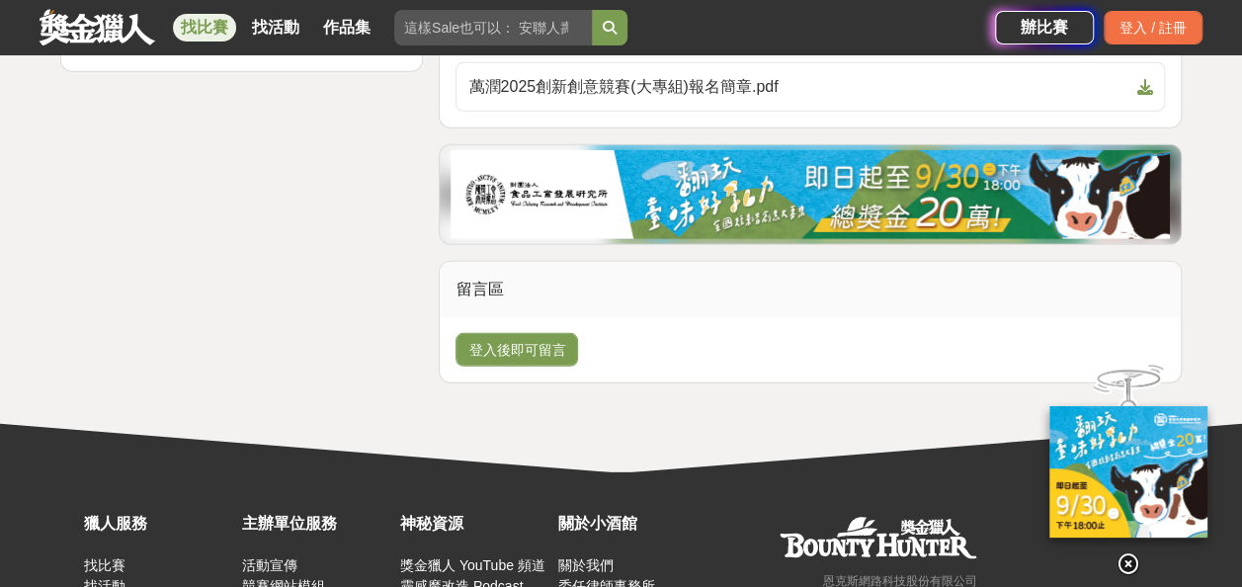
scroll to position [2783, 0]
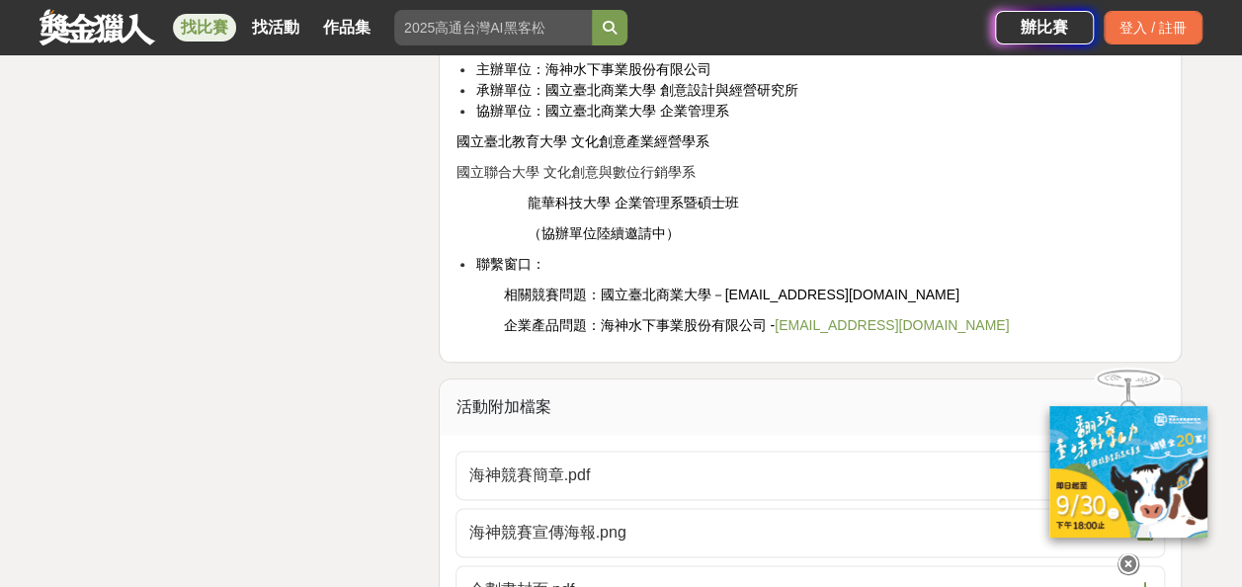
scroll to position [4694, 0]
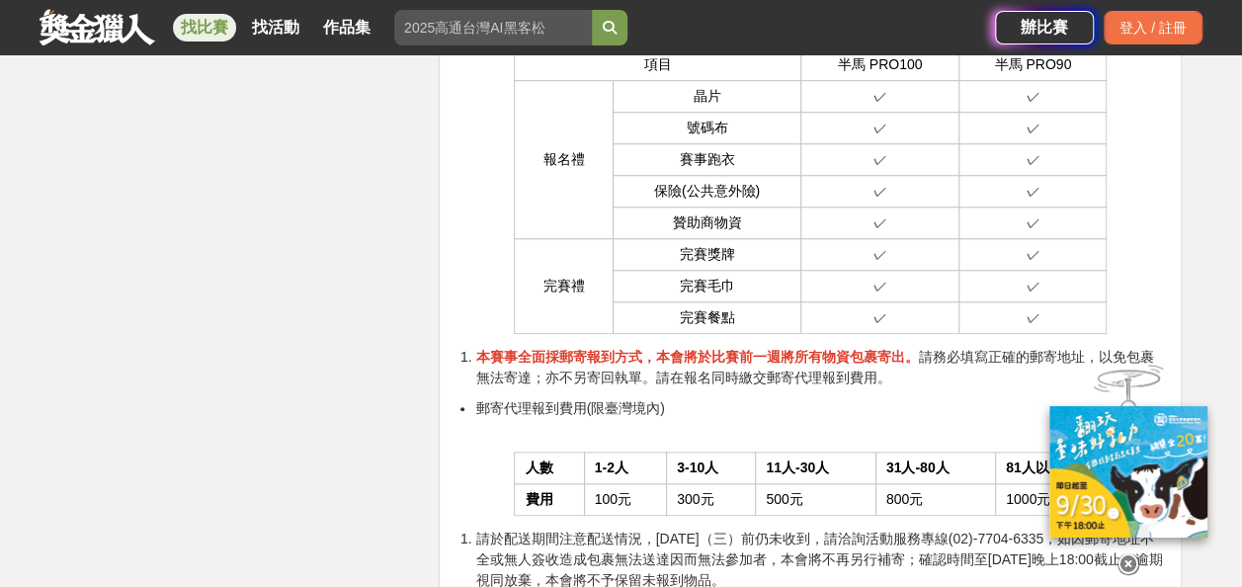
scroll to position [4603, 0]
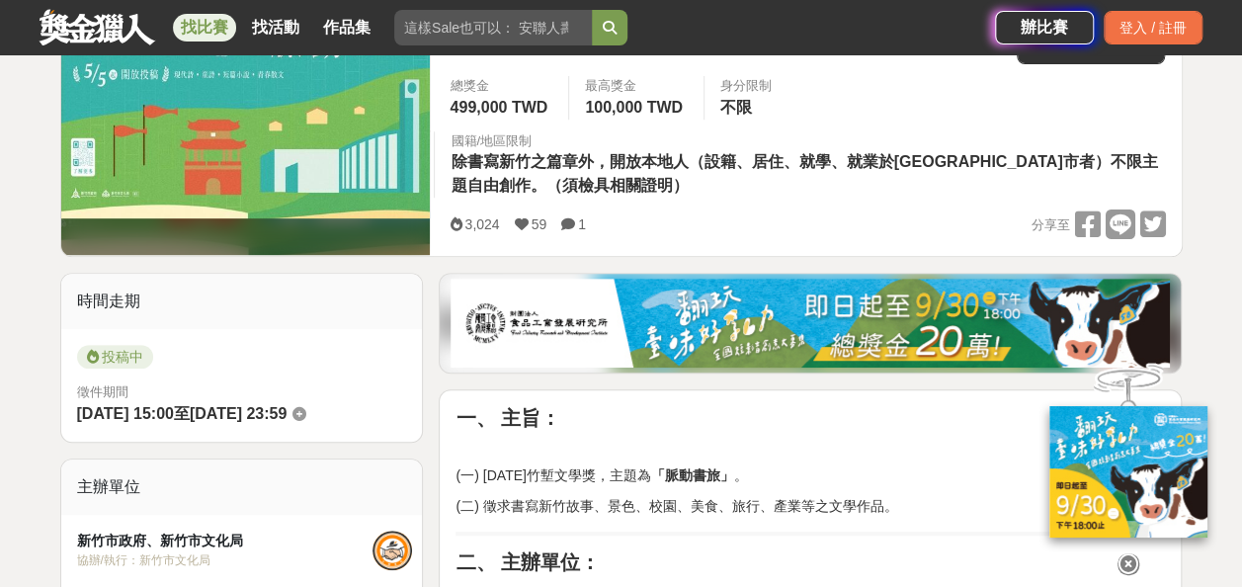
scroll to position [723, 0]
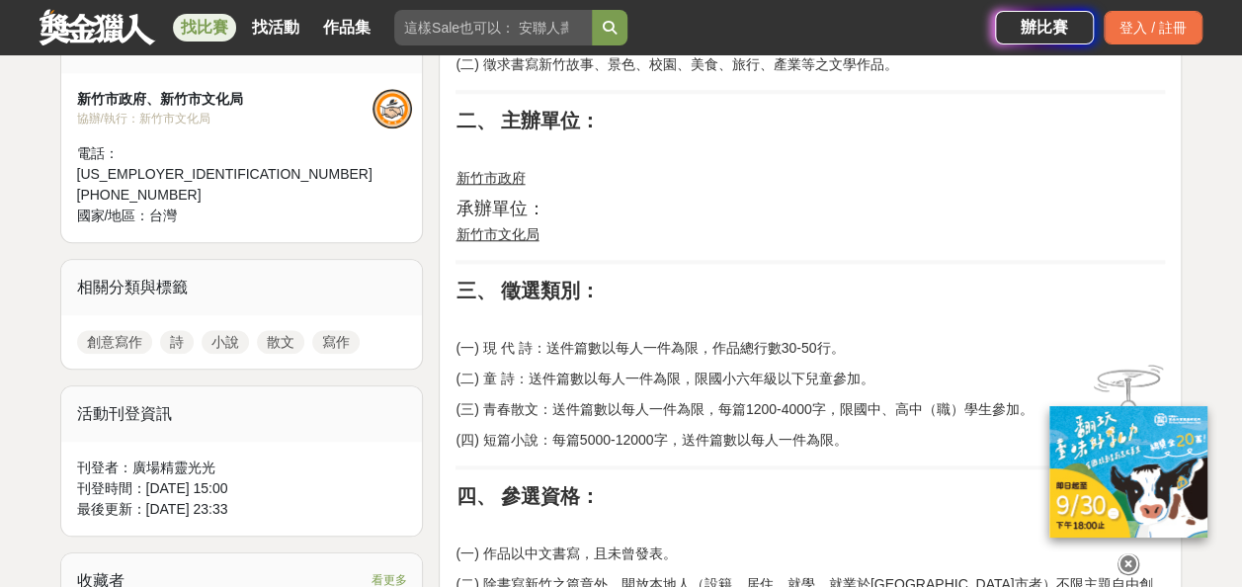
scroll to position [843, 0]
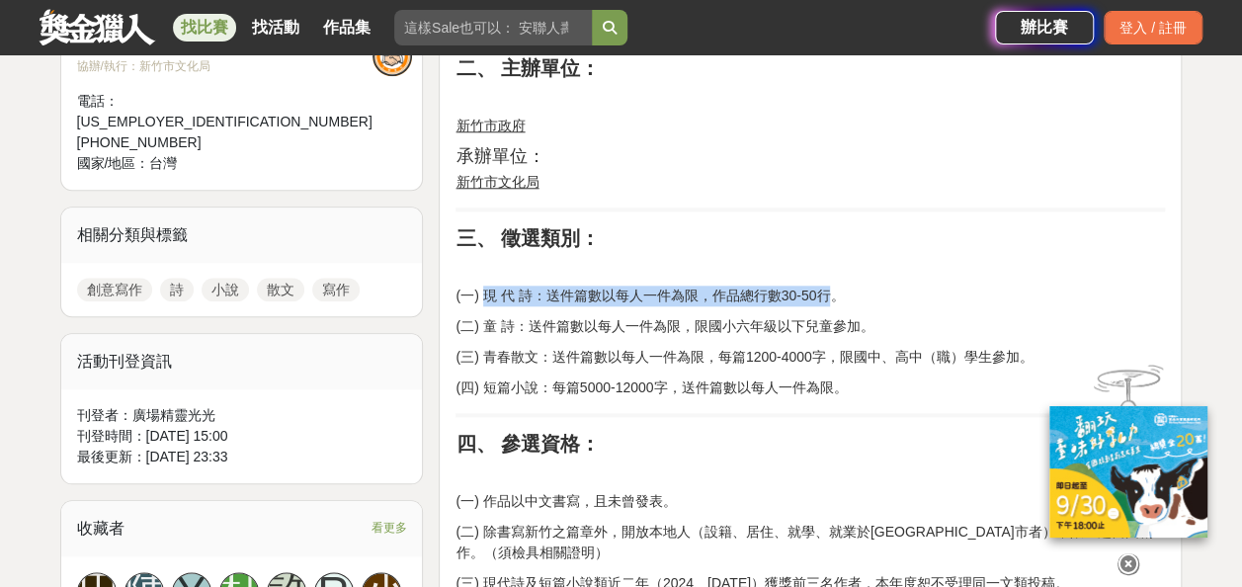
drag, startPoint x: 486, startPoint y: 292, endPoint x: 826, endPoint y: 291, distance: 339.9
click at [826, 291] on p "(一) 現 代 詩：送件篇數以每人一件為限，作品總行數30-50行。" at bounding box center [810, 296] width 709 height 21
copy p "現 代 詩：送件篇數以每人一件為限，作品總行數30-50行"
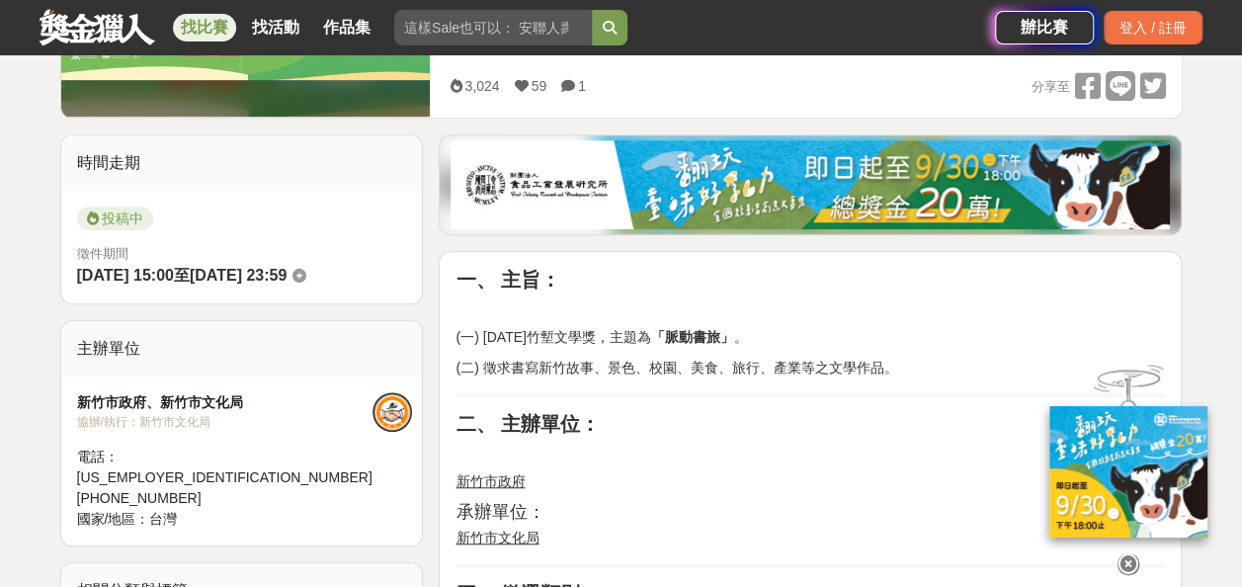
scroll to position [486, 0]
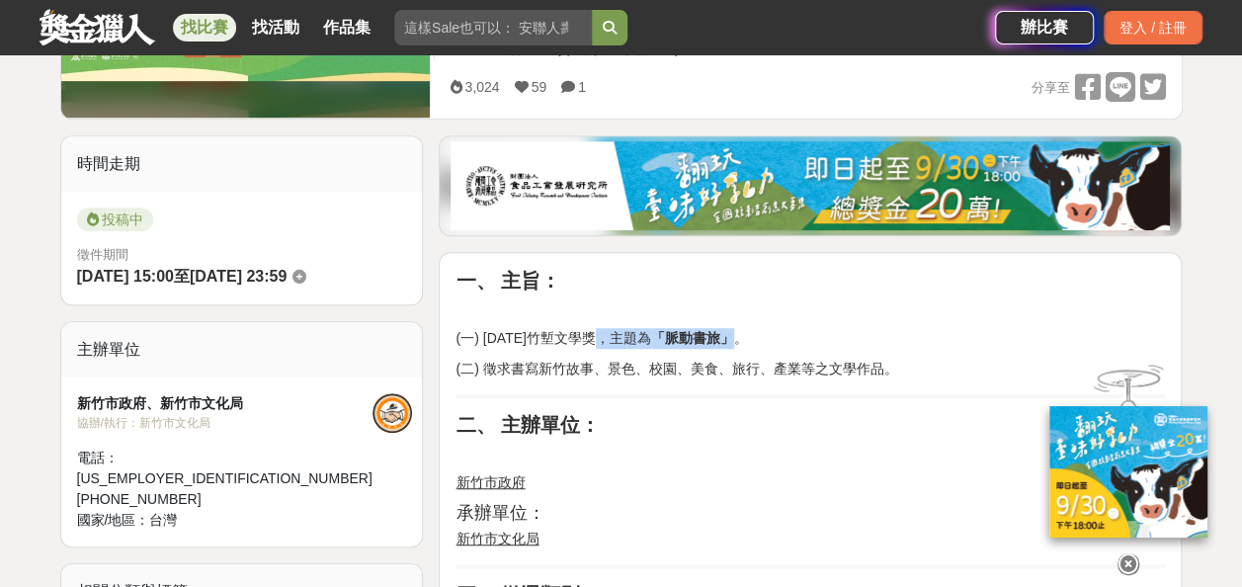
drag, startPoint x: 613, startPoint y: 336, endPoint x: 731, endPoint y: 333, distance: 118.6
click at [731, 333] on p "(一) [DATE]竹塹文學獎，主題為 「脈動書旅」 。" at bounding box center [810, 338] width 709 height 21
copy p "主題為 「脈動書旅」"
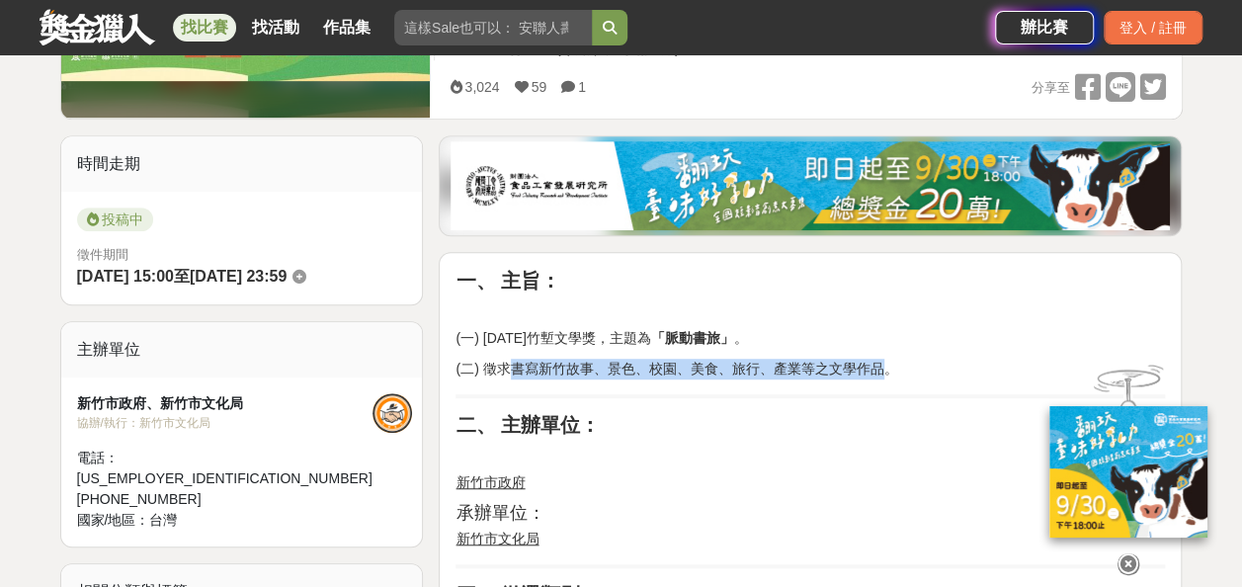
drag, startPoint x: 512, startPoint y: 368, endPoint x: 884, endPoint y: 371, distance: 372.5
click at [884, 371] on p "(二) 徵求書寫新竹故事、景色、校園、美食、旅行、產業等之文學作品。" at bounding box center [810, 369] width 709 height 21
copy p "書寫新竹故事、景色、校園、美食、旅行、產業等之文學作品"
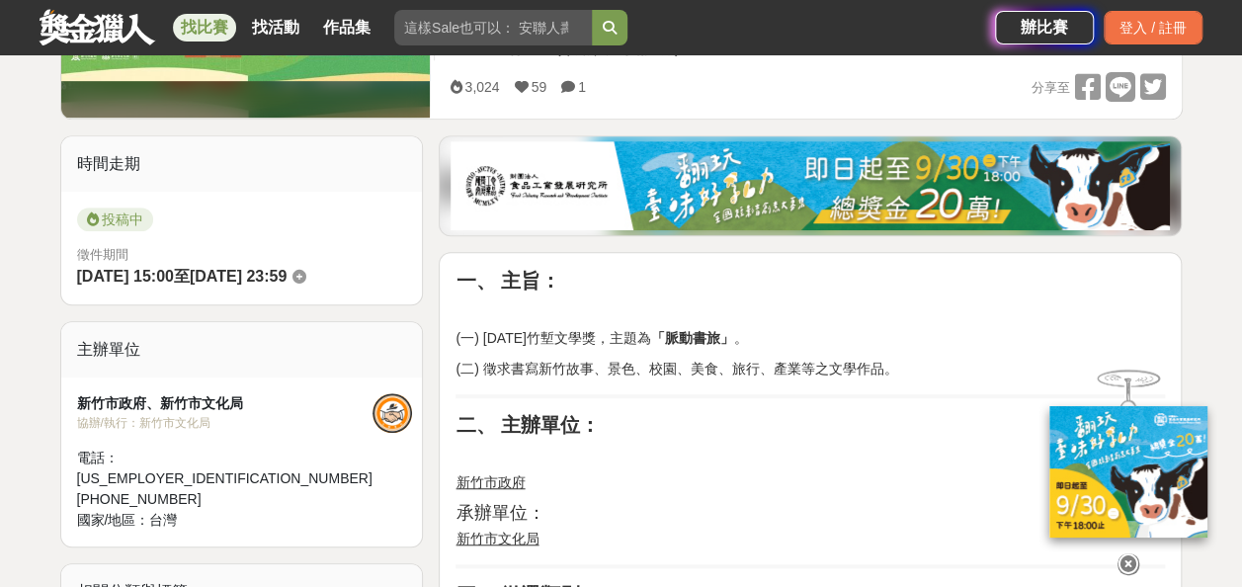
click at [766, 445] on p at bounding box center [810, 452] width 709 height 21
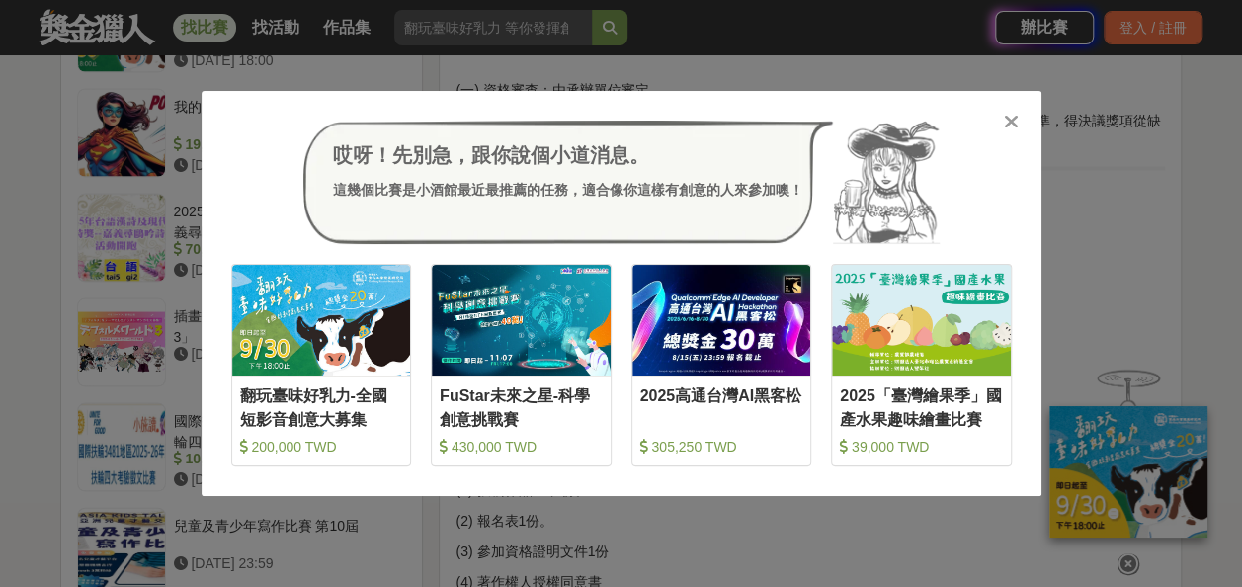
scroll to position [1830, 0]
click at [1004, 123] on icon at bounding box center [1011, 122] width 15 height 20
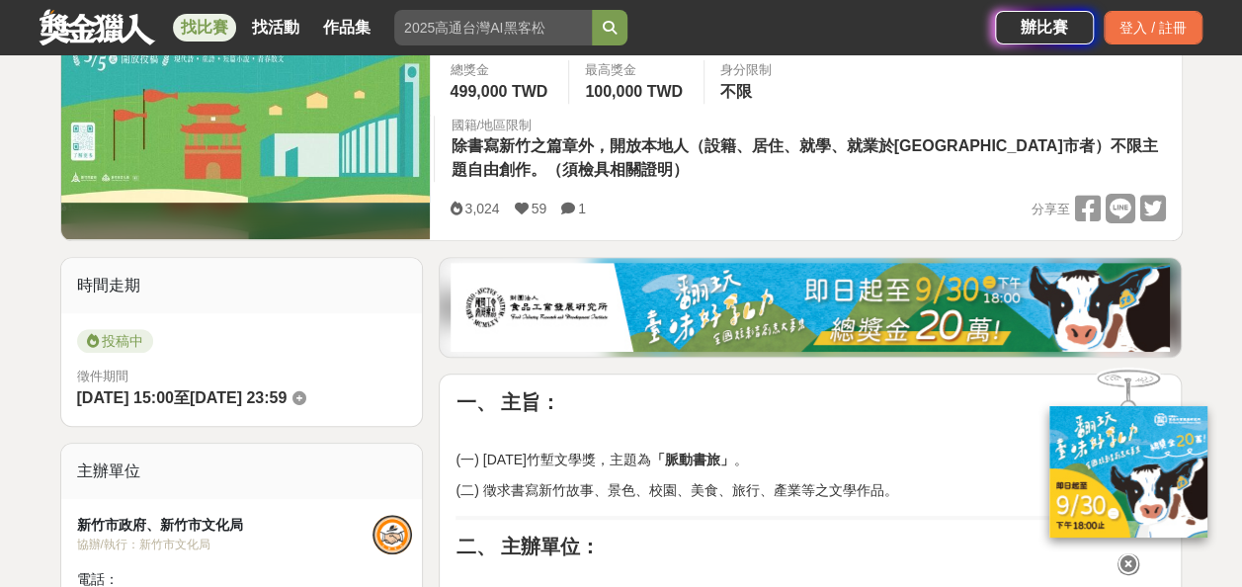
scroll to position [372, 0]
